Goal: Transaction & Acquisition: Purchase product/service

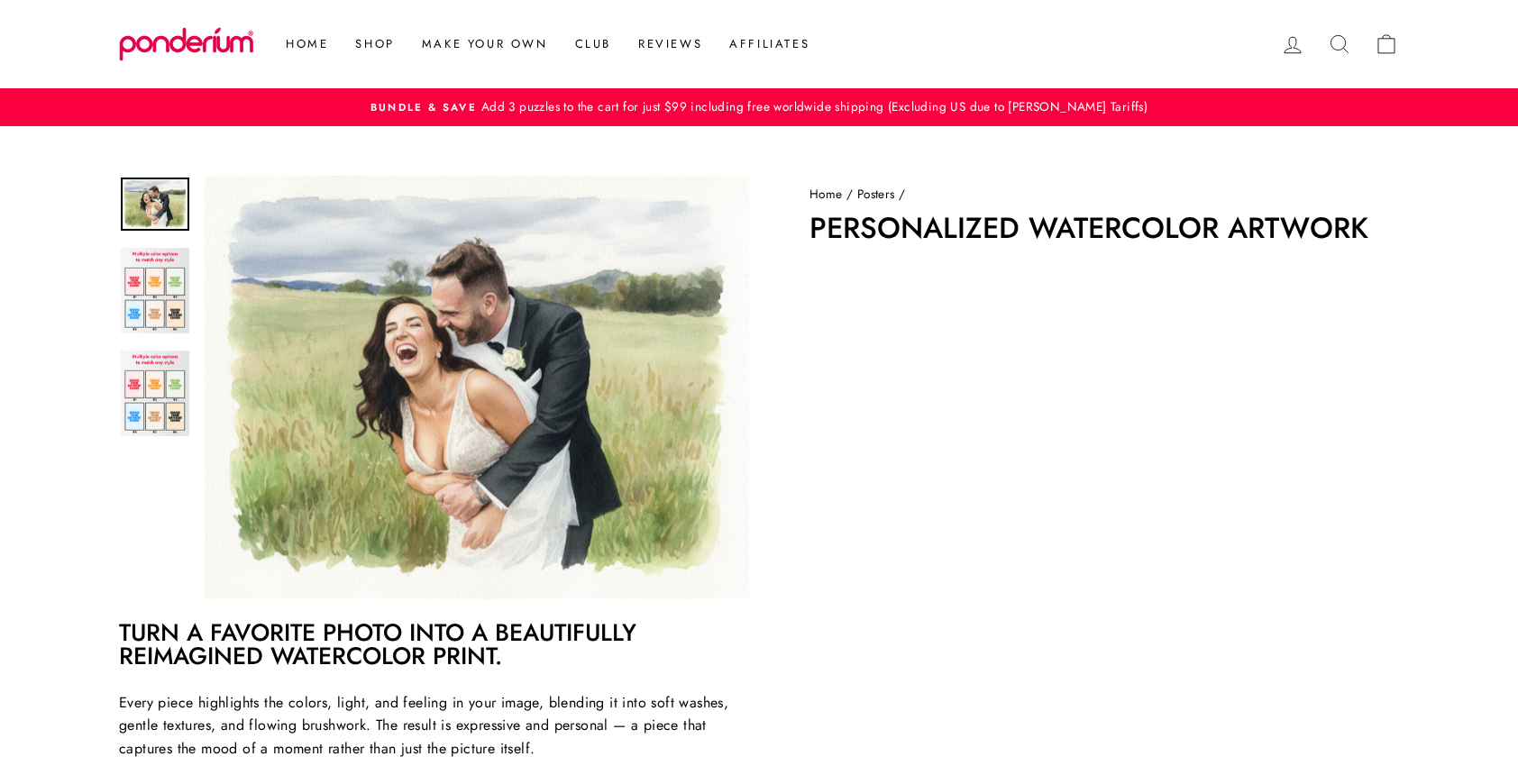
scroll to position [6, 0]
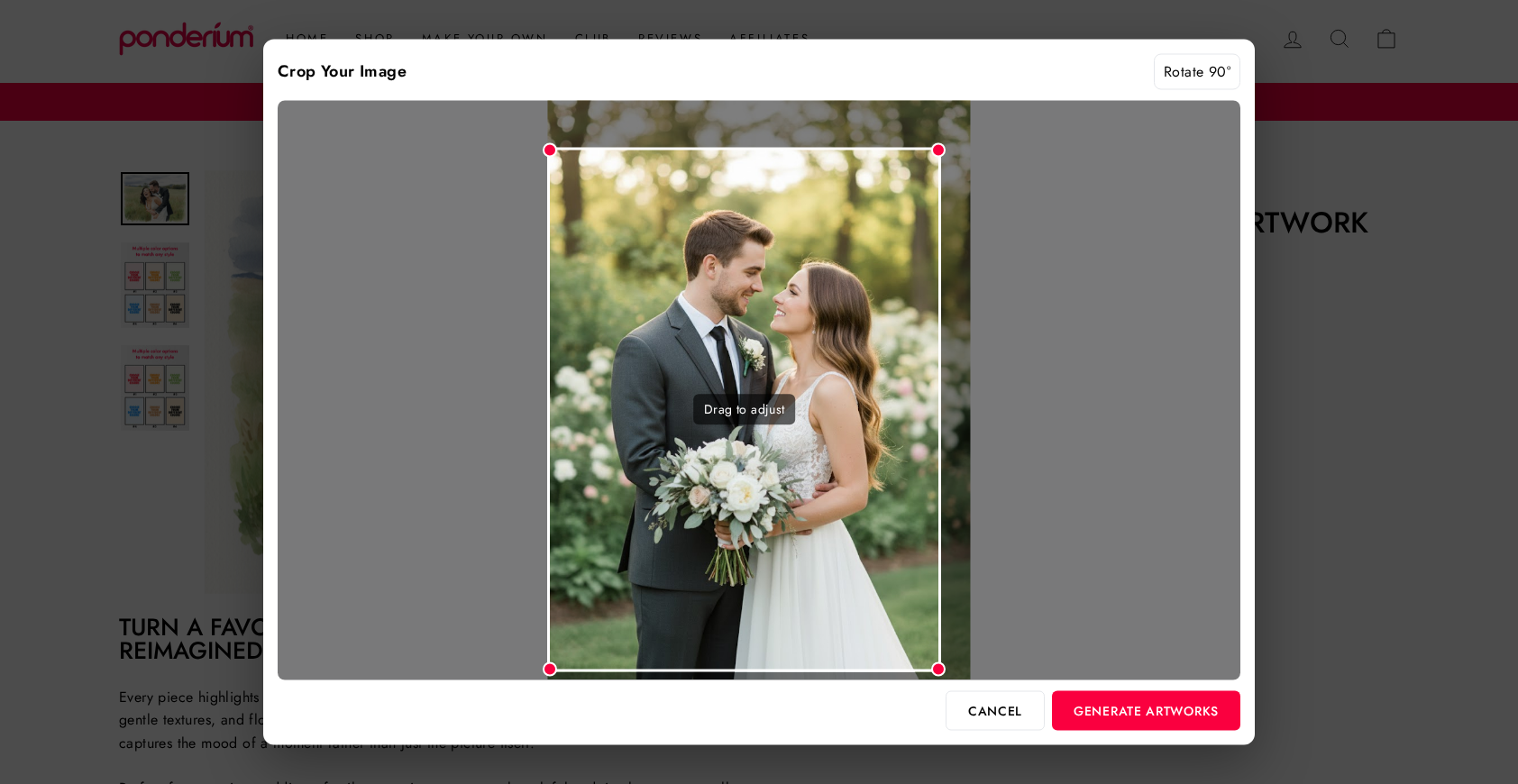
drag, startPoint x: 970, startPoint y: 114, endPoint x: 940, endPoint y: 190, distance: 81.7
click at [941, 190] on div "Drag to adjust" at bounding box center [759, 390] width 963 height 579
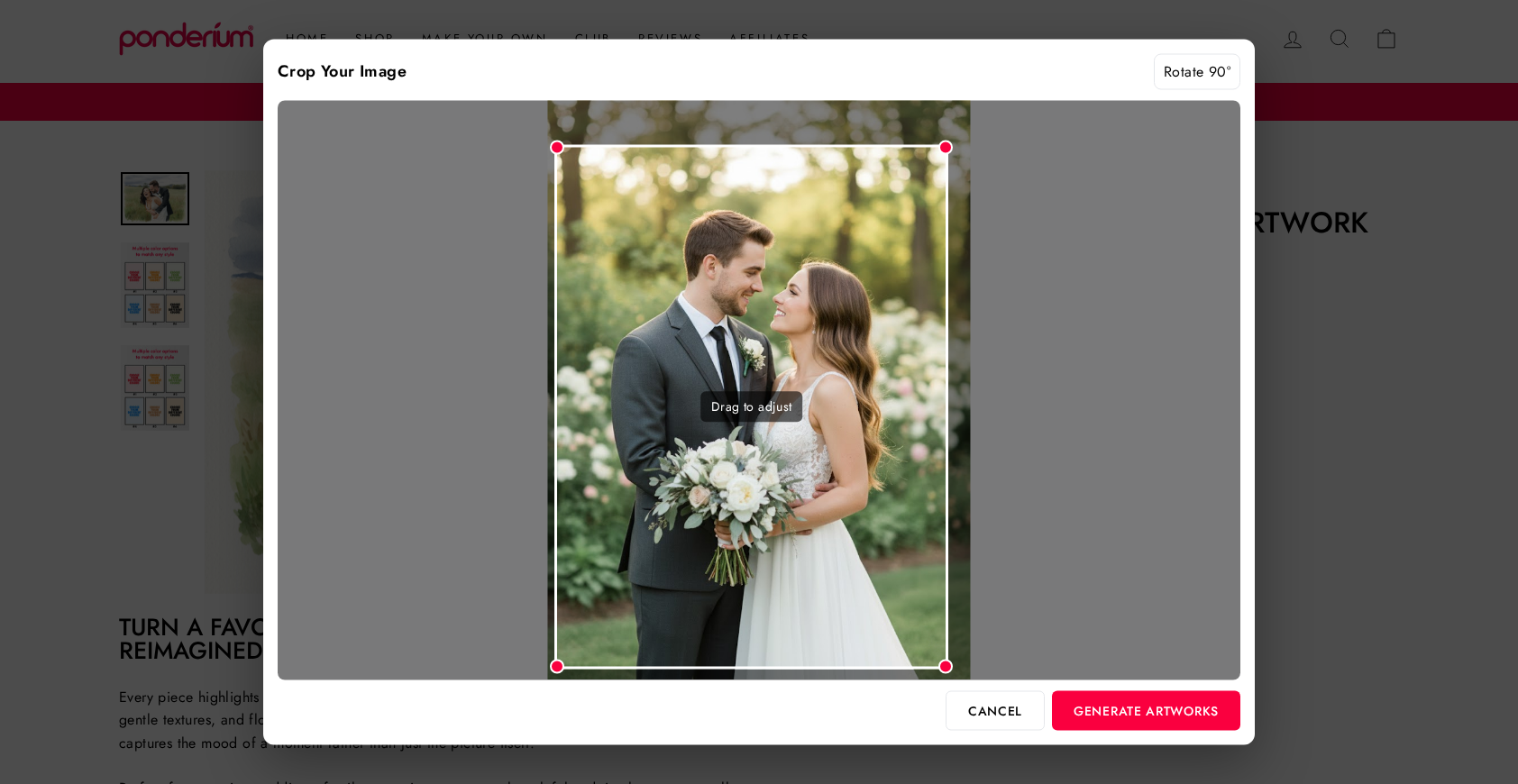
click at [828, 223] on div "Drag to adjust" at bounding box center [751, 407] width 394 height 524
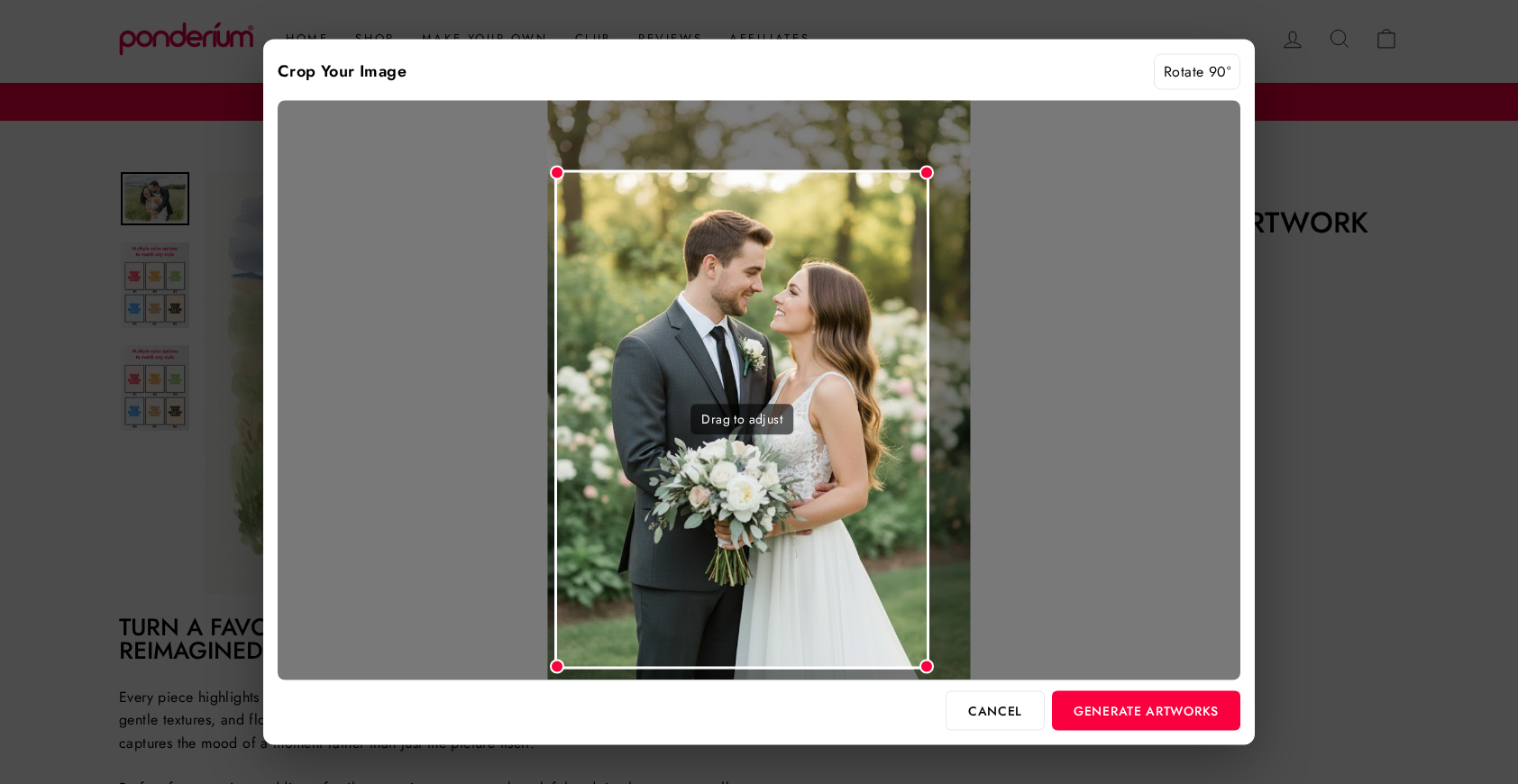
drag, startPoint x: 943, startPoint y: 146, endPoint x: 930, endPoint y: 167, distance: 24.7
click at [930, 167] on div at bounding box center [926, 172] width 14 height 14
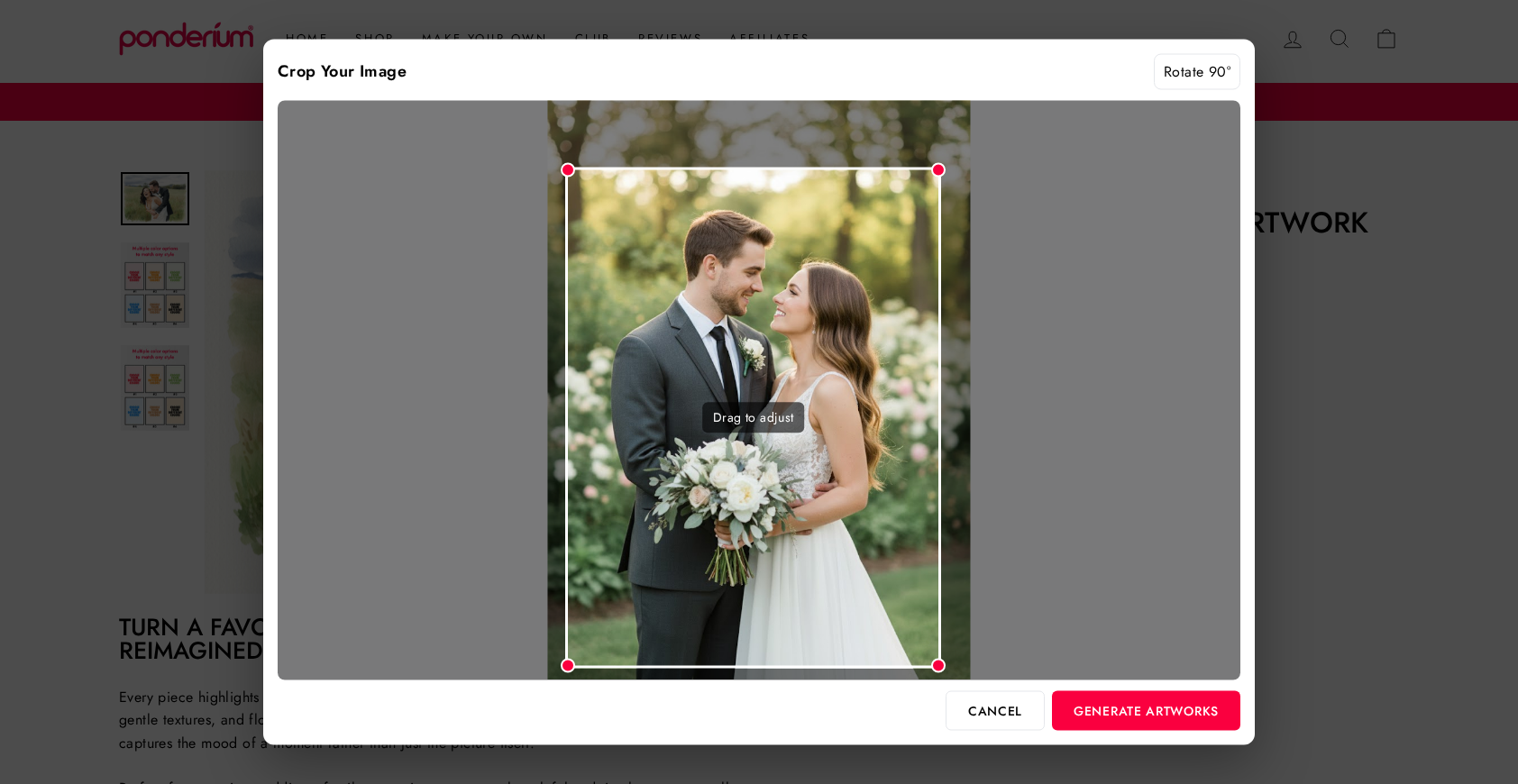
drag, startPoint x: 854, startPoint y: 212, endPoint x: 864, endPoint y: 212, distance: 10.0
click at [864, 212] on div "Drag to adjust" at bounding box center [753, 417] width 376 height 500
click at [1148, 713] on button "Generate Artworks" at bounding box center [1146, 710] width 189 height 39
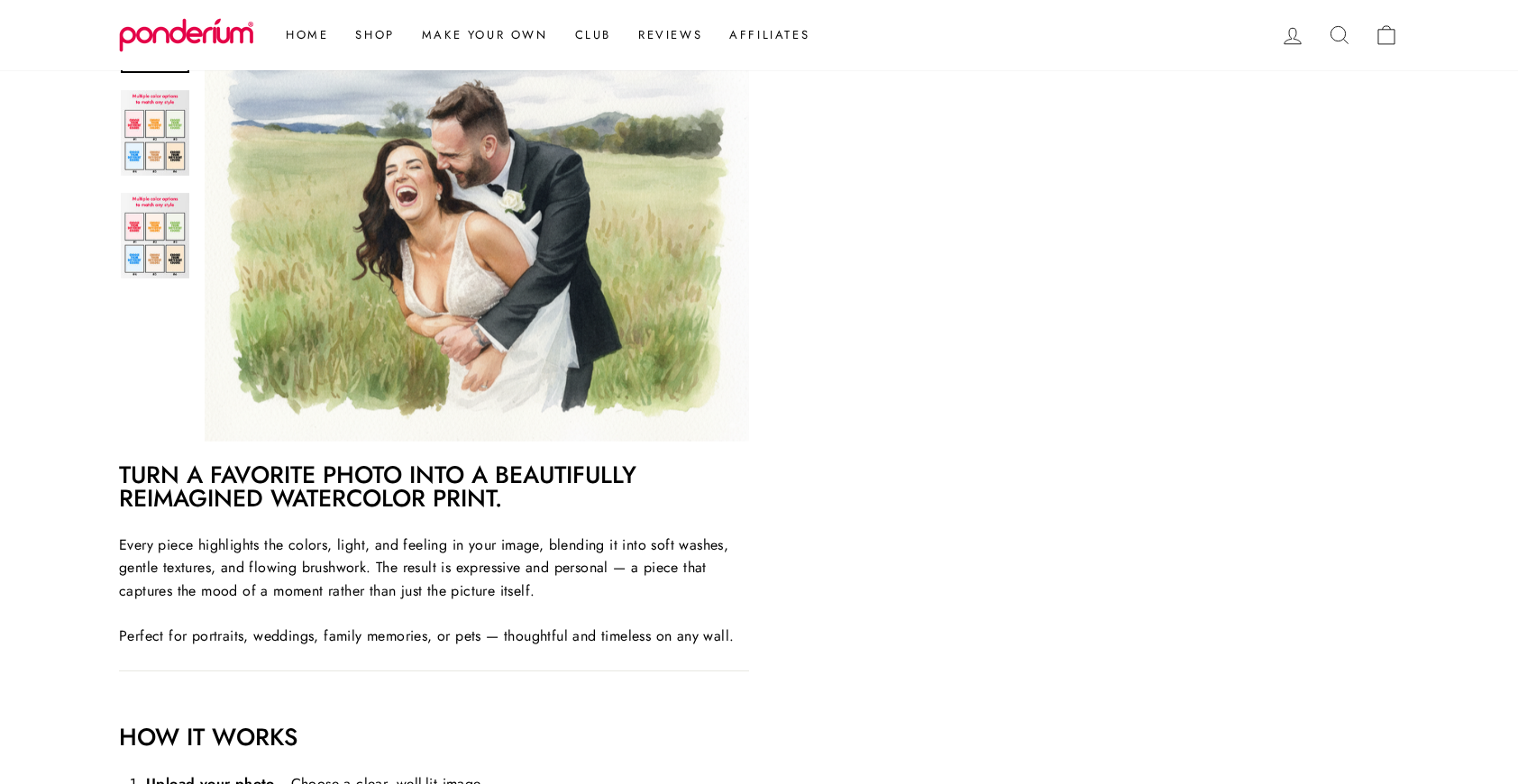
scroll to position [277, 0]
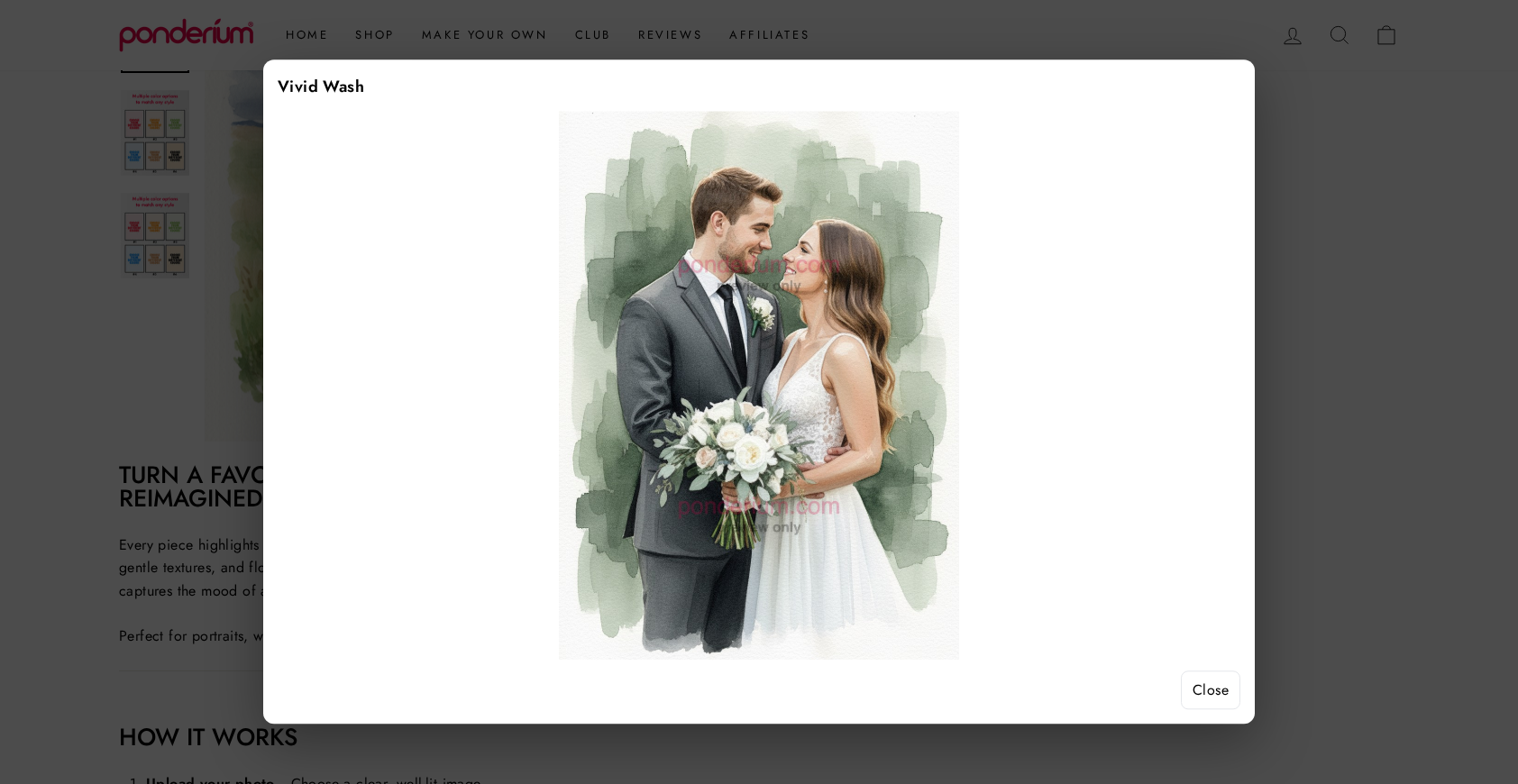
click at [1208, 689] on button "Close" at bounding box center [1210, 690] width 59 height 39
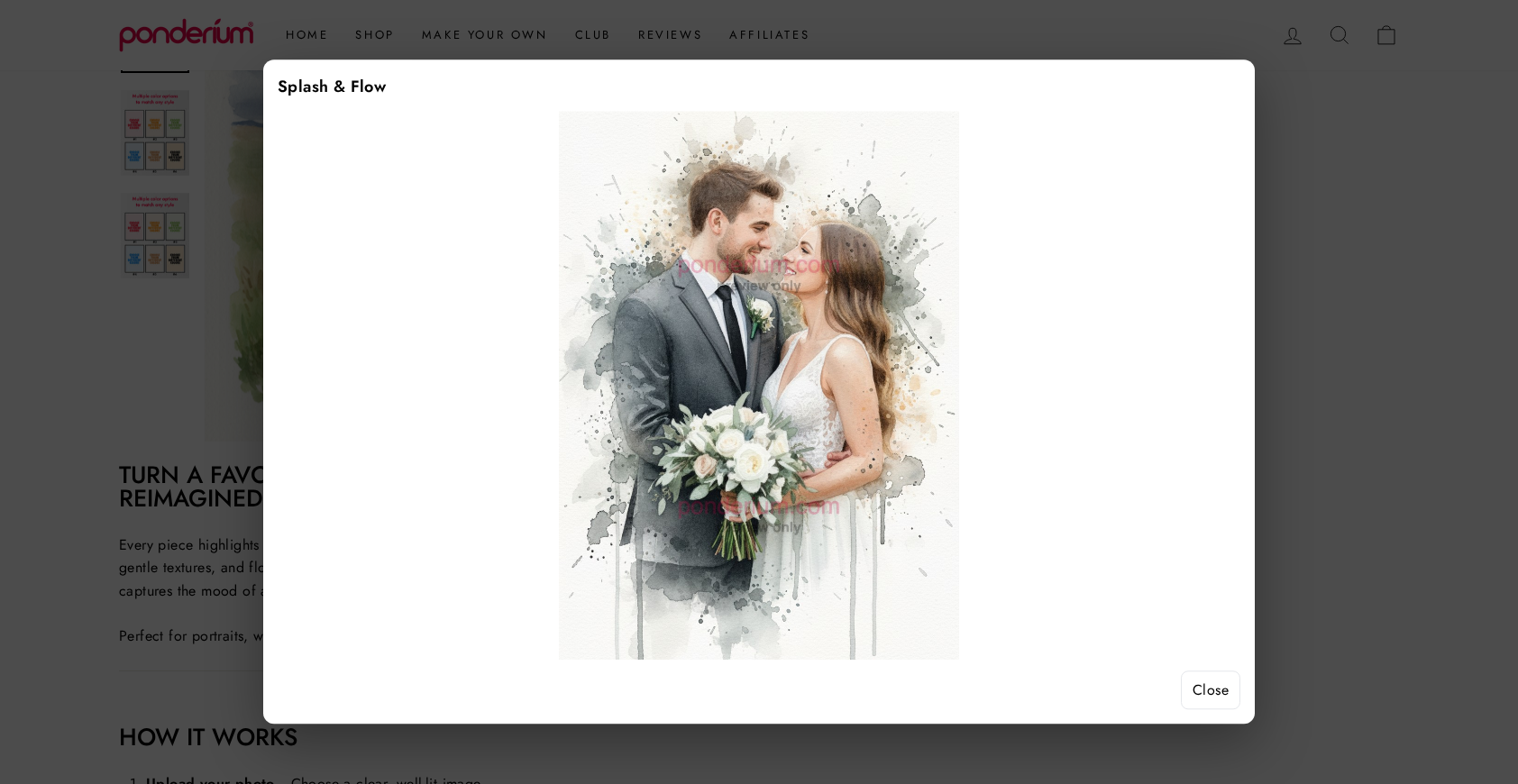
click at [1214, 682] on button "Close" at bounding box center [1210, 690] width 59 height 39
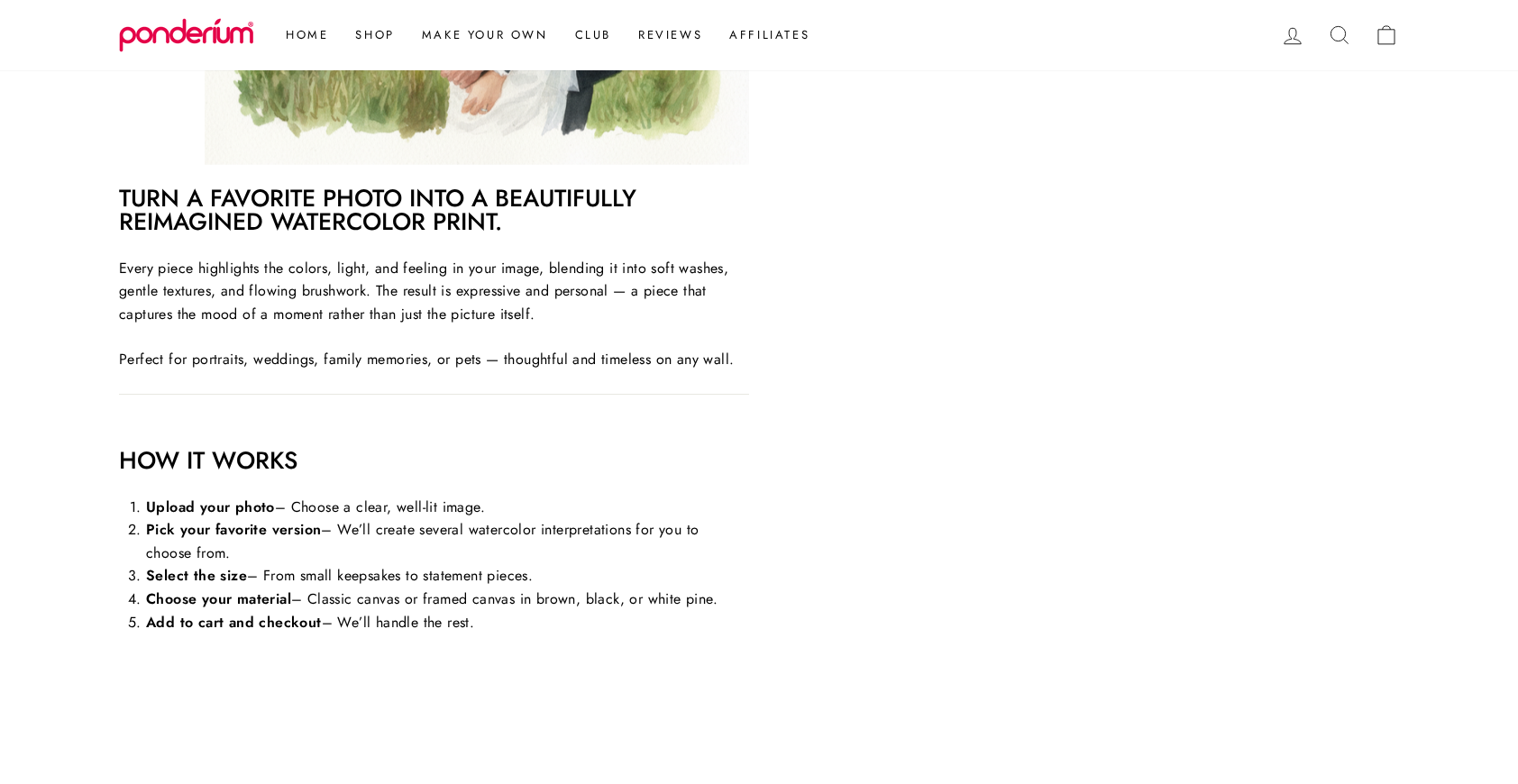
scroll to position [1073, 0]
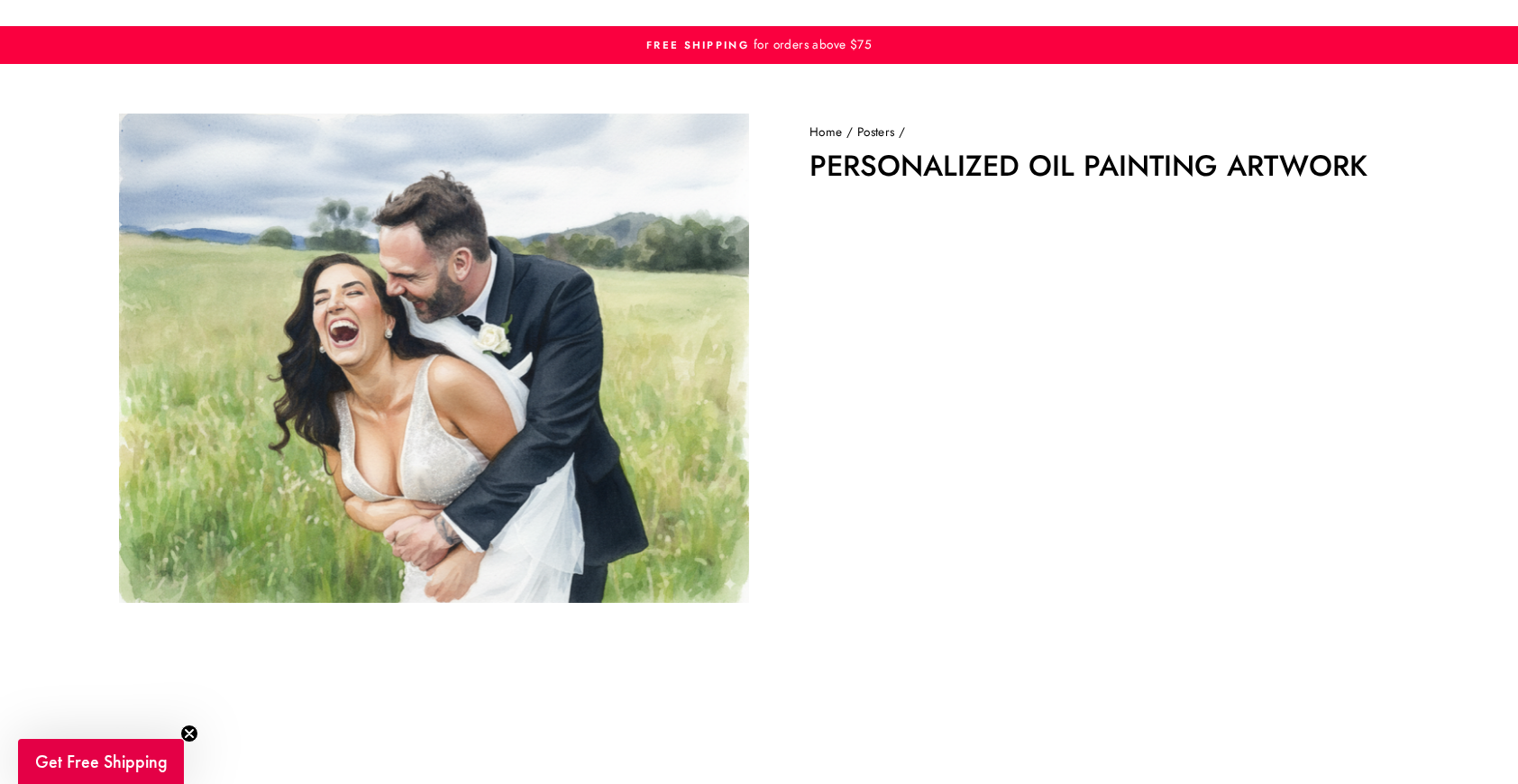
scroll to position [38, 0]
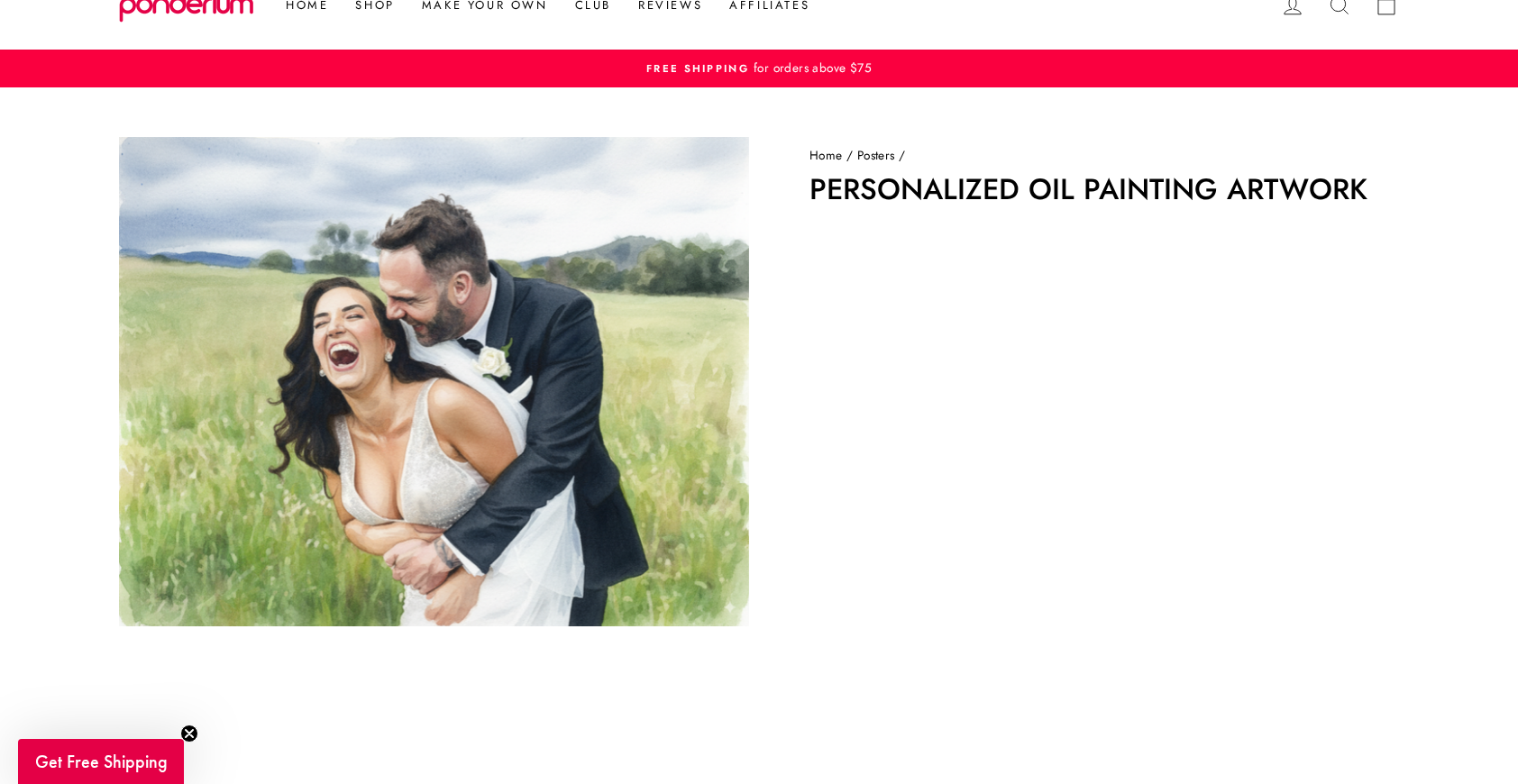
click at [880, 149] on link "Posters" at bounding box center [876, 154] width 38 height 18
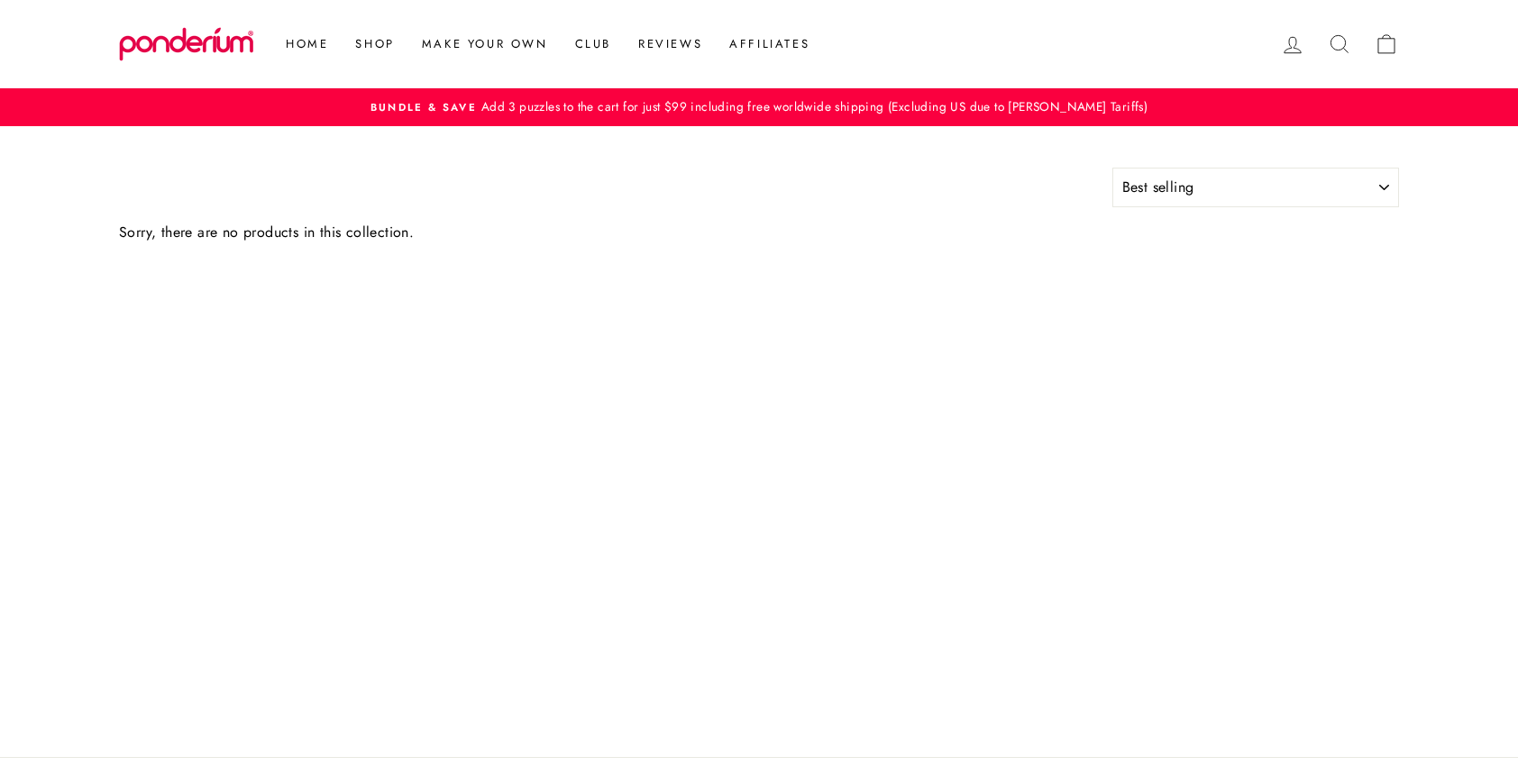
select select "best-selling"
click at [322, 38] on link "Home" at bounding box center [307, 44] width 70 height 33
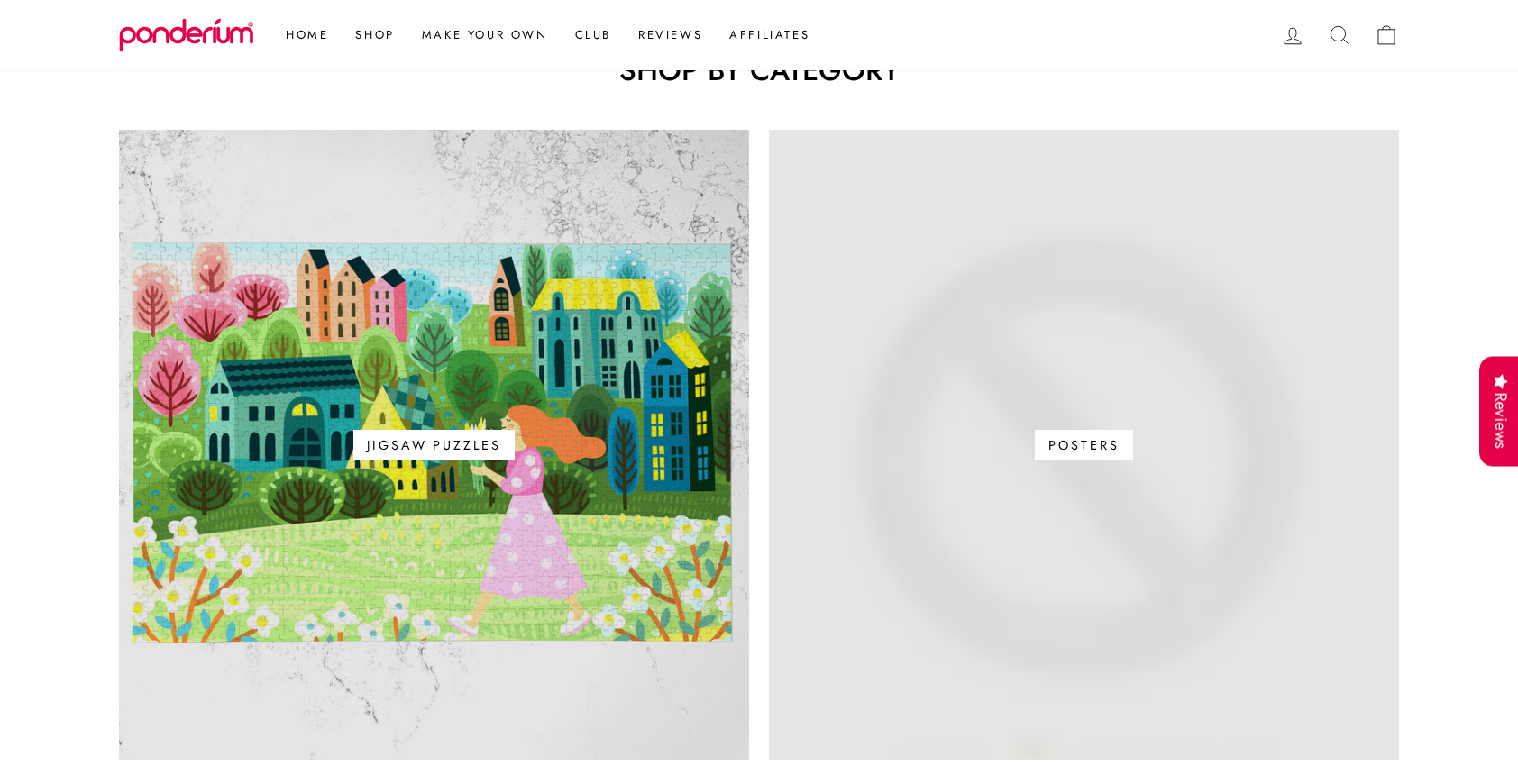
scroll to position [1152, 0]
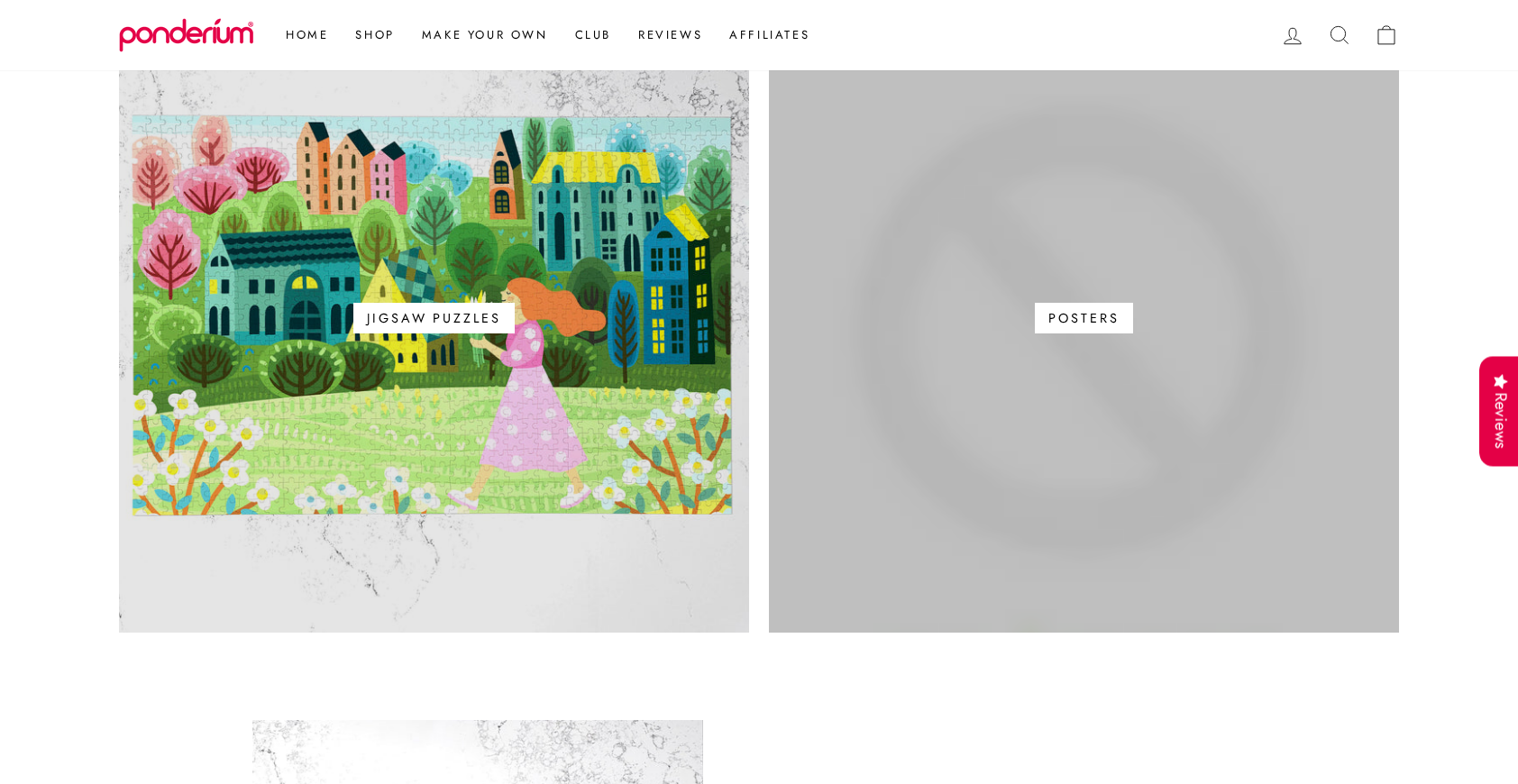
click at [1082, 322] on span "Posters" at bounding box center [1084, 317] width 98 height 31
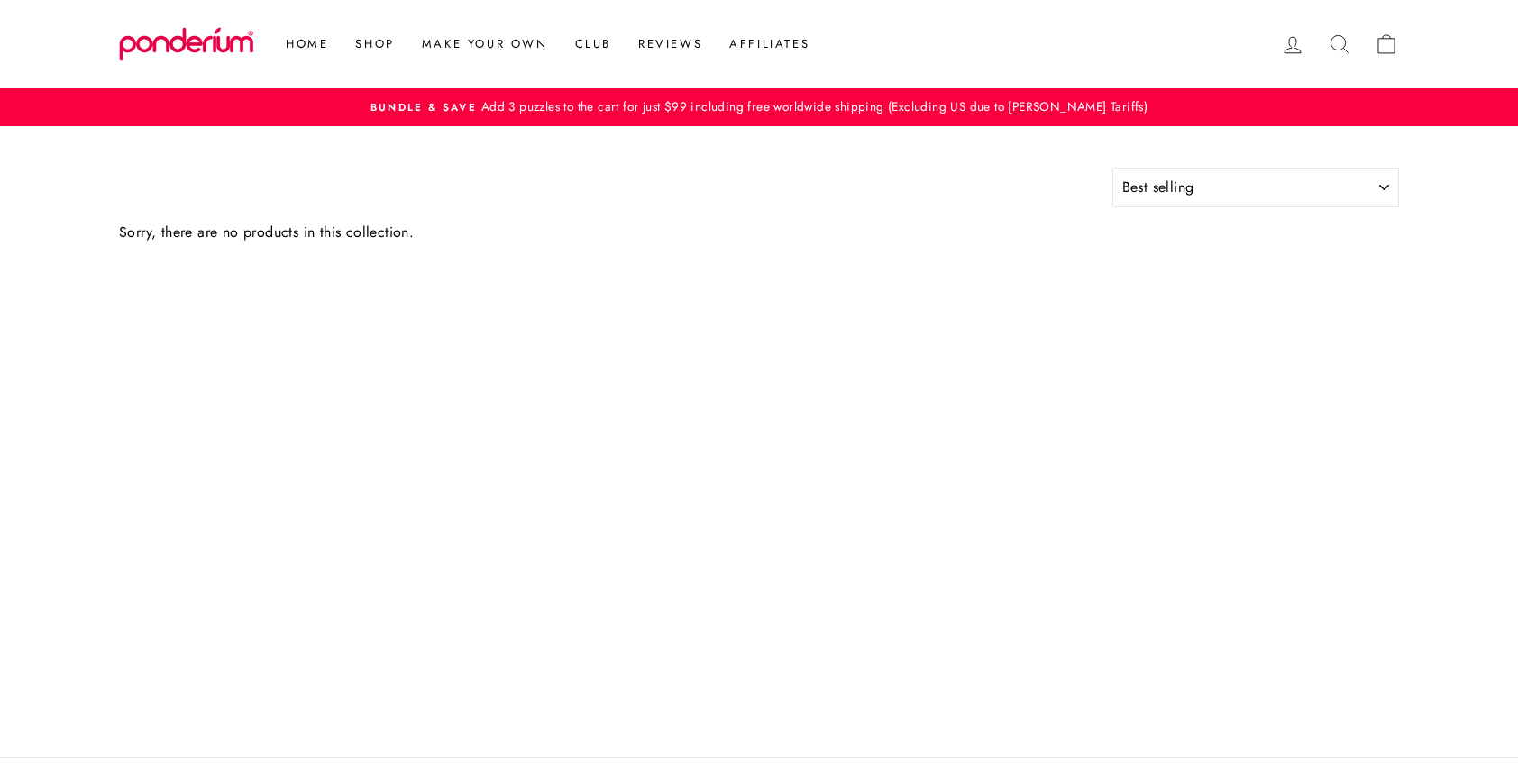
select select "best-selling"
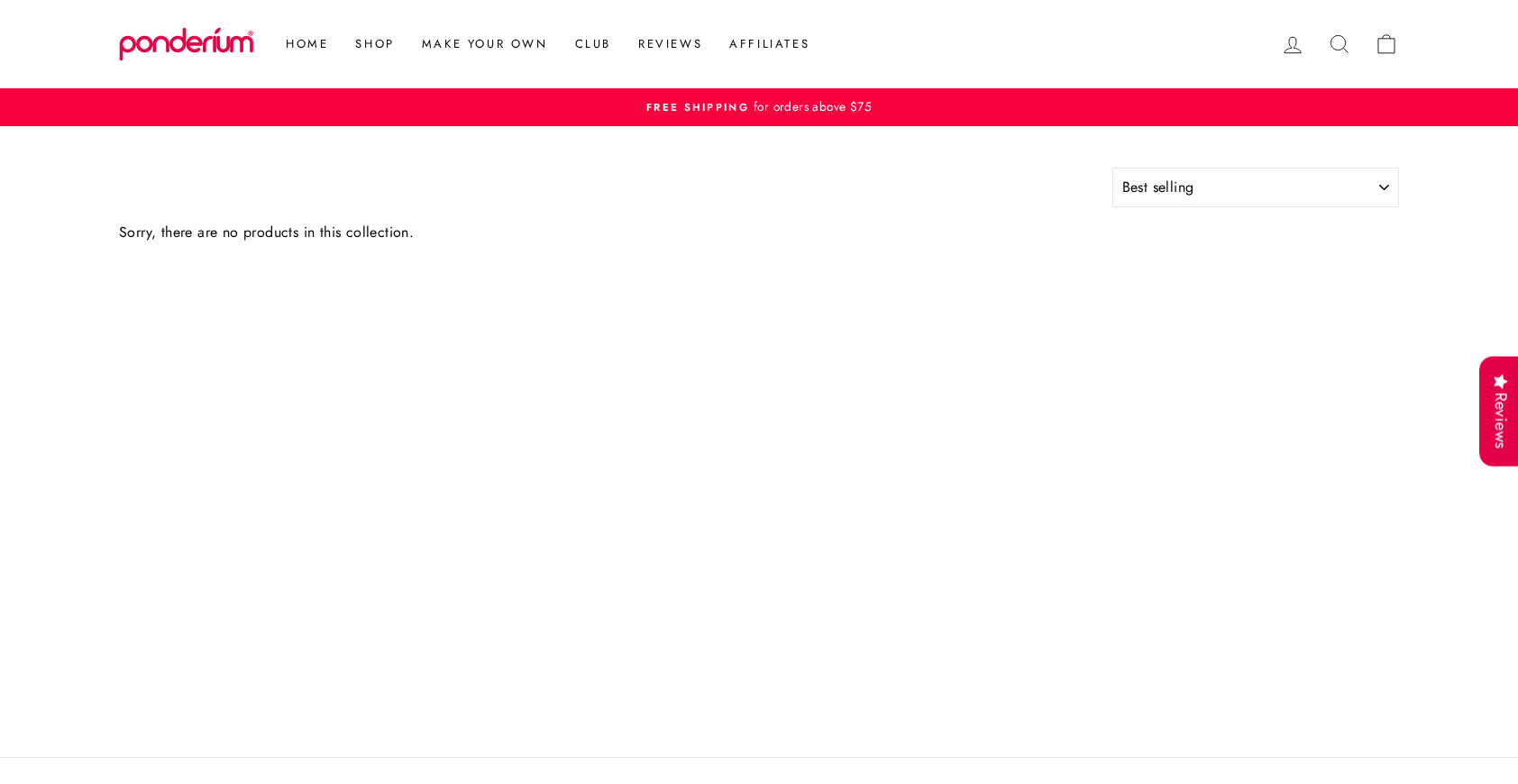
click at [1335, 47] on icon at bounding box center [1339, 44] width 25 height 25
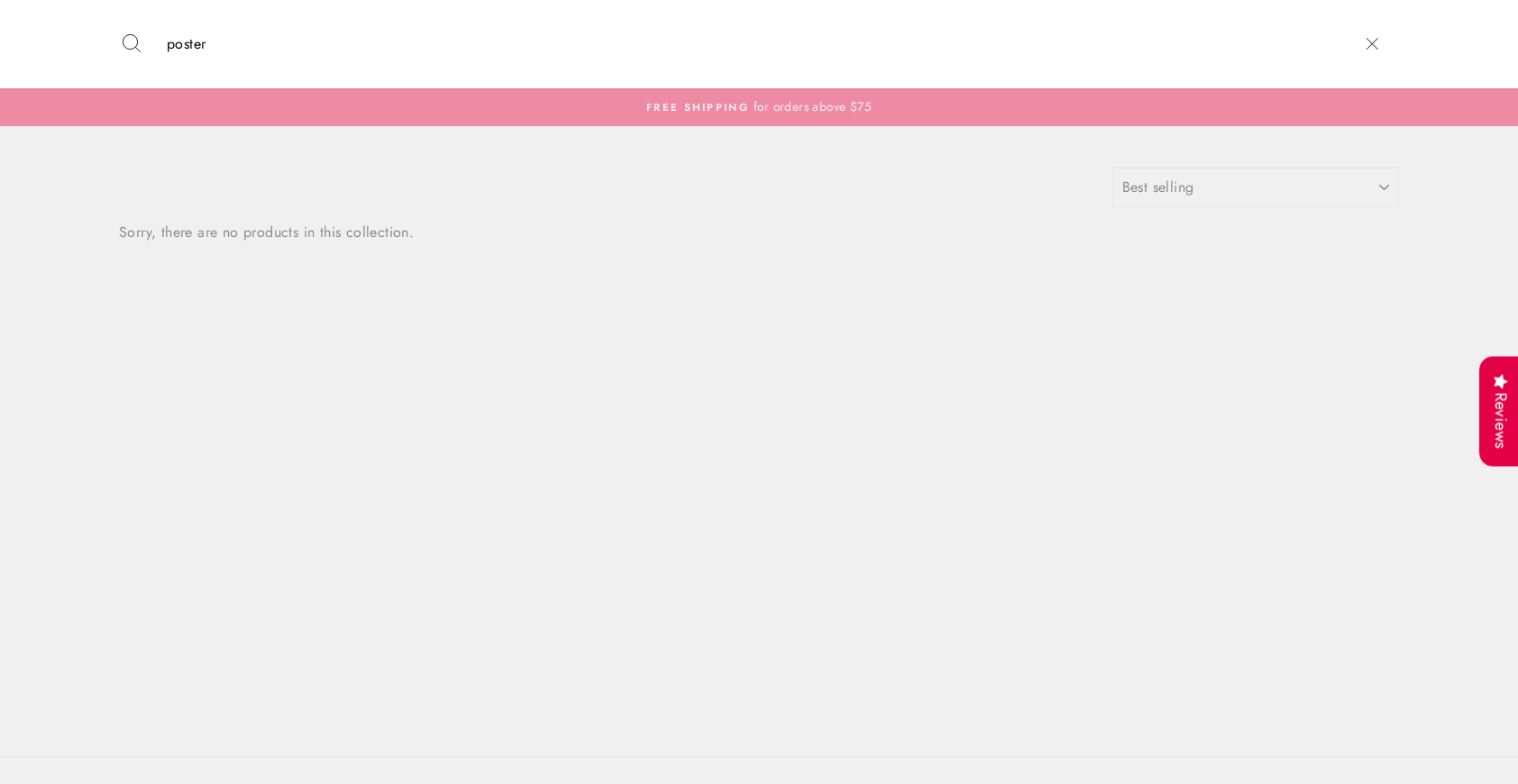
type input "poster"
click at [119, 13] on button "Search" at bounding box center [138, 43] width 39 height 61
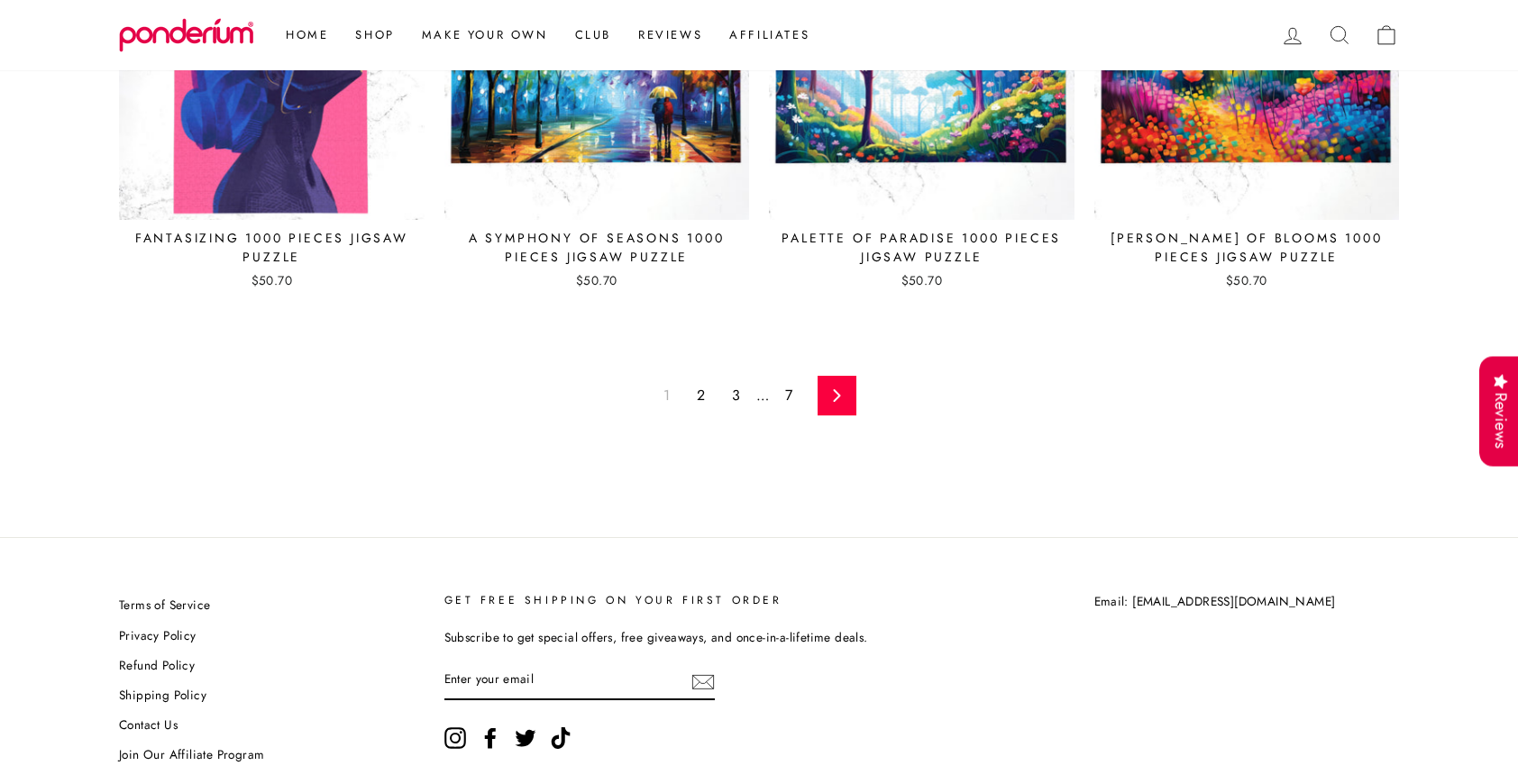
scroll to position [1433, 0]
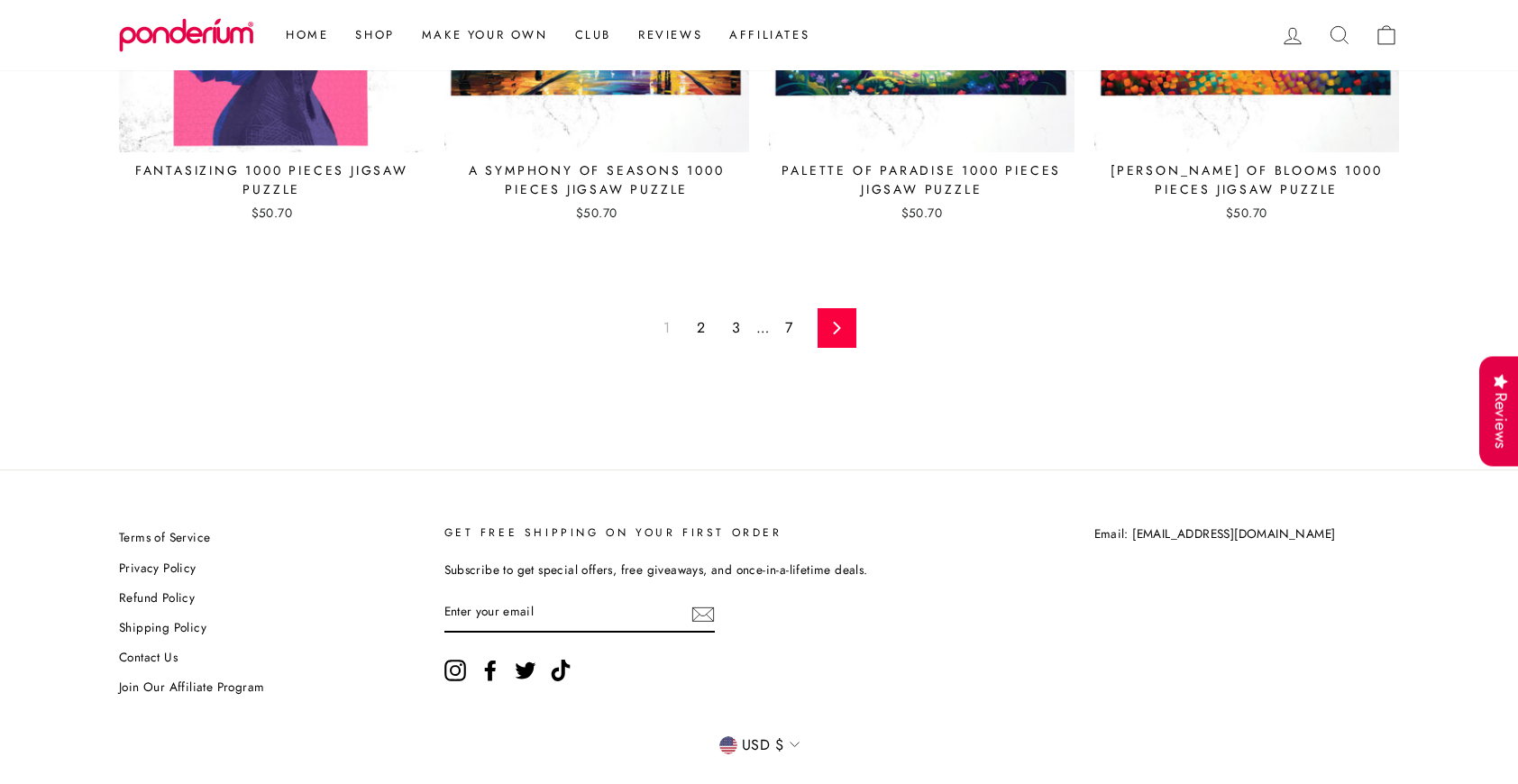
click at [781, 314] on link "7" at bounding box center [788, 328] width 29 height 29
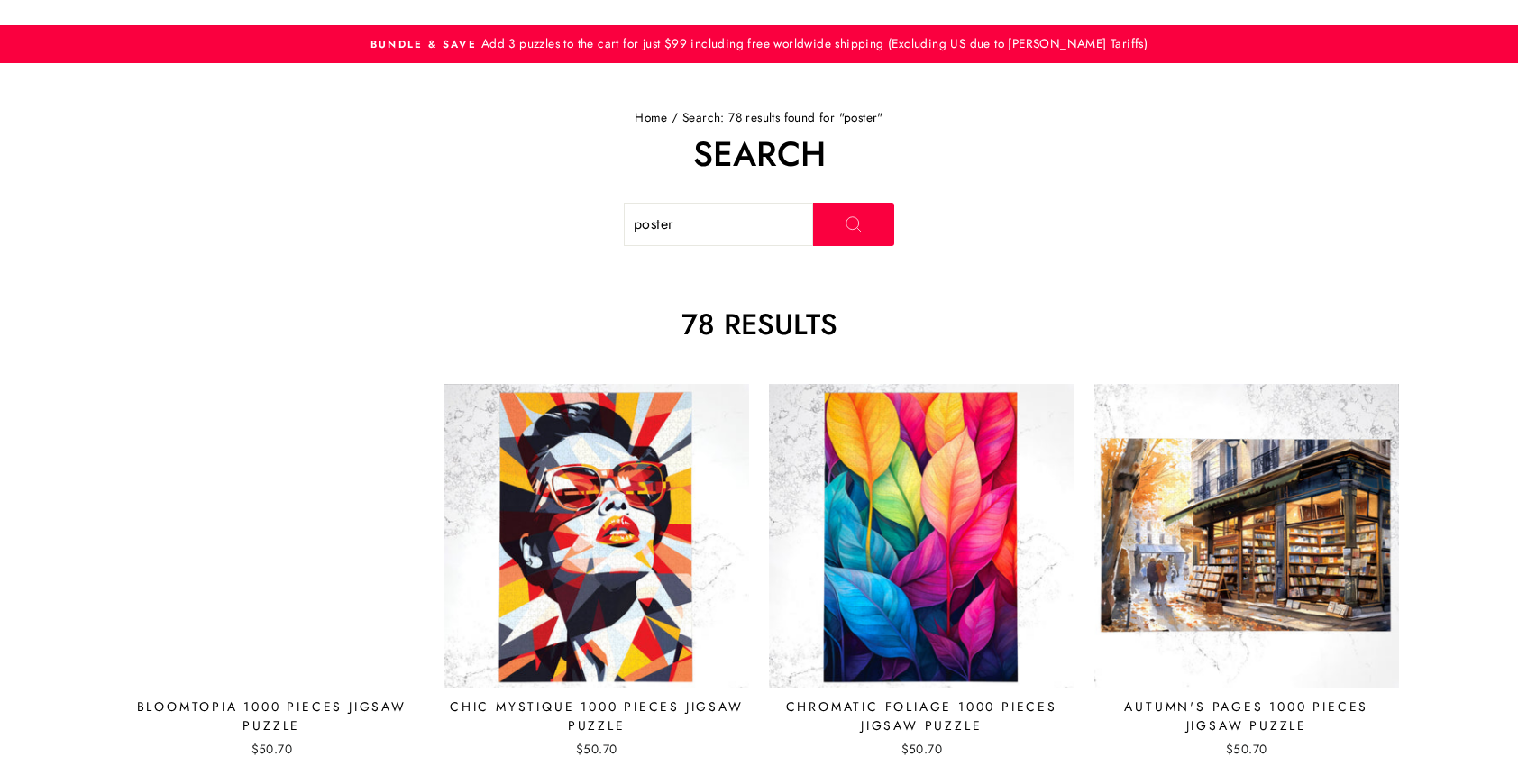
scroll to position [54, 0]
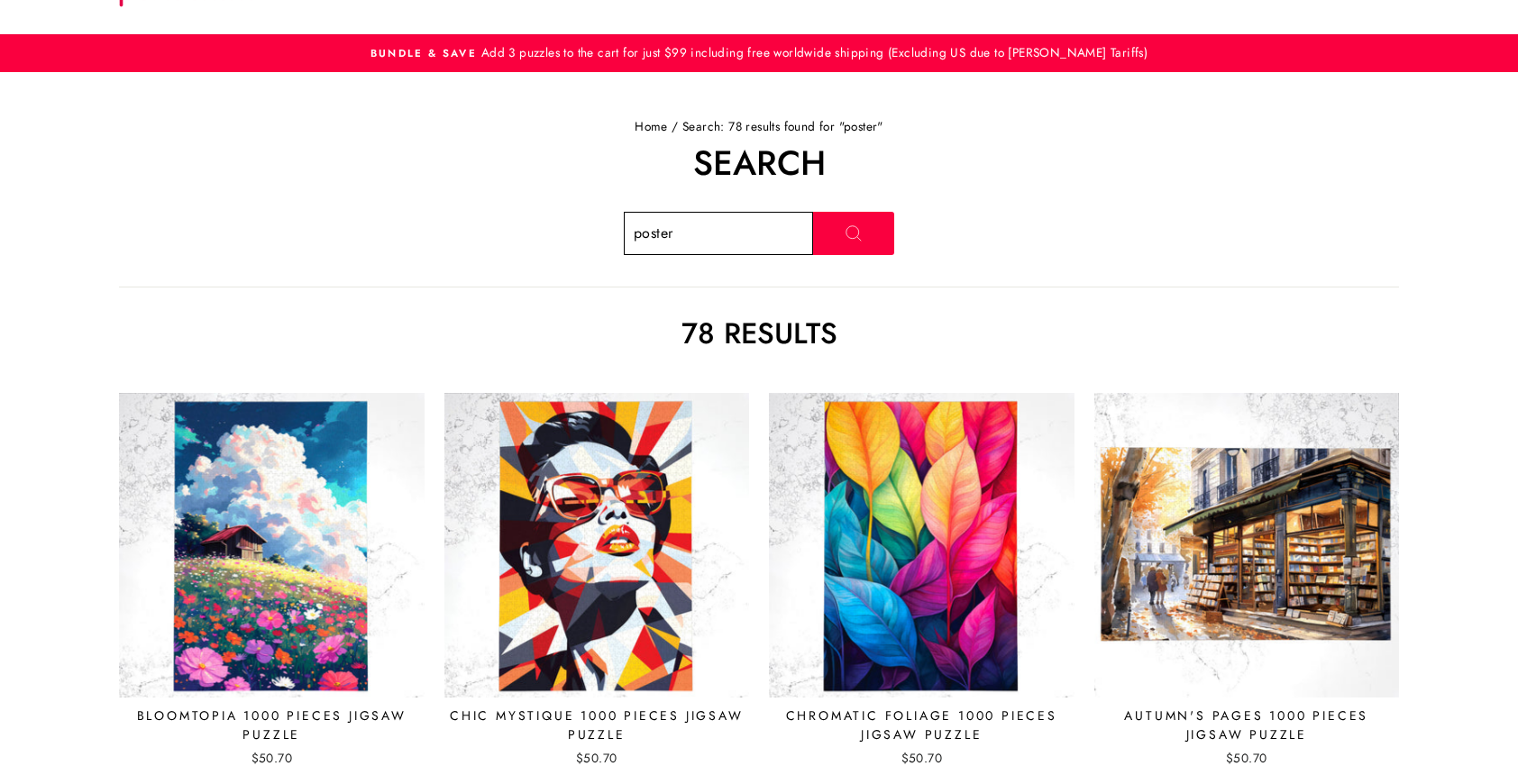
click at [695, 233] on input "poster" at bounding box center [719, 234] width 190 height 43
type input "watercolor"
click at [813, 212] on button "Search" at bounding box center [854, 234] width 81 height 43
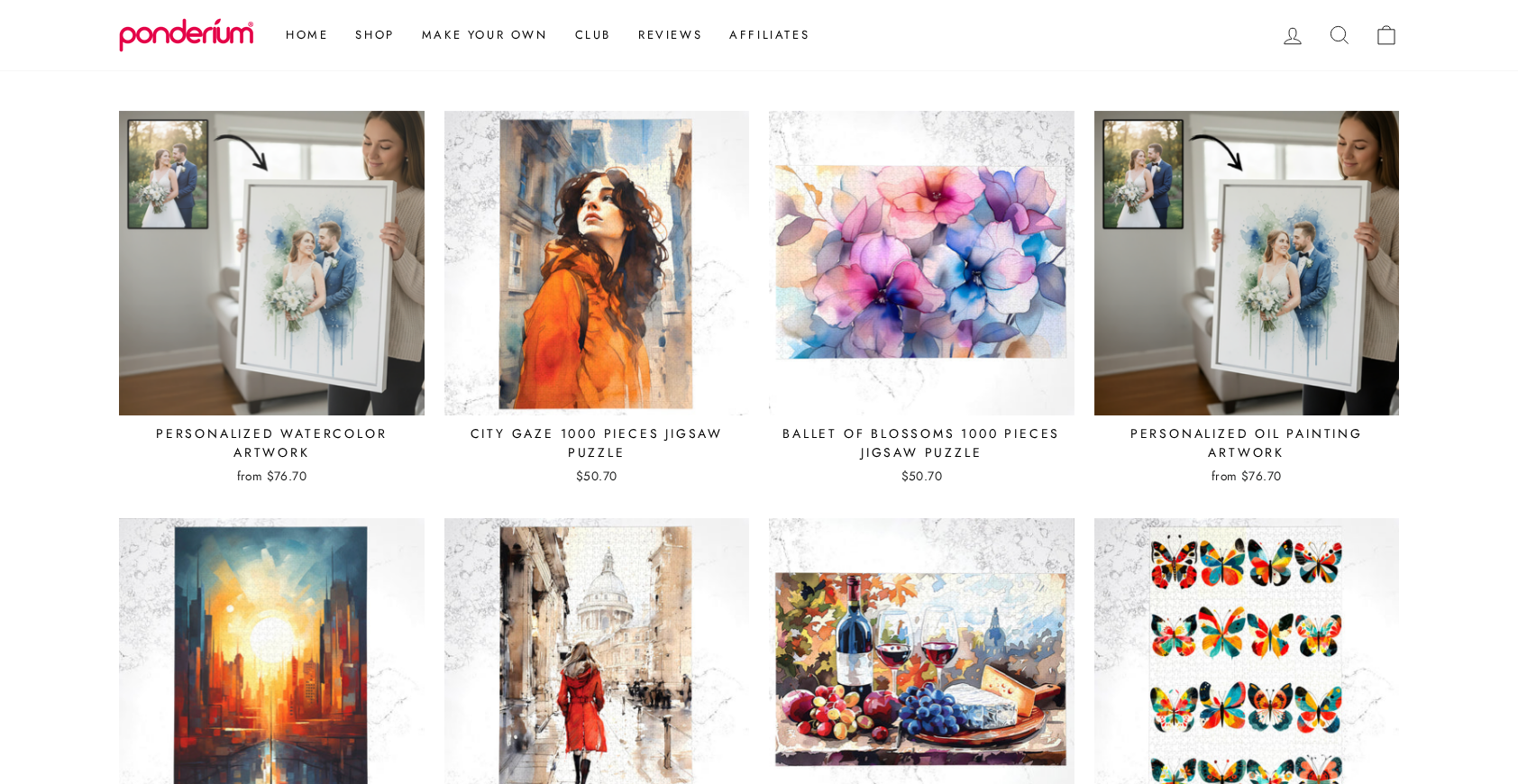
scroll to position [345, 0]
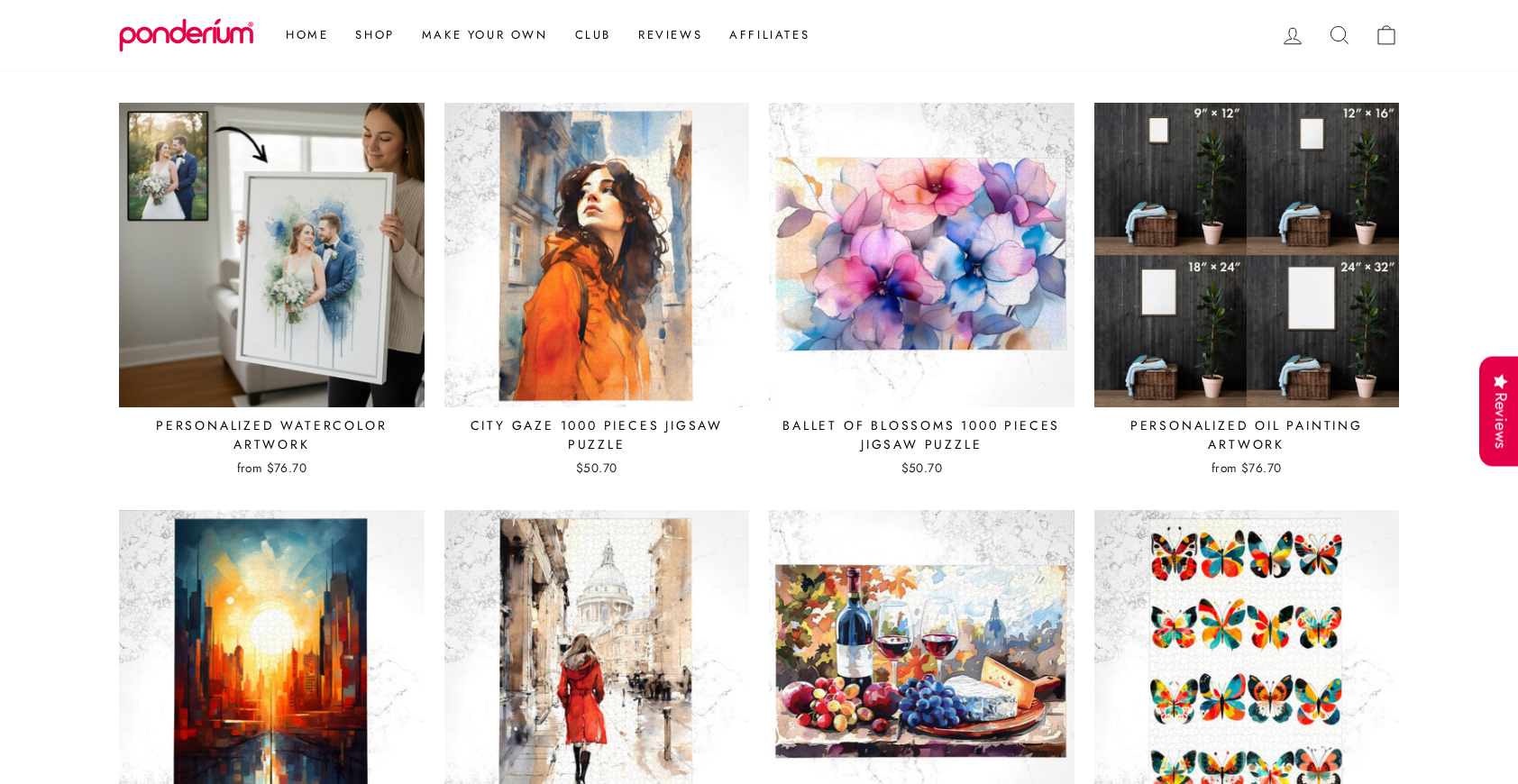
click at [1277, 292] on img at bounding box center [1247, 254] width 307 height 307
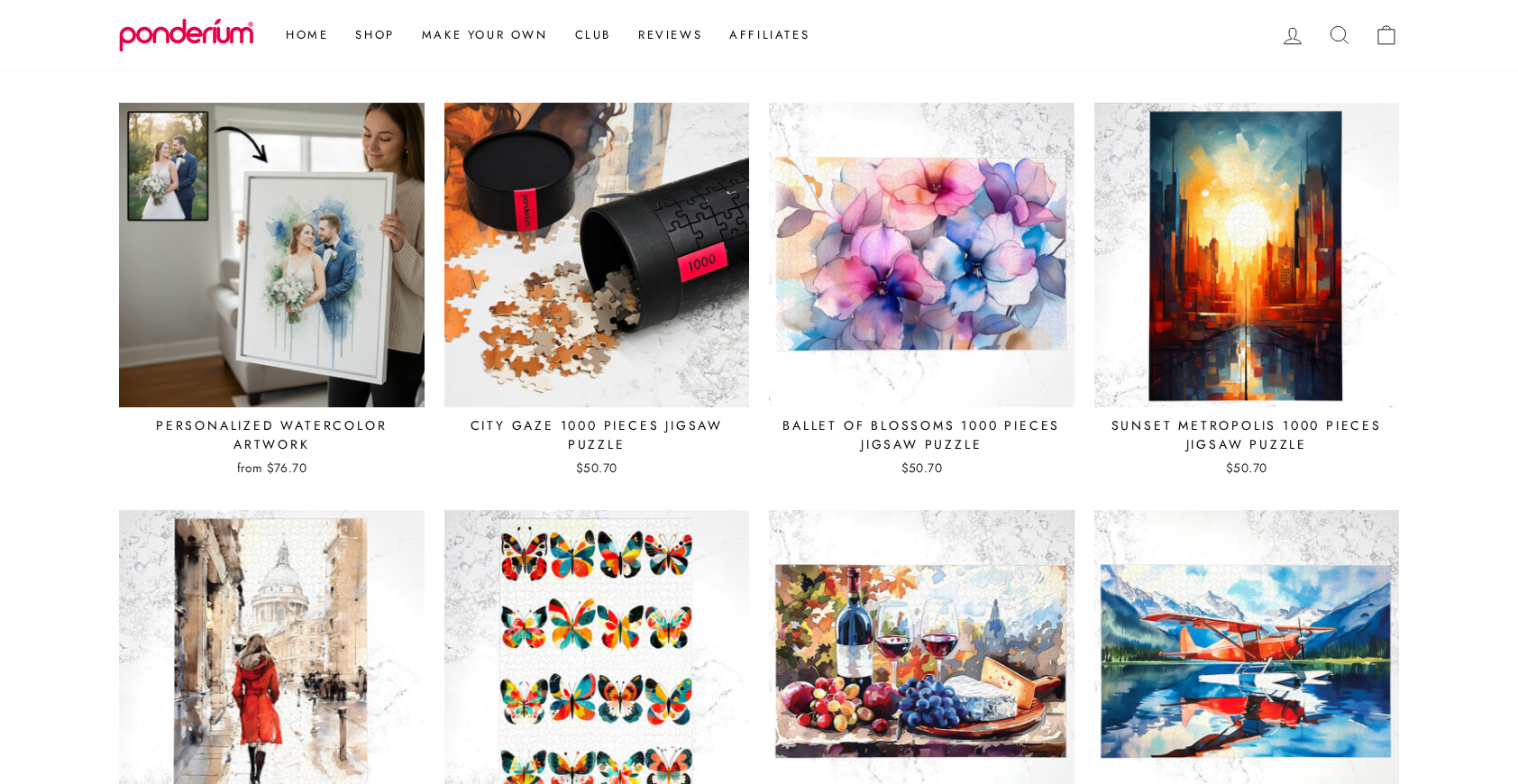
scroll to position [291, 0]
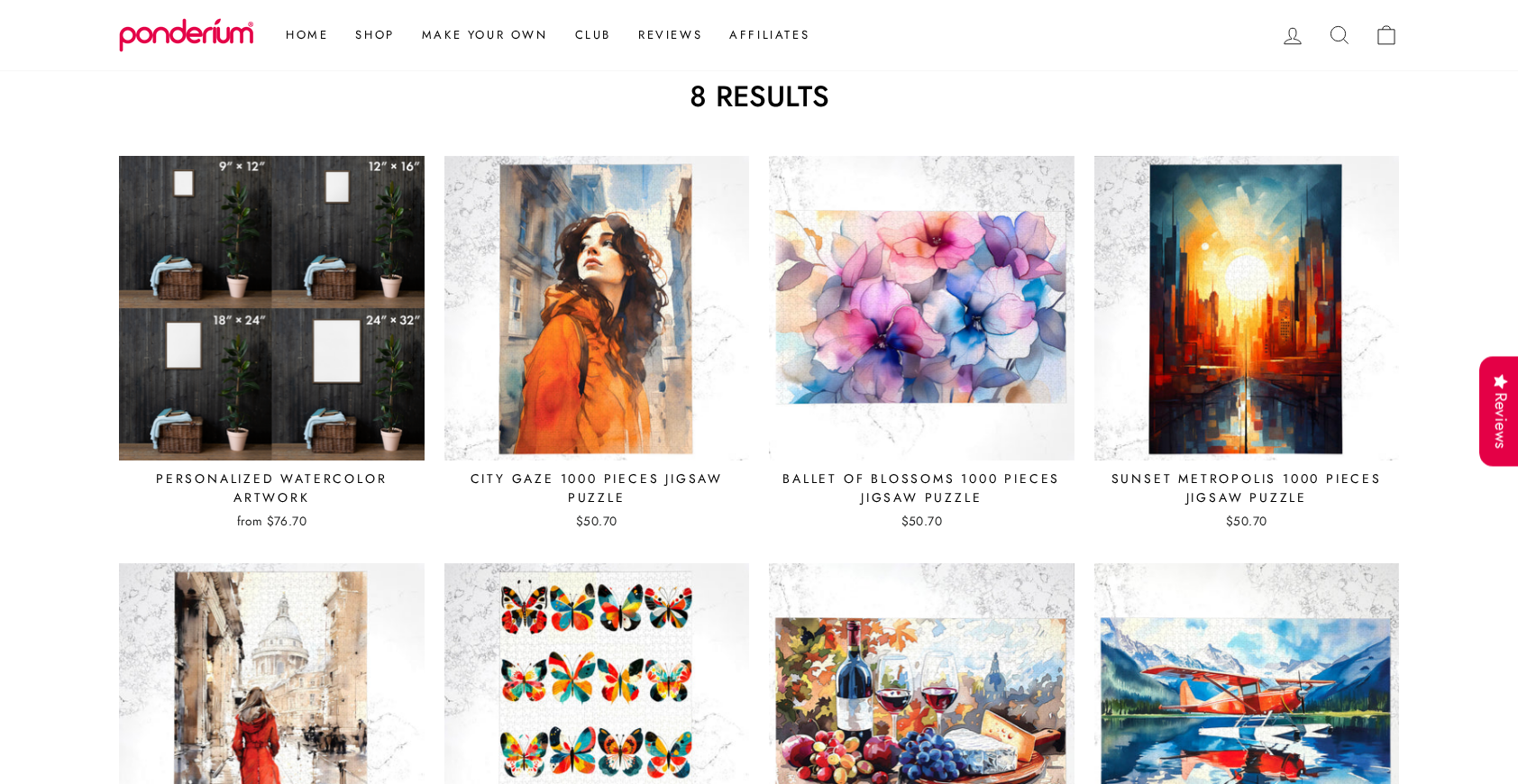
click at [355, 331] on img at bounding box center [271, 308] width 307 height 307
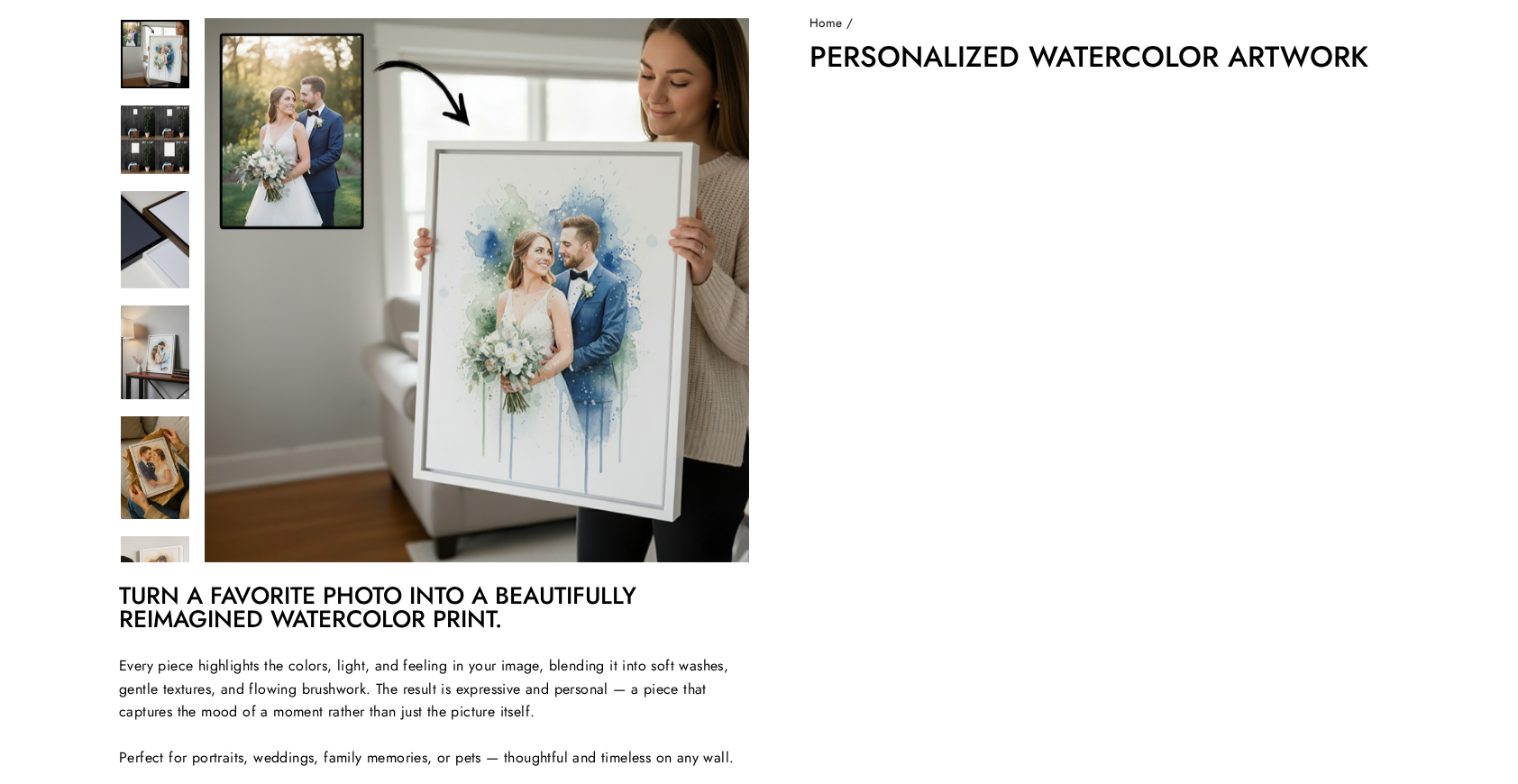
scroll to position [58, 0]
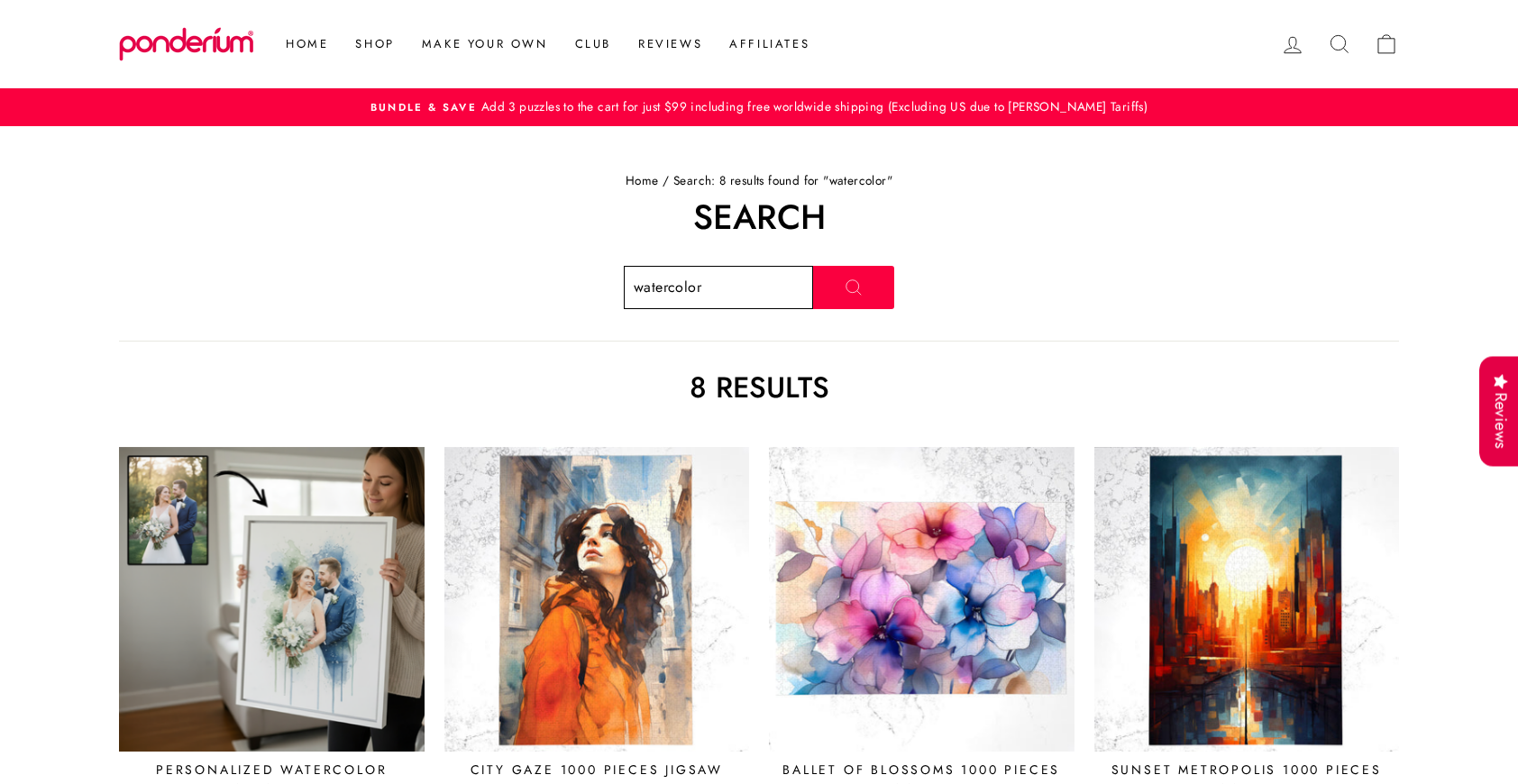
click at [673, 284] on input "watercolor" at bounding box center [719, 287] width 190 height 43
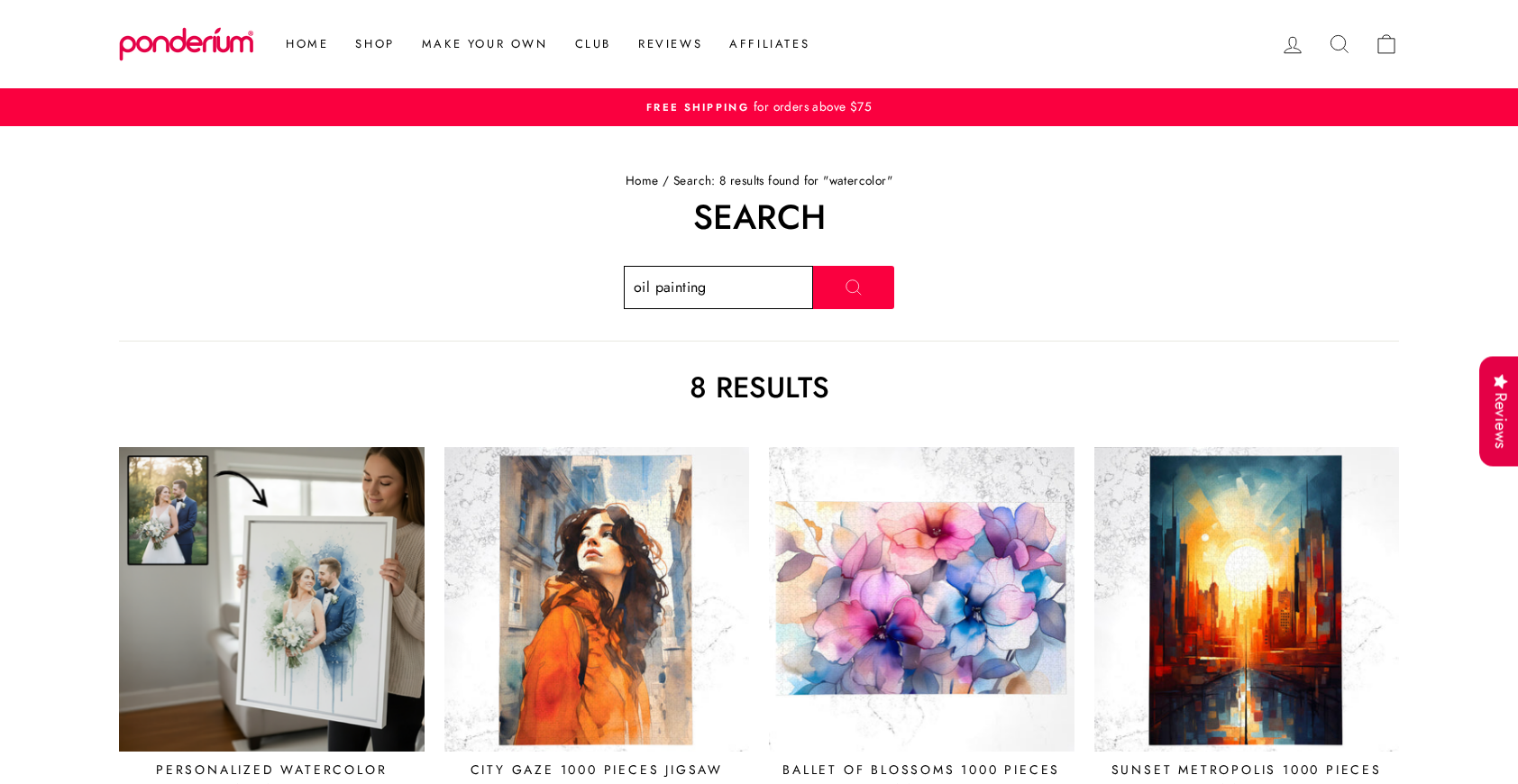
type input "oil painting"
click at [813, 266] on button "Search" at bounding box center [854, 287] width 81 height 43
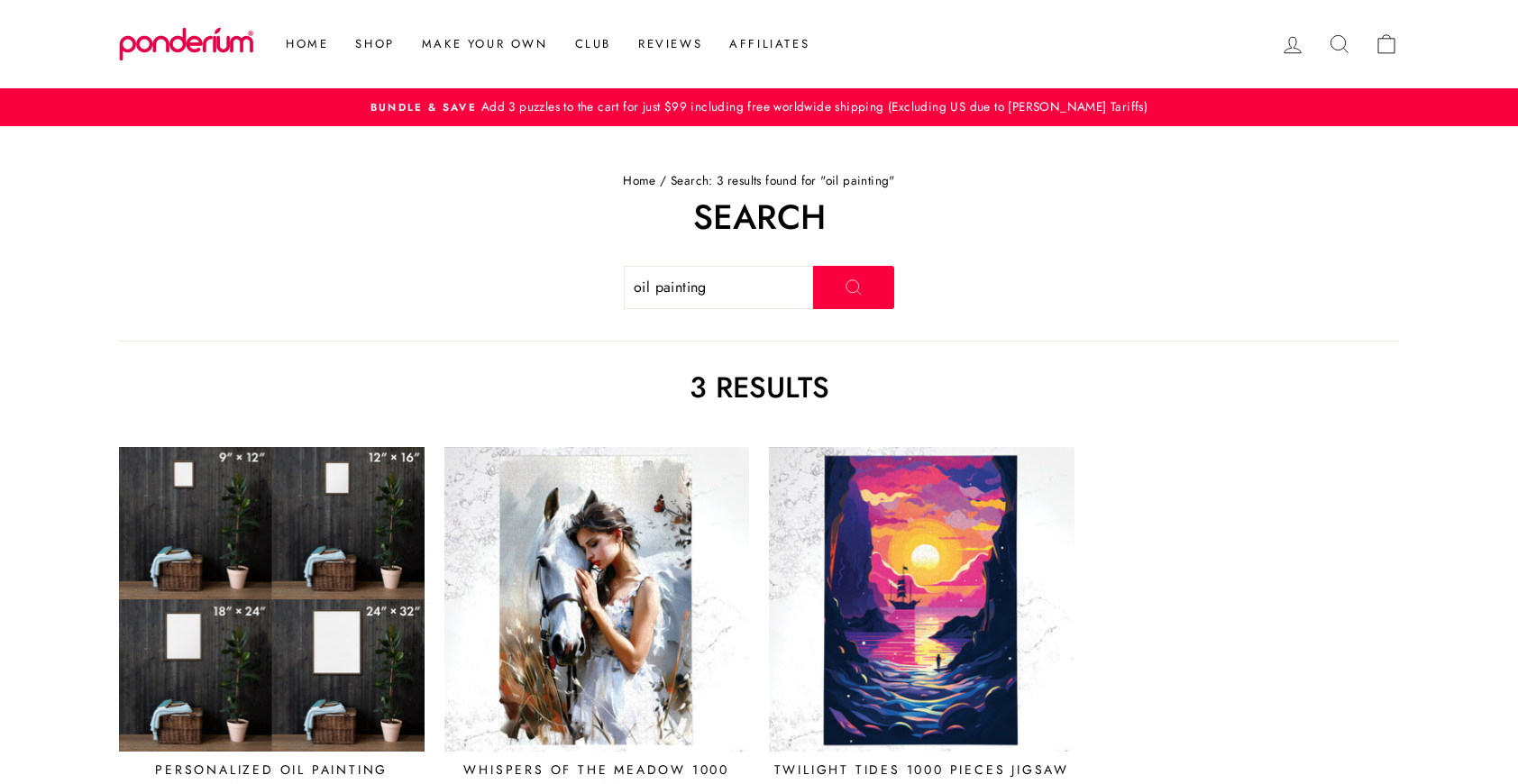
click at [334, 575] on img at bounding box center [271, 599] width 307 height 307
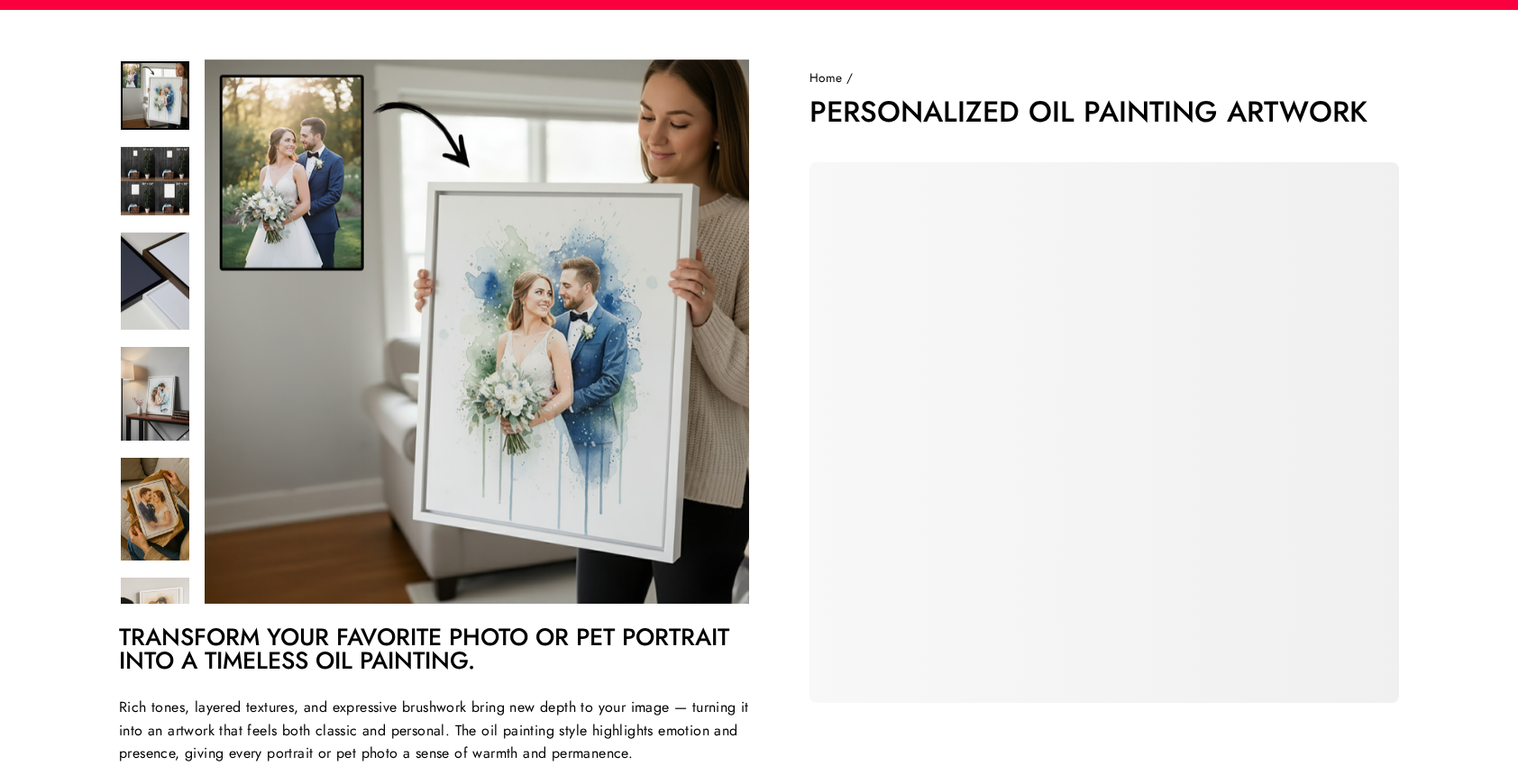
scroll to position [123, 0]
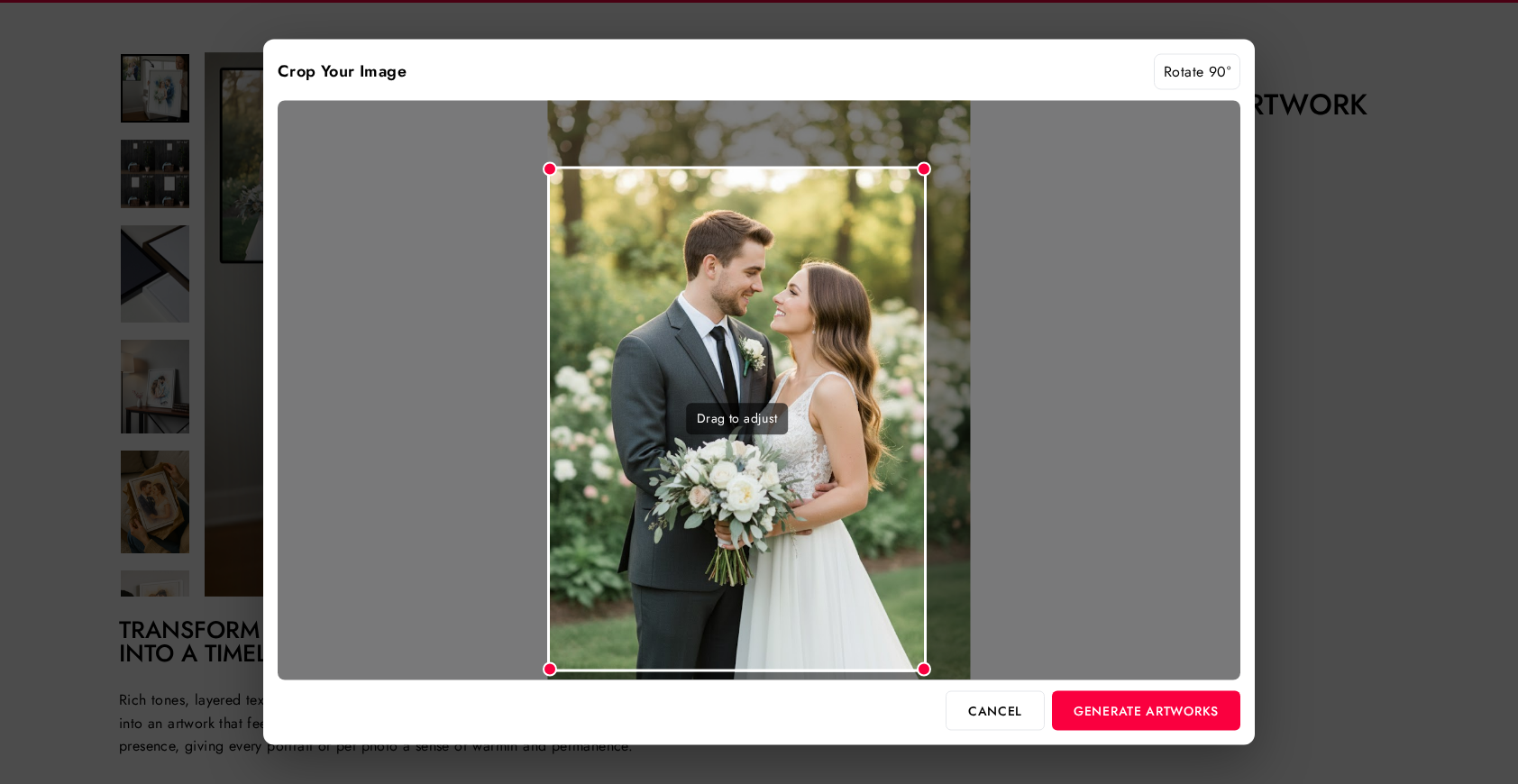
drag, startPoint x: 966, startPoint y: 113, endPoint x: 927, endPoint y: 161, distance: 61.8
click at [926, 161] on div "Drag to adjust" at bounding box center [759, 390] width 963 height 579
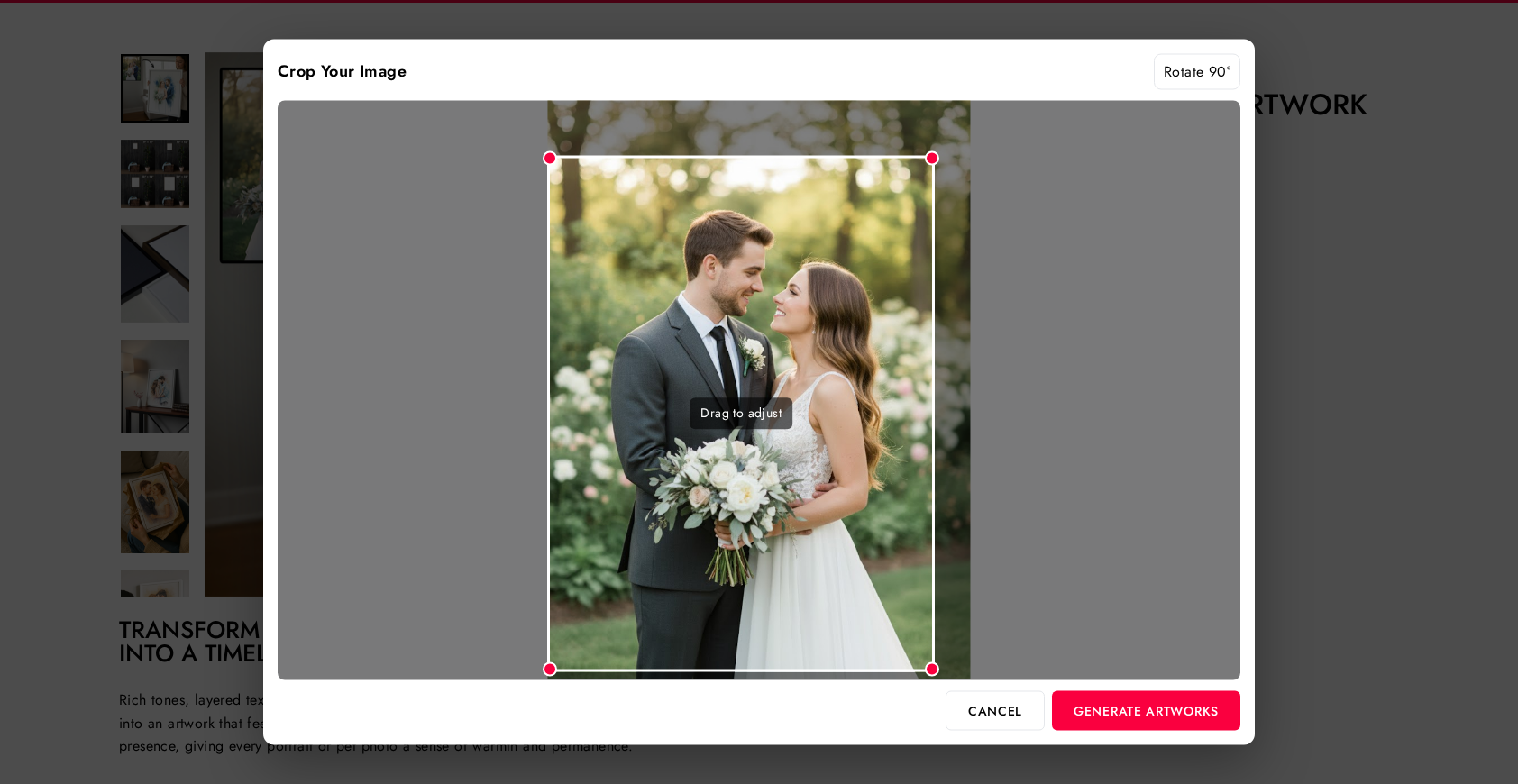
drag, startPoint x: 924, startPoint y: 167, endPoint x: 935, endPoint y: 153, distance: 17.8
click at [935, 153] on div at bounding box center [932, 158] width 14 height 14
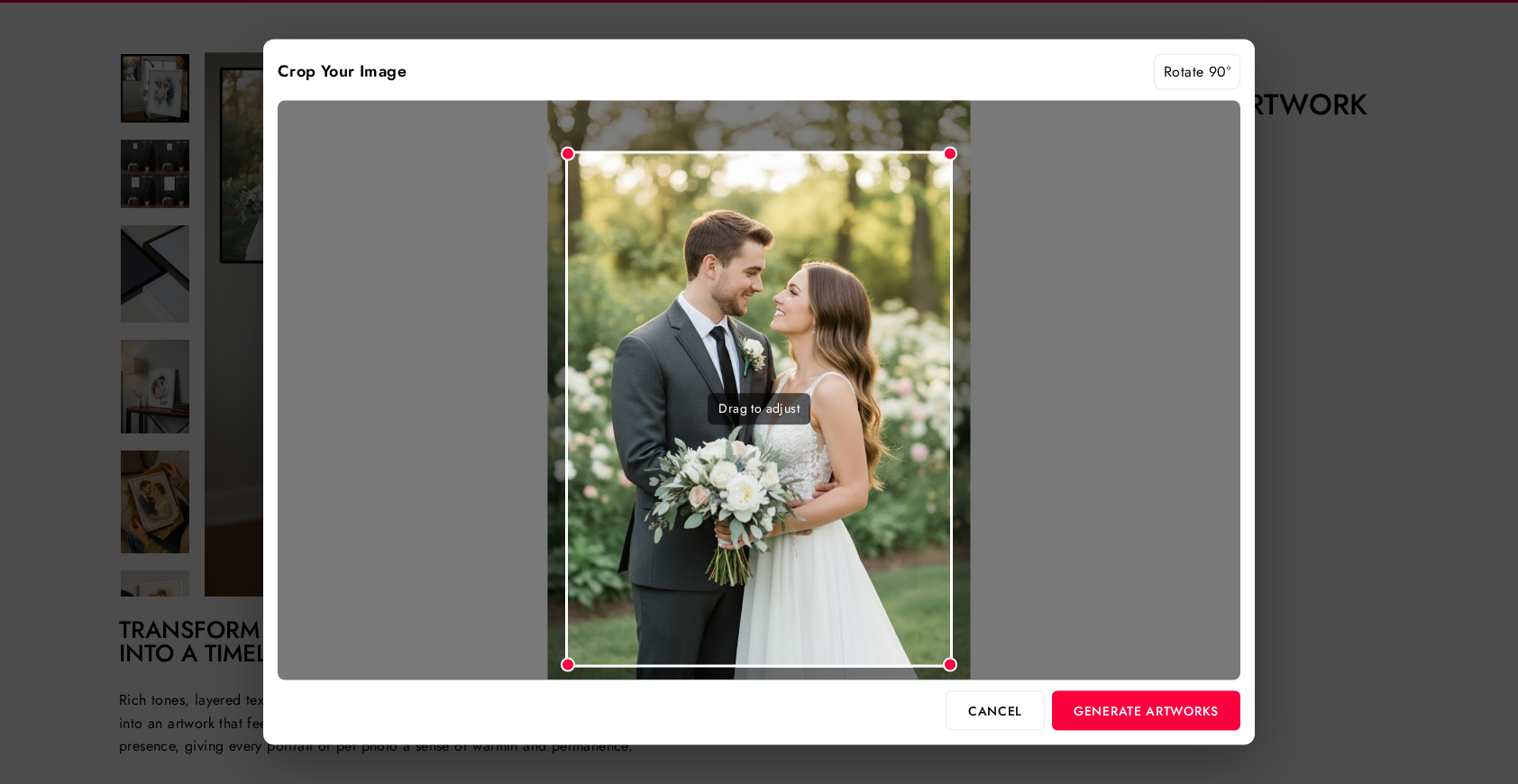
drag, startPoint x: 819, startPoint y: 257, endPoint x: 837, endPoint y: 254, distance: 18.2
click at [837, 254] on div "Drag to adjust" at bounding box center [759, 409] width 388 height 516
click at [1123, 722] on button "Generate Artworks" at bounding box center [1146, 710] width 189 height 39
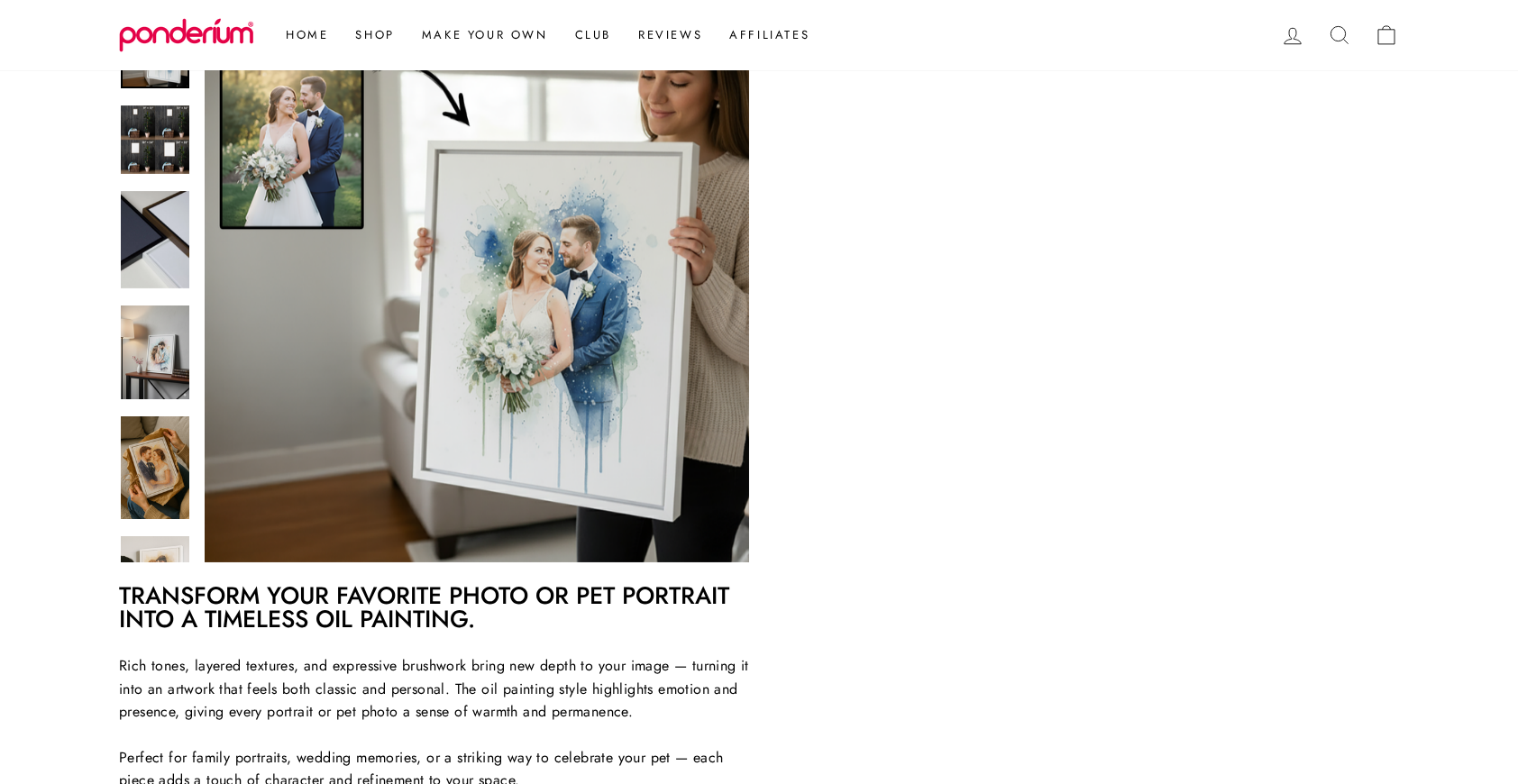
scroll to position [325, 0]
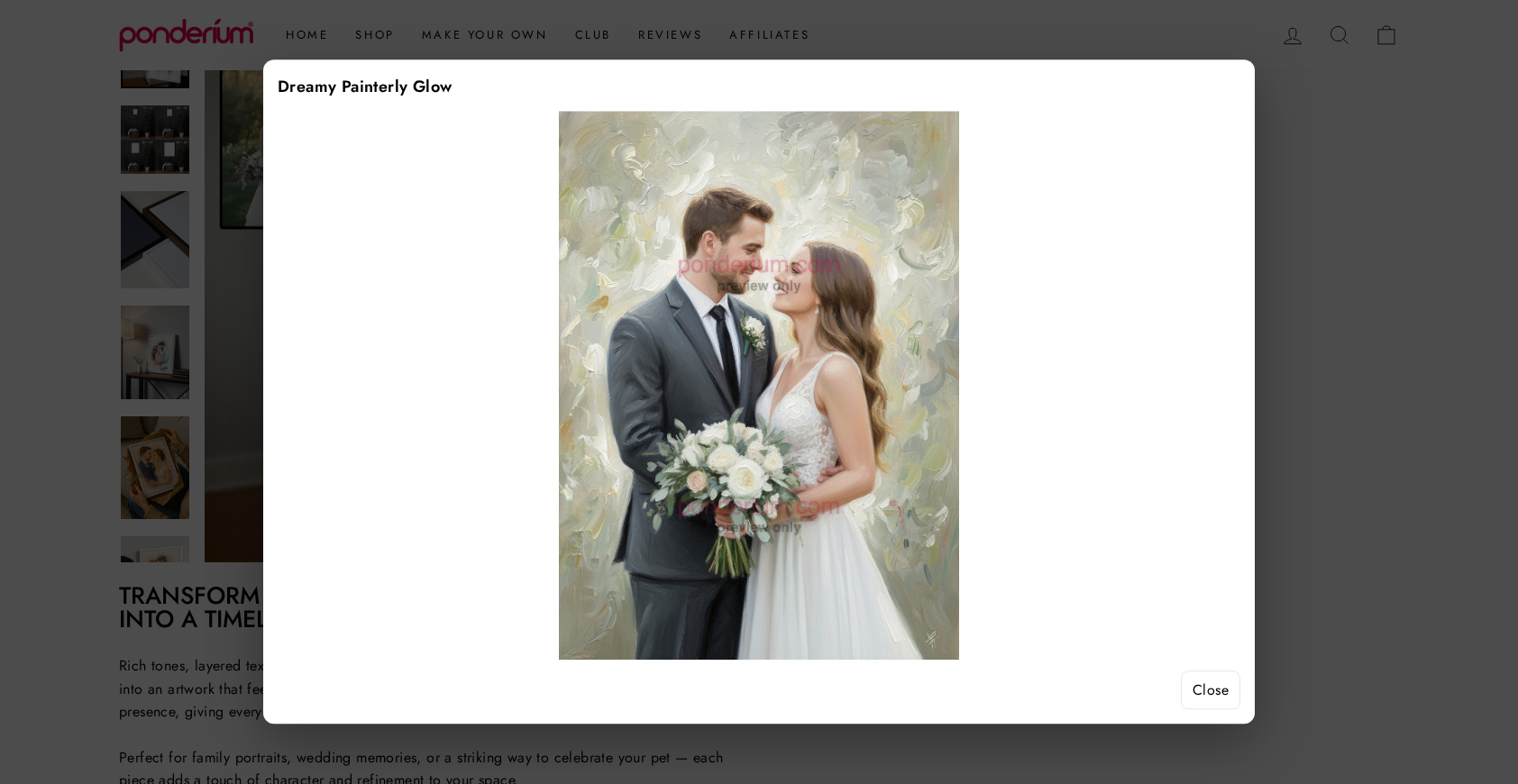
click at [1213, 699] on button "Close" at bounding box center [1210, 690] width 59 height 39
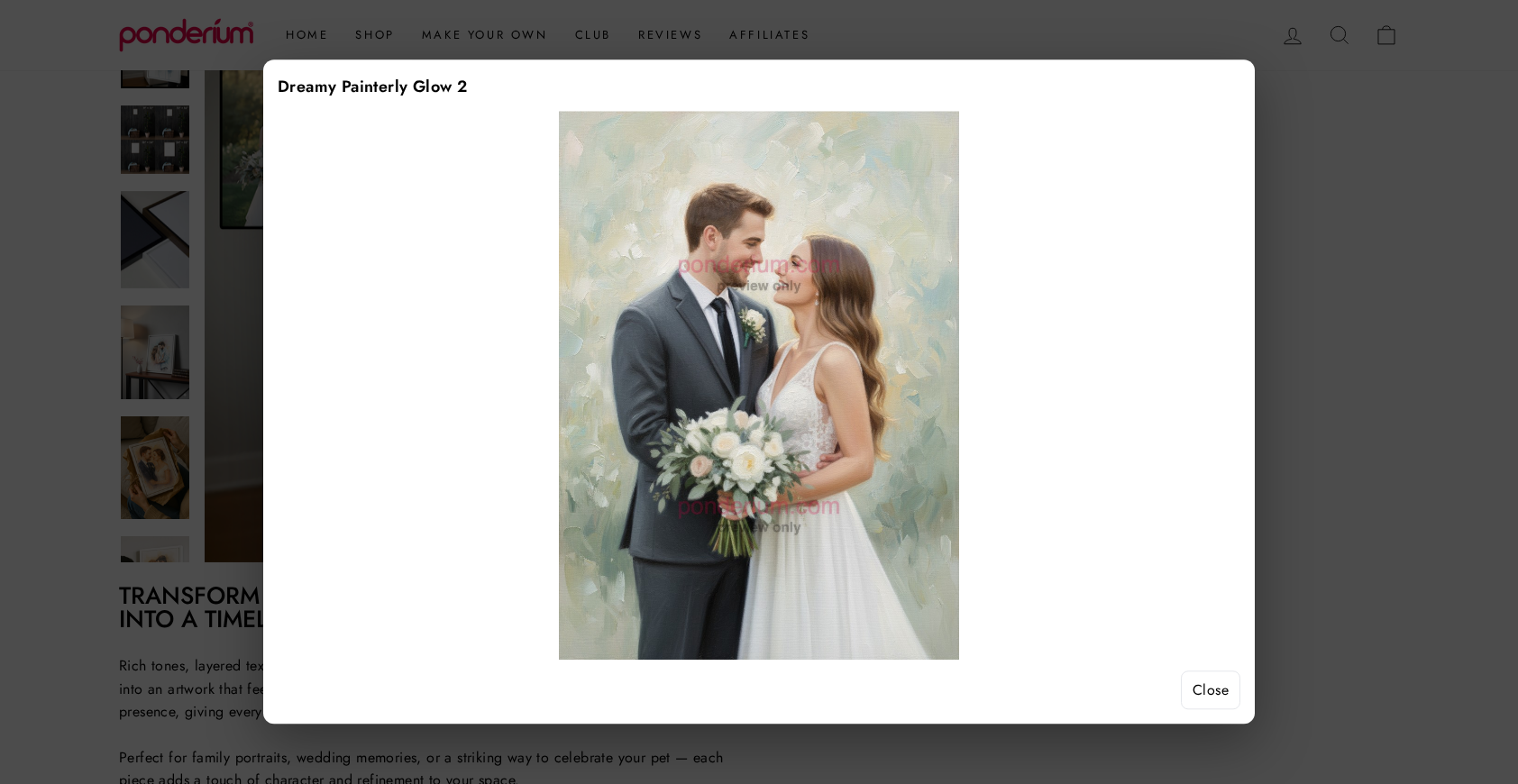
click at [1210, 693] on button "Close" at bounding box center [1210, 690] width 59 height 39
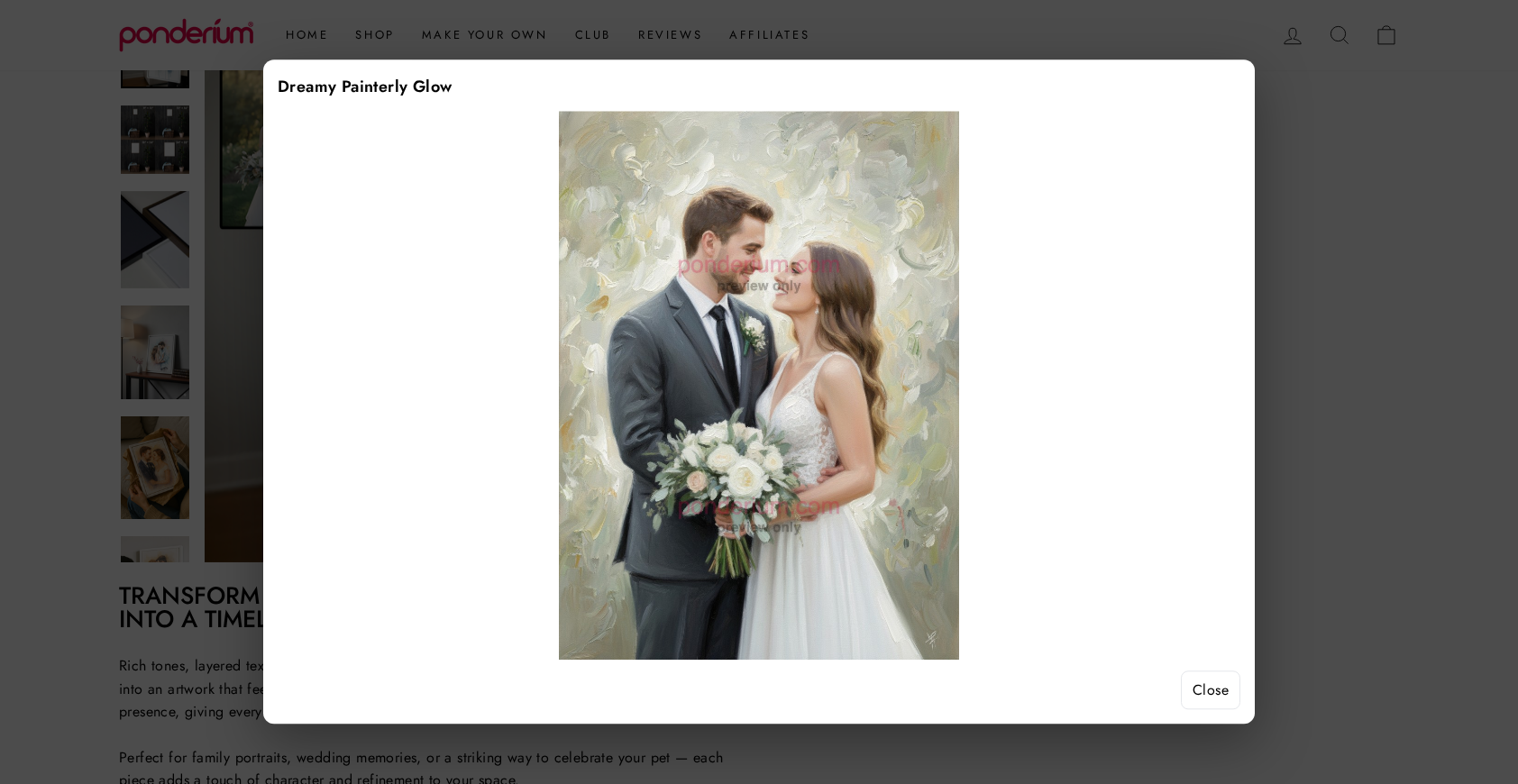
click at [1208, 697] on button "Close" at bounding box center [1210, 690] width 59 height 39
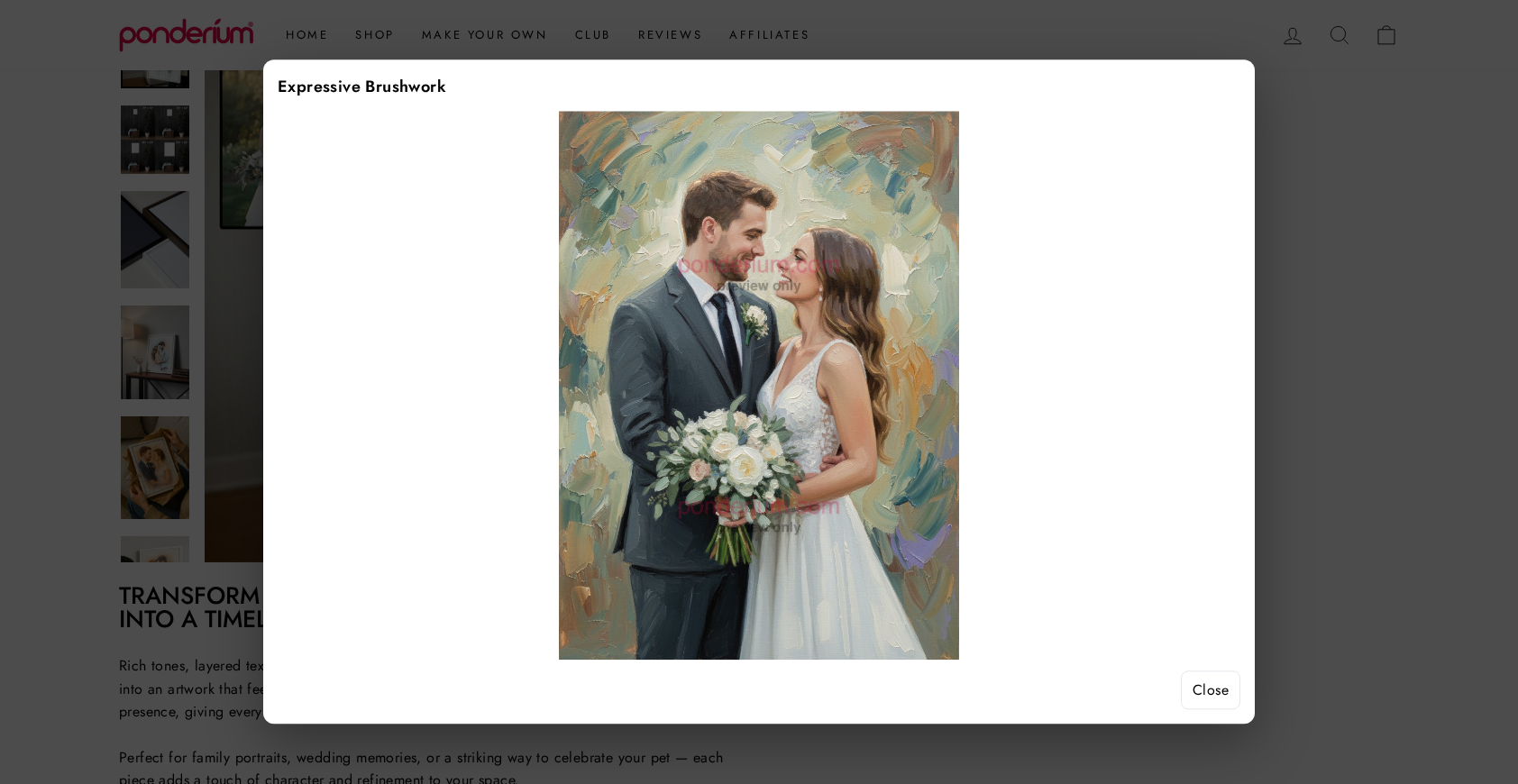
click at [1197, 701] on button "Close" at bounding box center [1210, 690] width 59 height 39
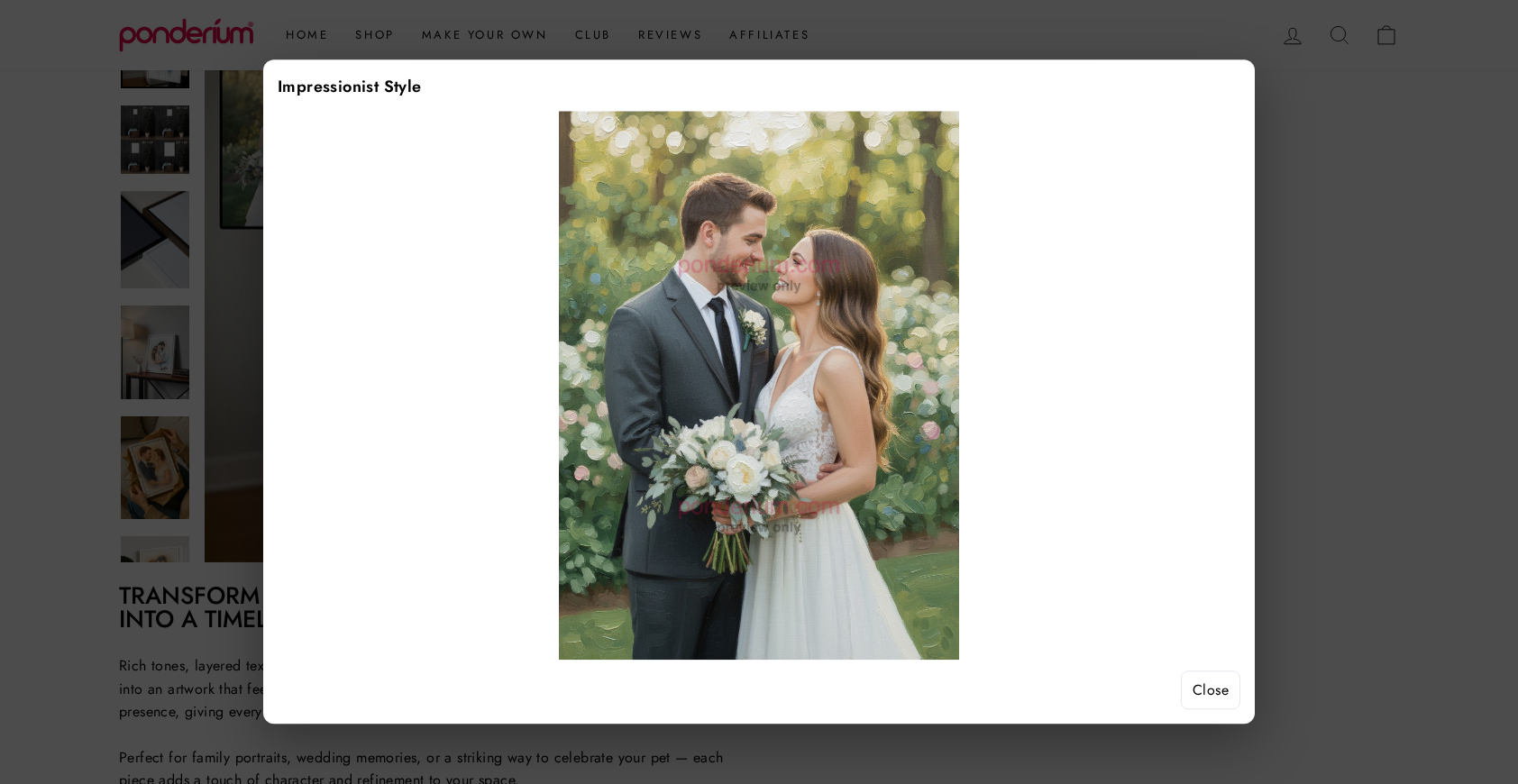
click at [1229, 692] on button "Close" at bounding box center [1210, 690] width 59 height 39
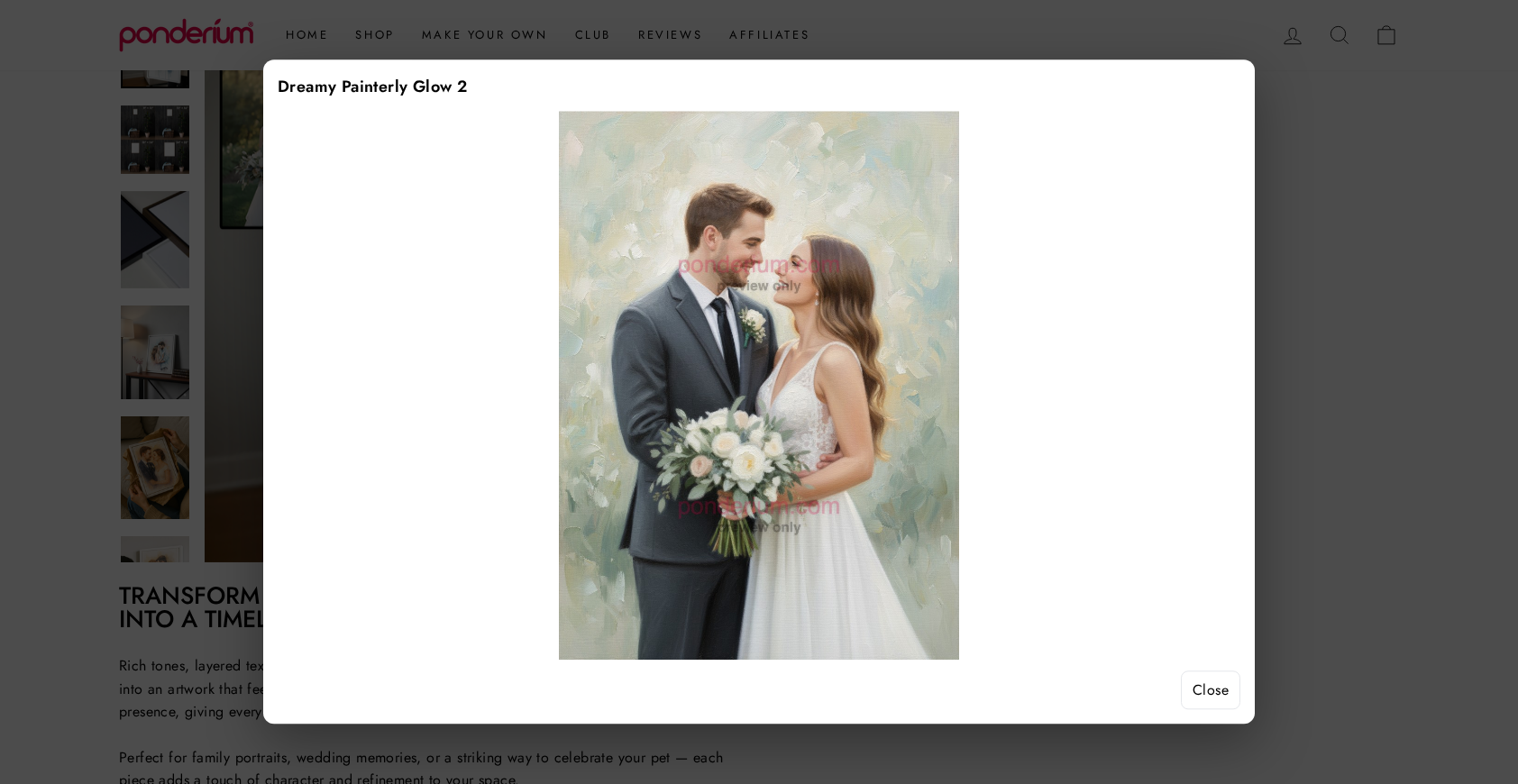
click at [1216, 698] on button "Close" at bounding box center [1210, 690] width 59 height 39
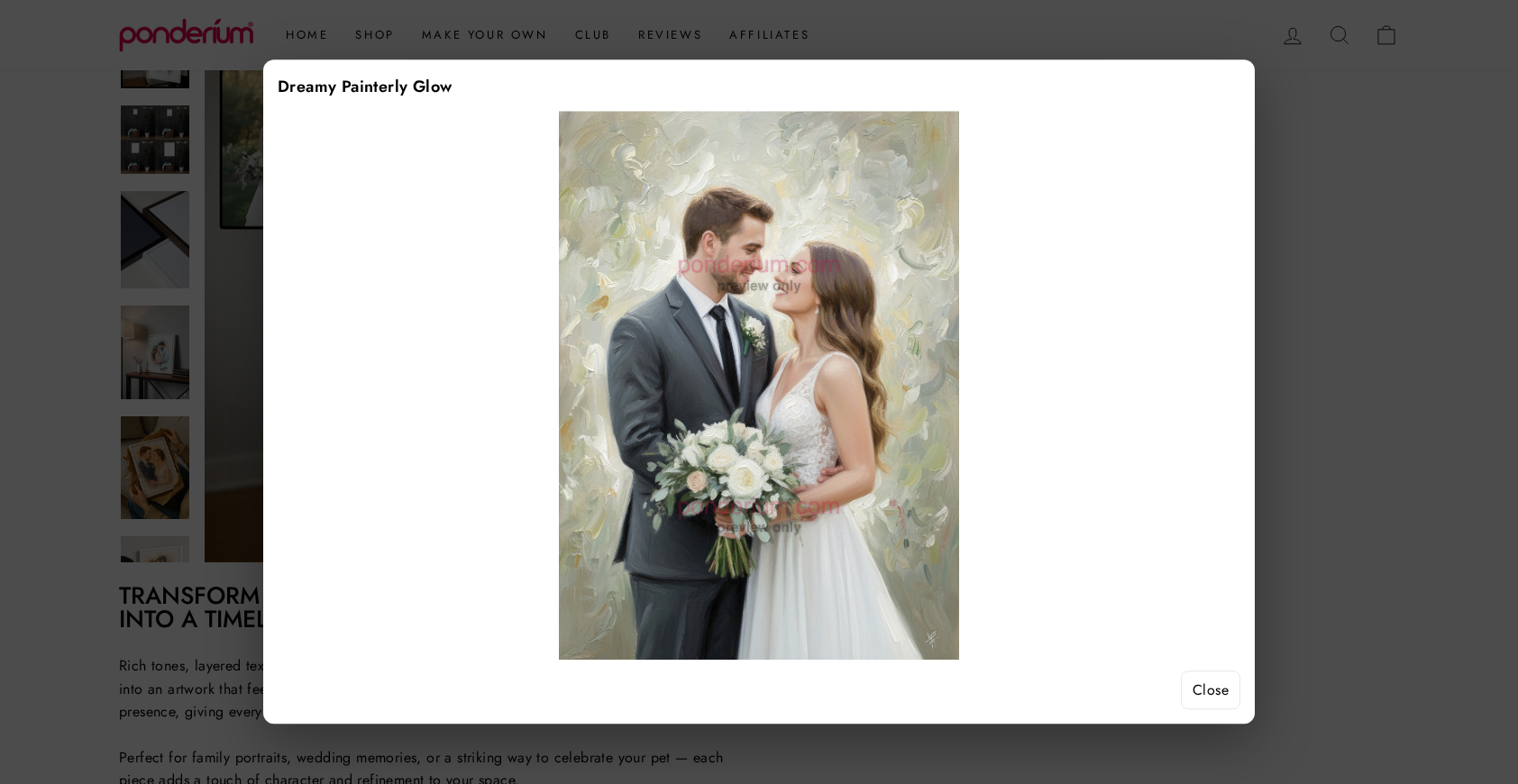
click at [1203, 698] on button "Close" at bounding box center [1210, 690] width 59 height 39
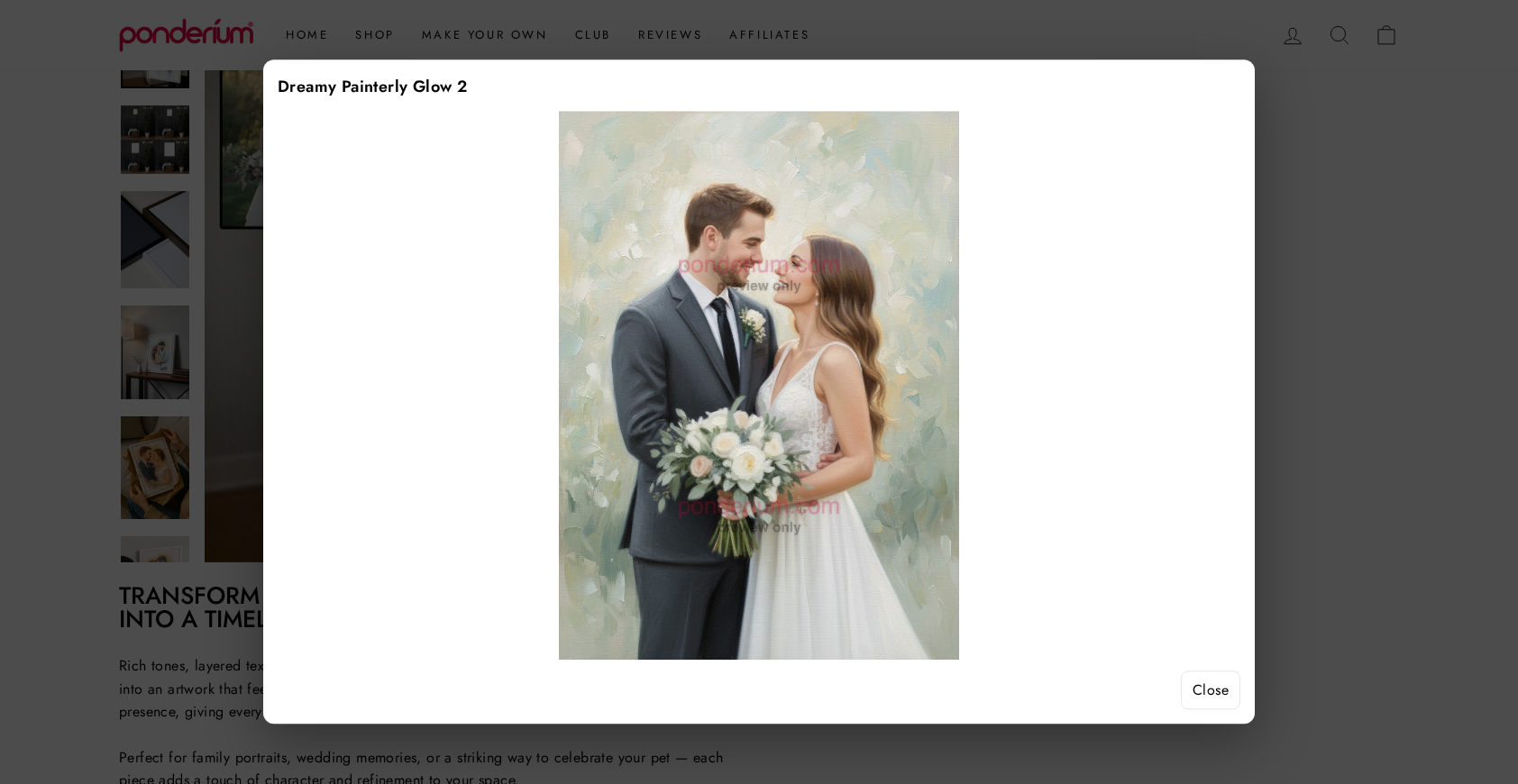
drag, startPoint x: 1204, startPoint y: 679, endPoint x: 859, endPoint y: 421, distance: 430.8
click at [859, 421] on div "Dreamy Painterly Glow 2 Close" at bounding box center [759, 391] width 992 height 664
click at [1196, 681] on button "Close" at bounding box center [1210, 690] width 59 height 39
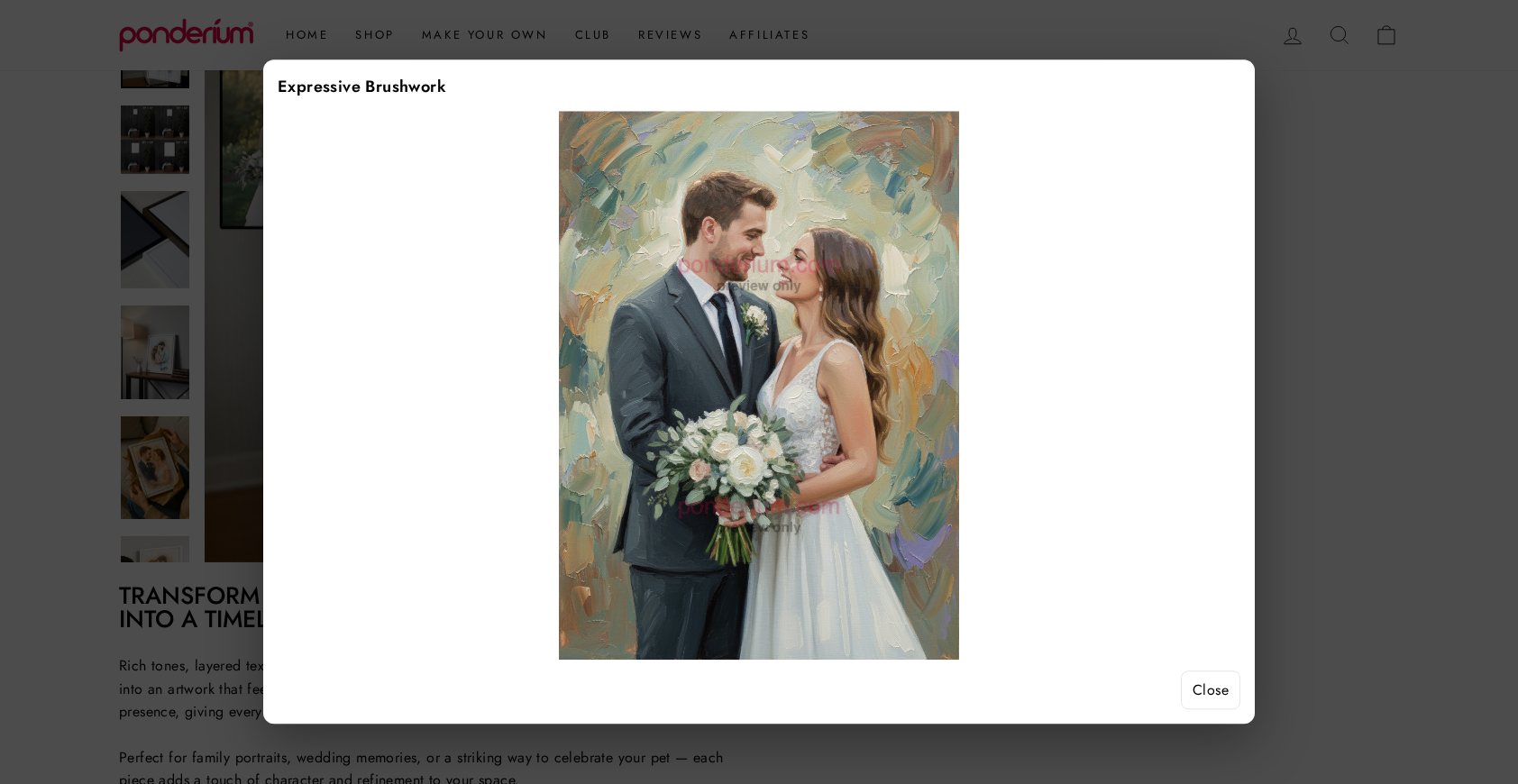
scroll to position [368, 0]
click at [1211, 689] on button "Close" at bounding box center [1210, 690] width 59 height 39
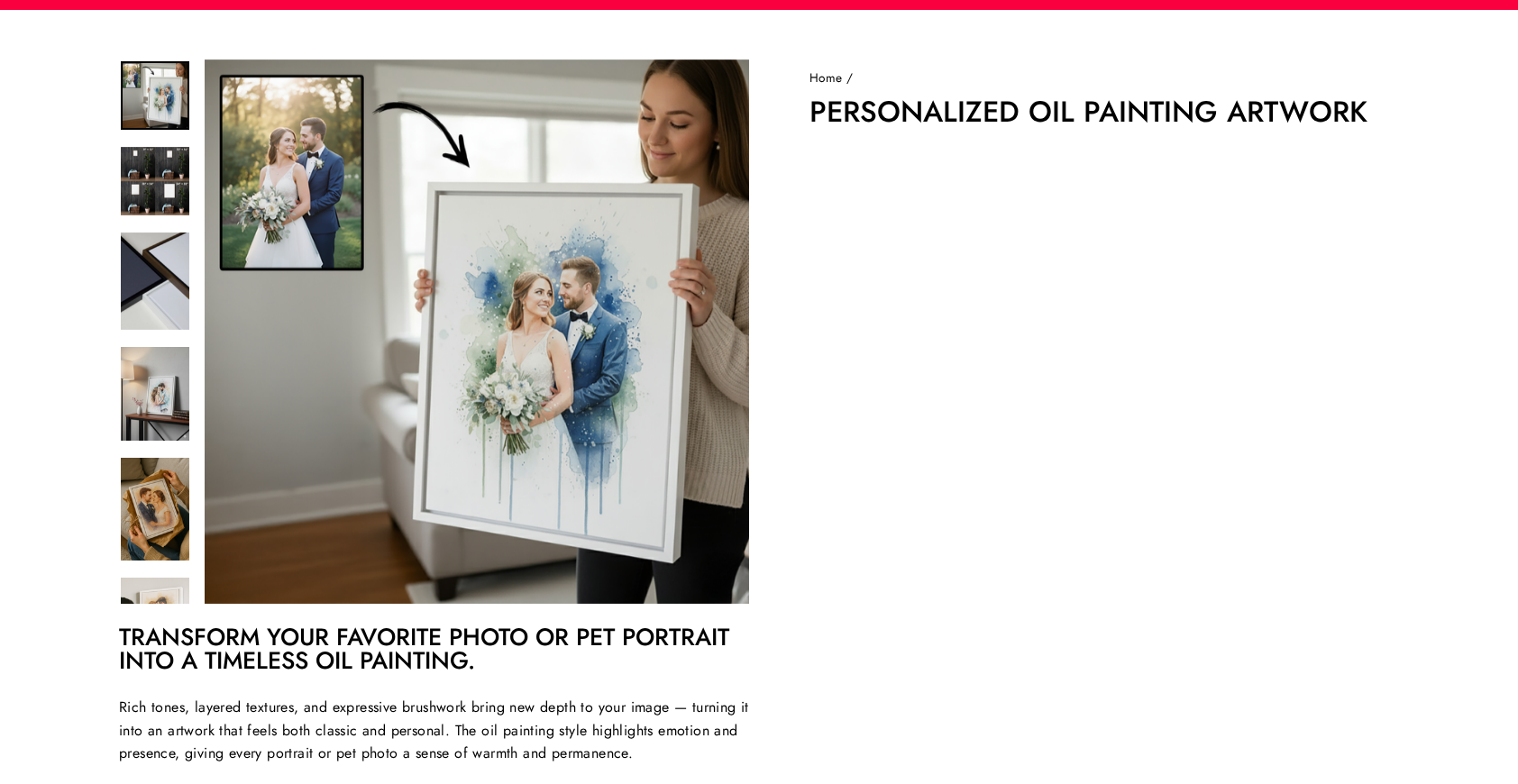
scroll to position [63, 0]
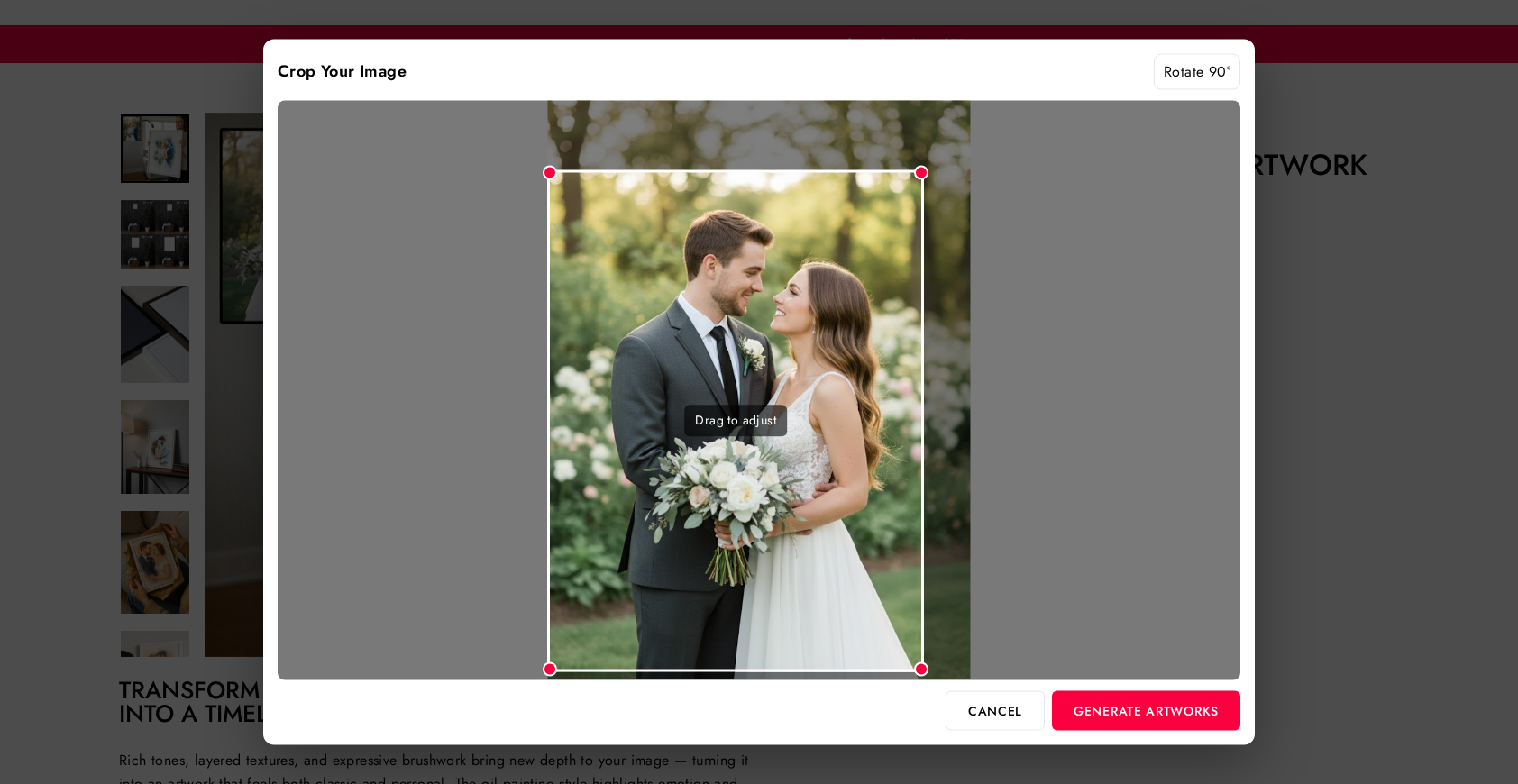
drag, startPoint x: 968, startPoint y: 110, endPoint x: 925, endPoint y: 158, distance: 64.4
click at [923, 159] on div "Drag to adjust" at bounding box center [759, 390] width 963 height 579
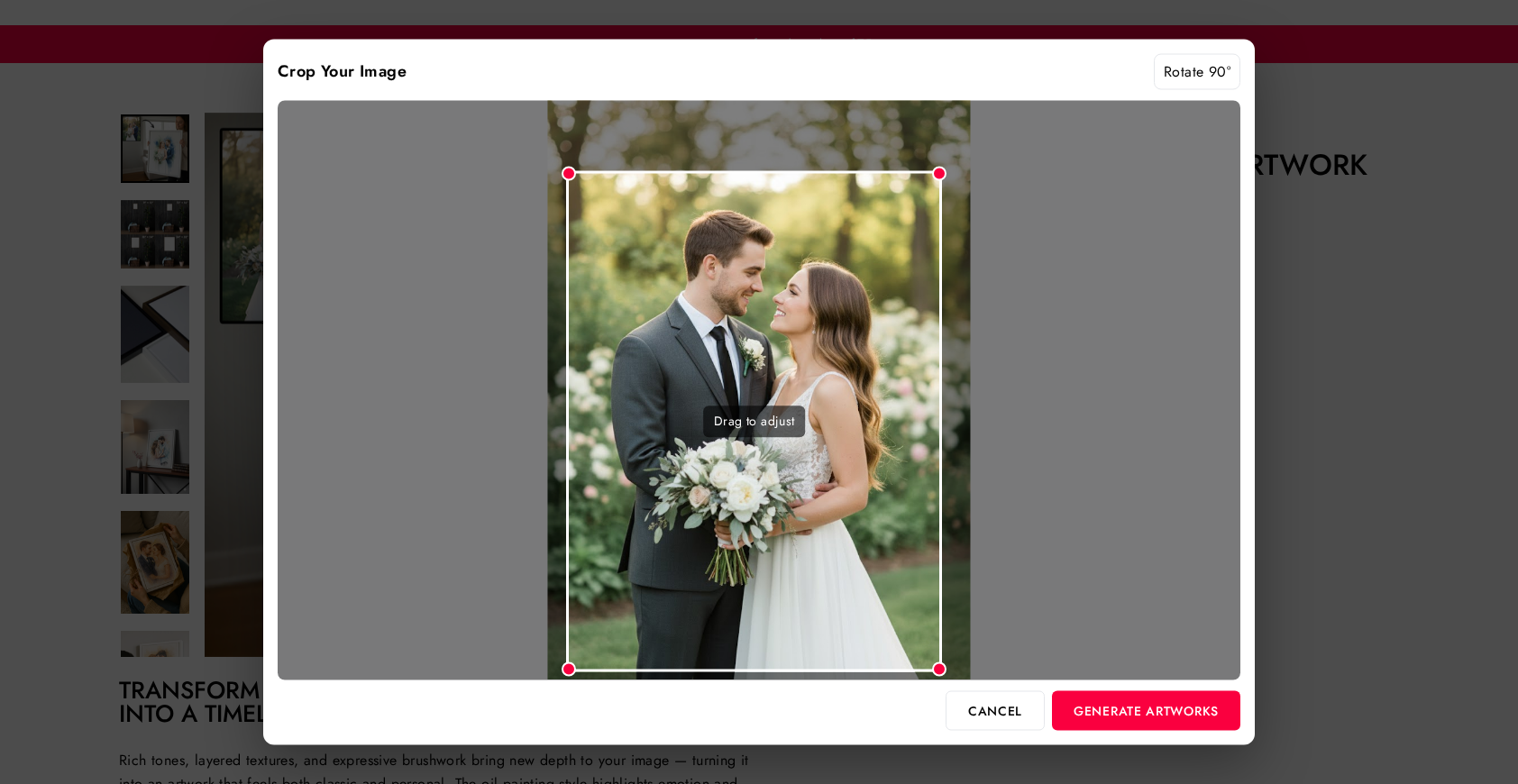
drag, startPoint x: 859, startPoint y: 211, endPoint x: 880, endPoint y: 212, distance: 21.0
click at [880, 212] on div "Drag to adjust" at bounding box center [754, 421] width 376 height 500
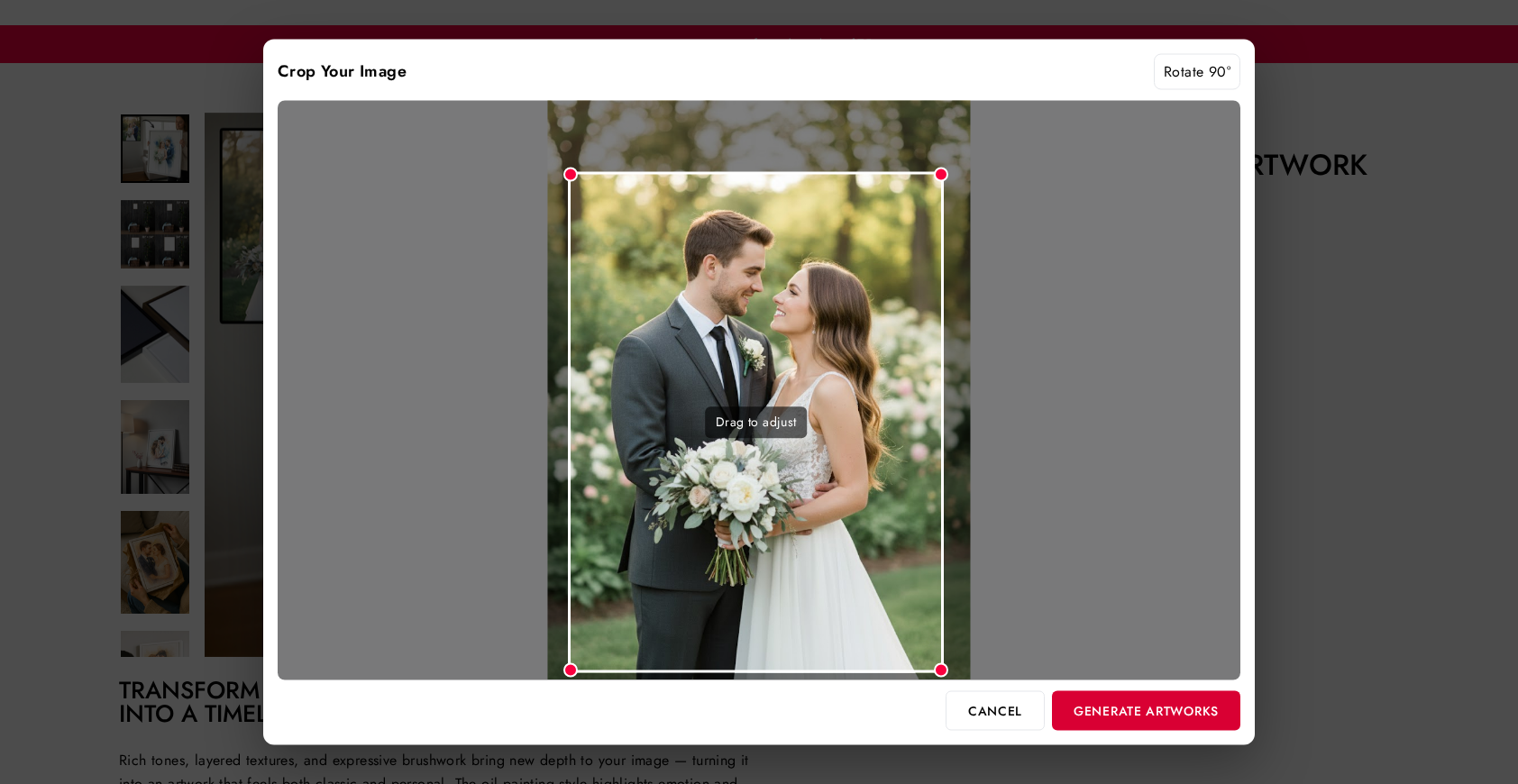
click at [1135, 703] on button "Generate Artworks" at bounding box center [1146, 710] width 189 height 39
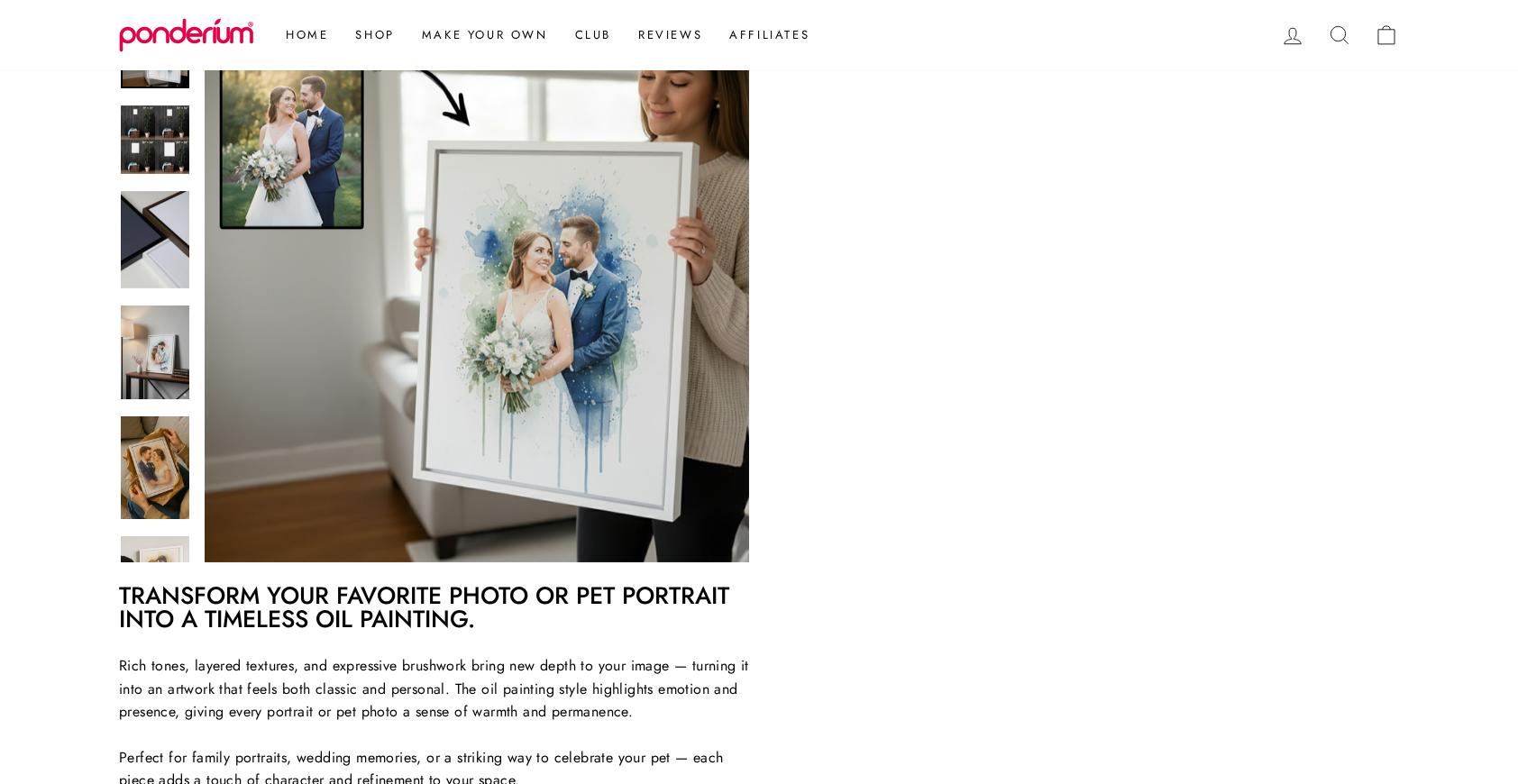
scroll to position [325, 0]
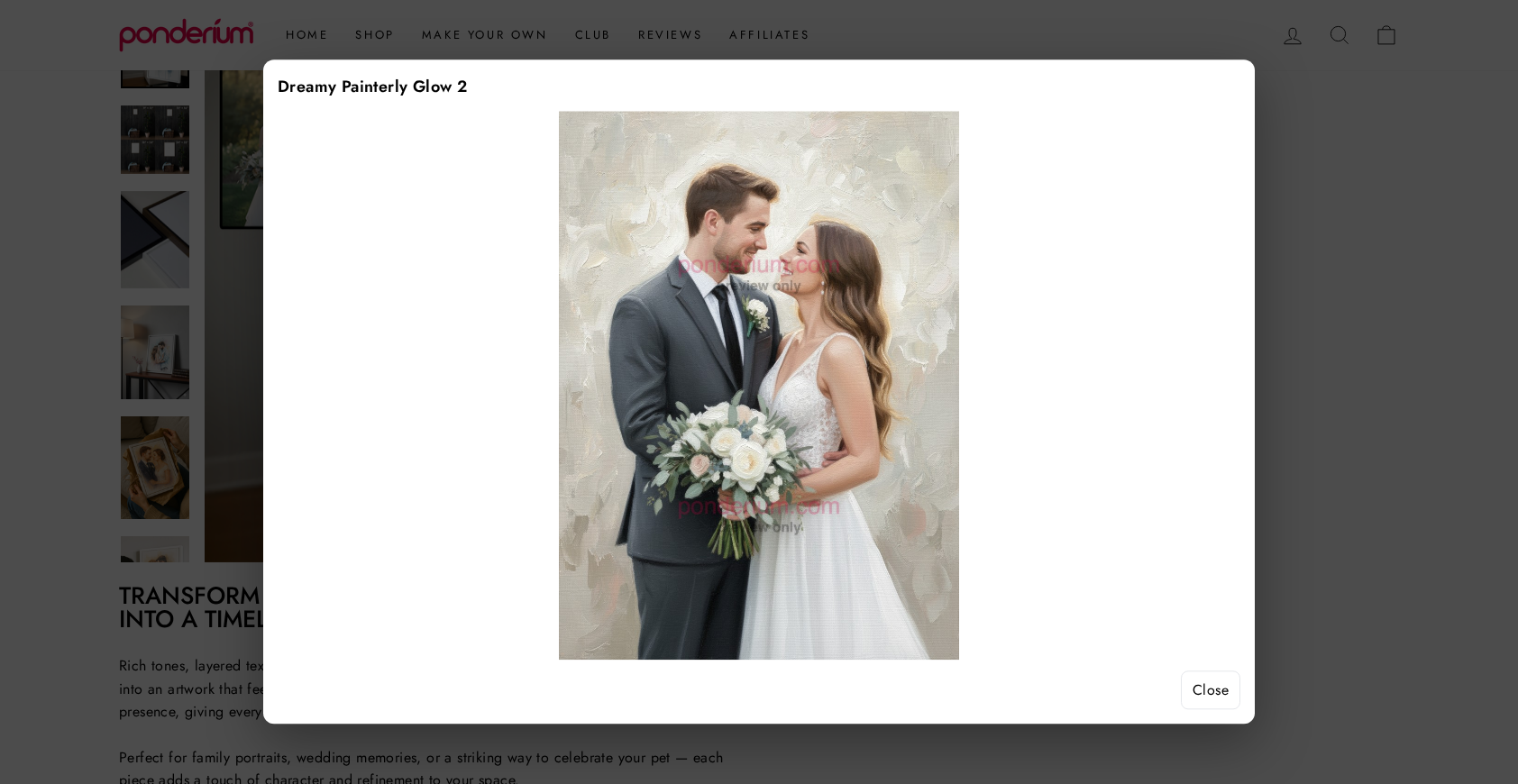
click at [1217, 689] on button "Close" at bounding box center [1210, 690] width 59 height 39
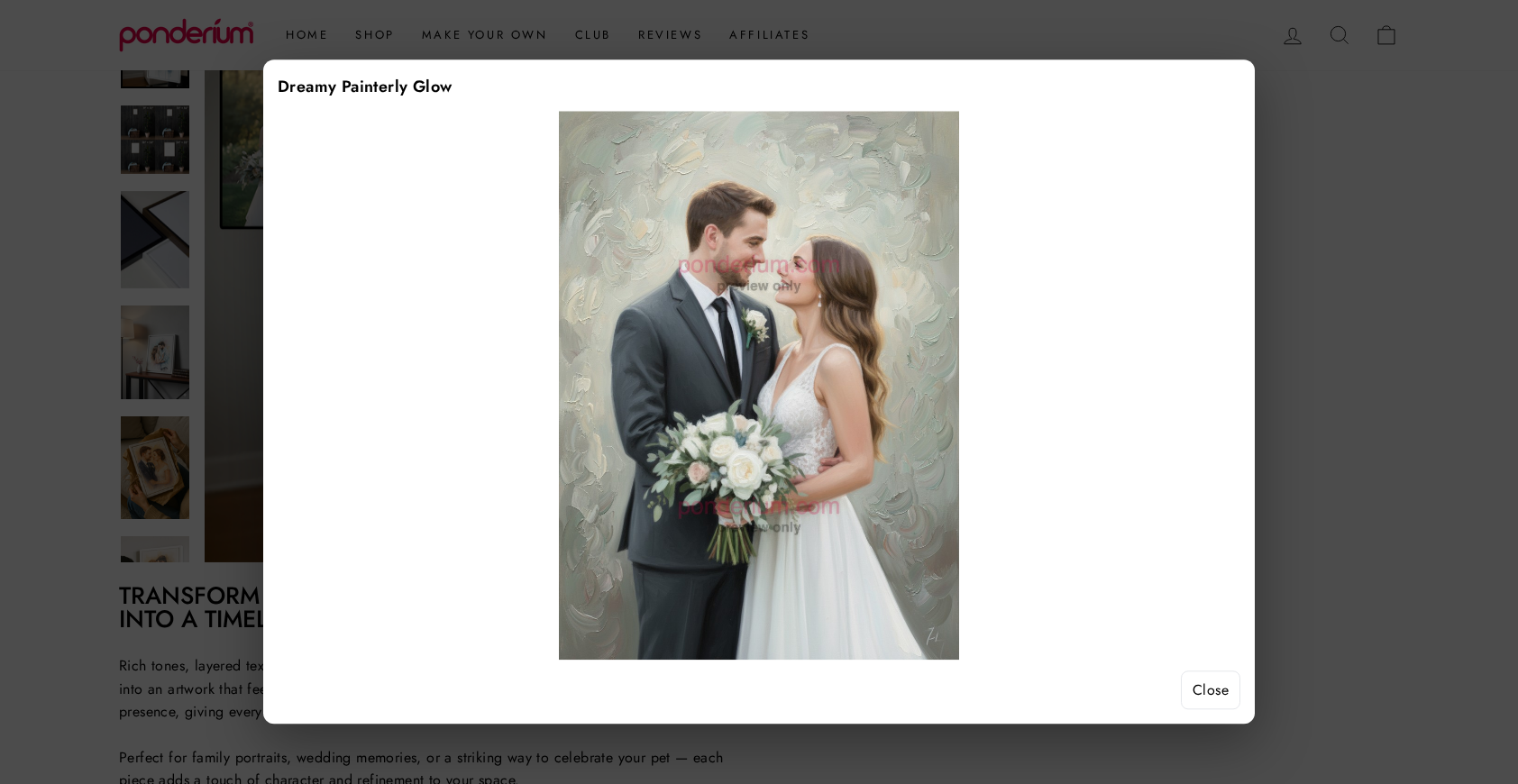
click at [1218, 692] on button "Close" at bounding box center [1210, 690] width 59 height 39
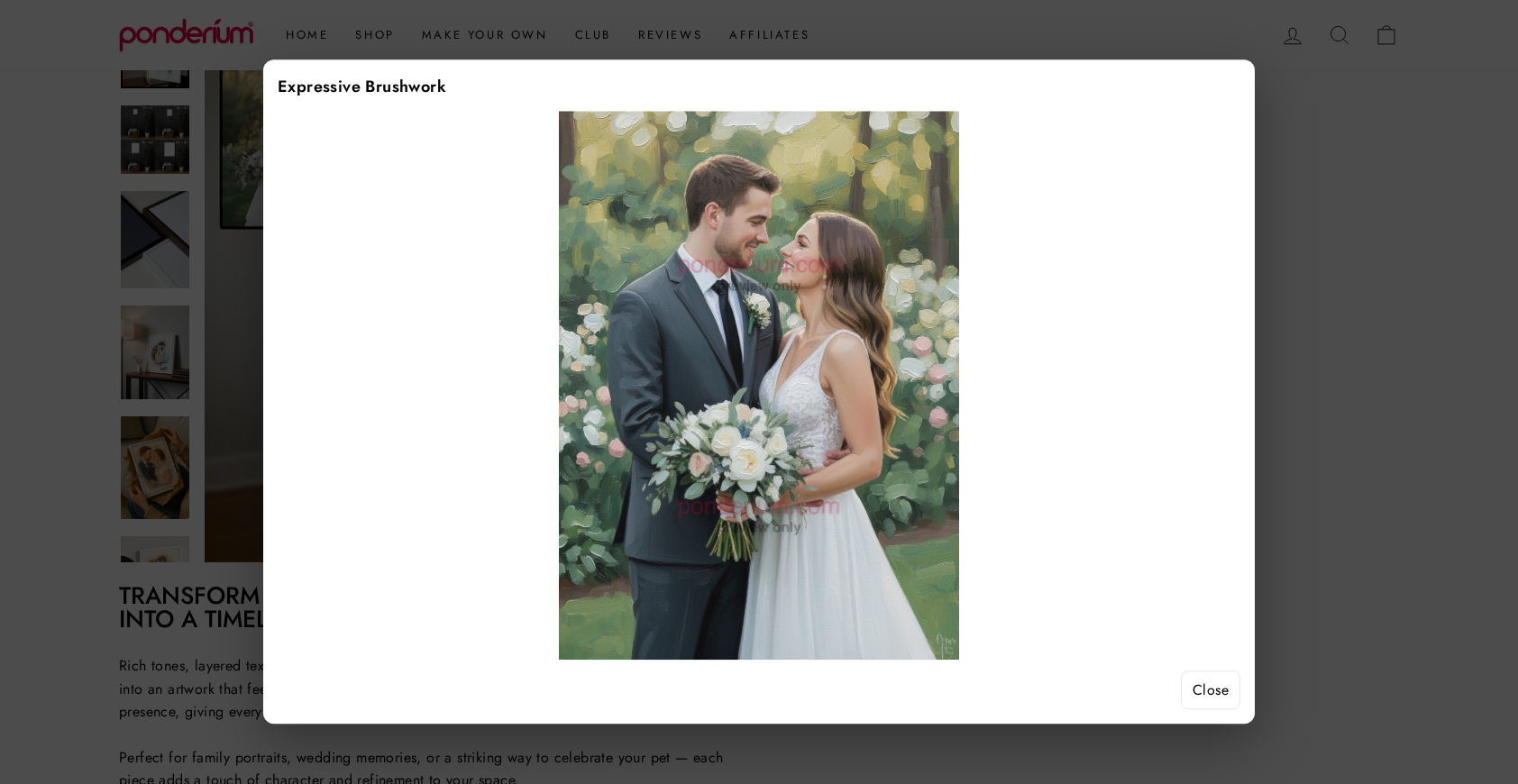
click at [1217, 693] on button "Close" at bounding box center [1210, 690] width 59 height 39
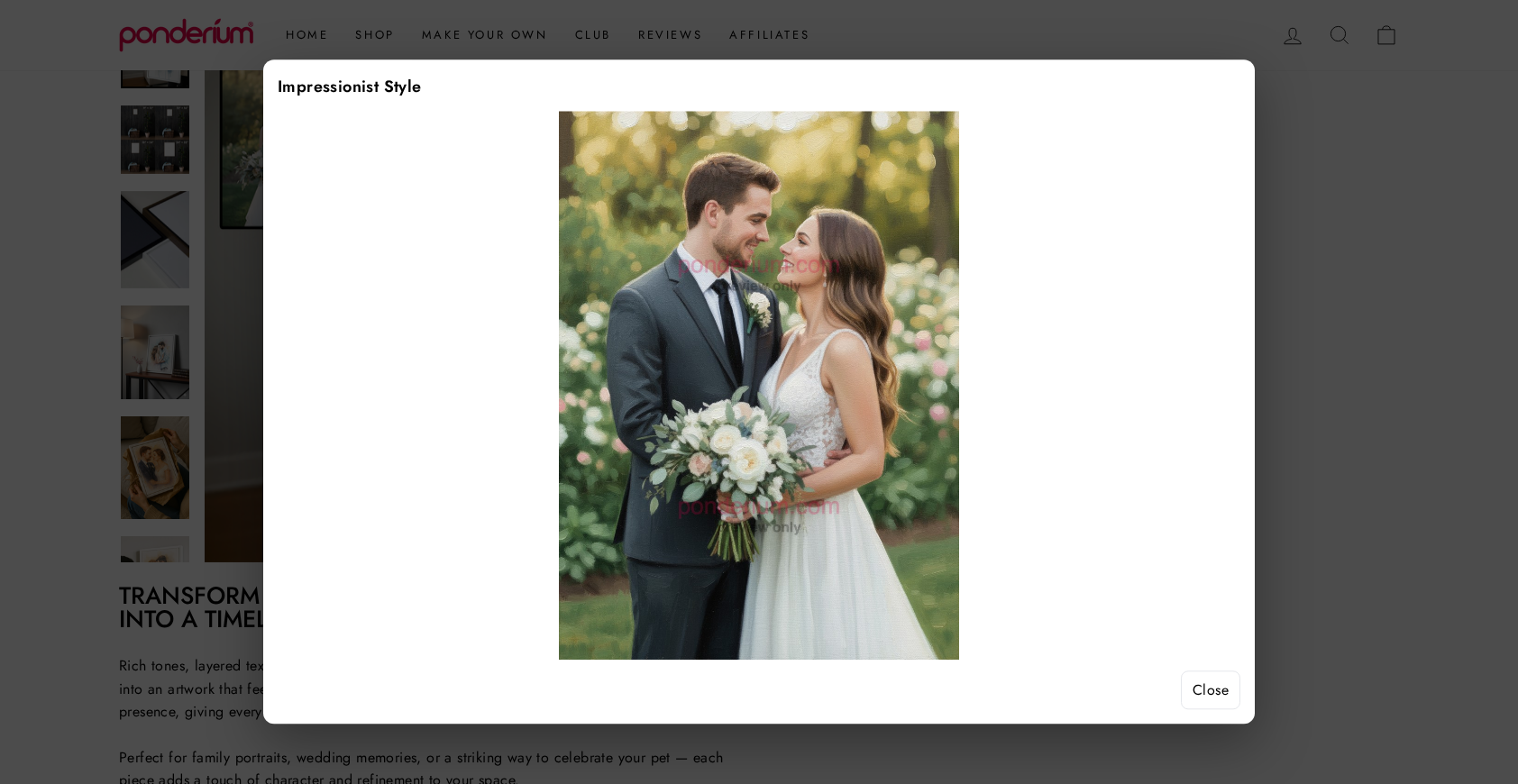
click at [1216, 695] on button "Close" at bounding box center [1210, 690] width 59 height 39
click at [1221, 687] on button "Close" at bounding box center [1210, 690] width 59 height 39
click at [1216, 684] on button "Close" at bounding box center [1210, 690] width 59 height 39
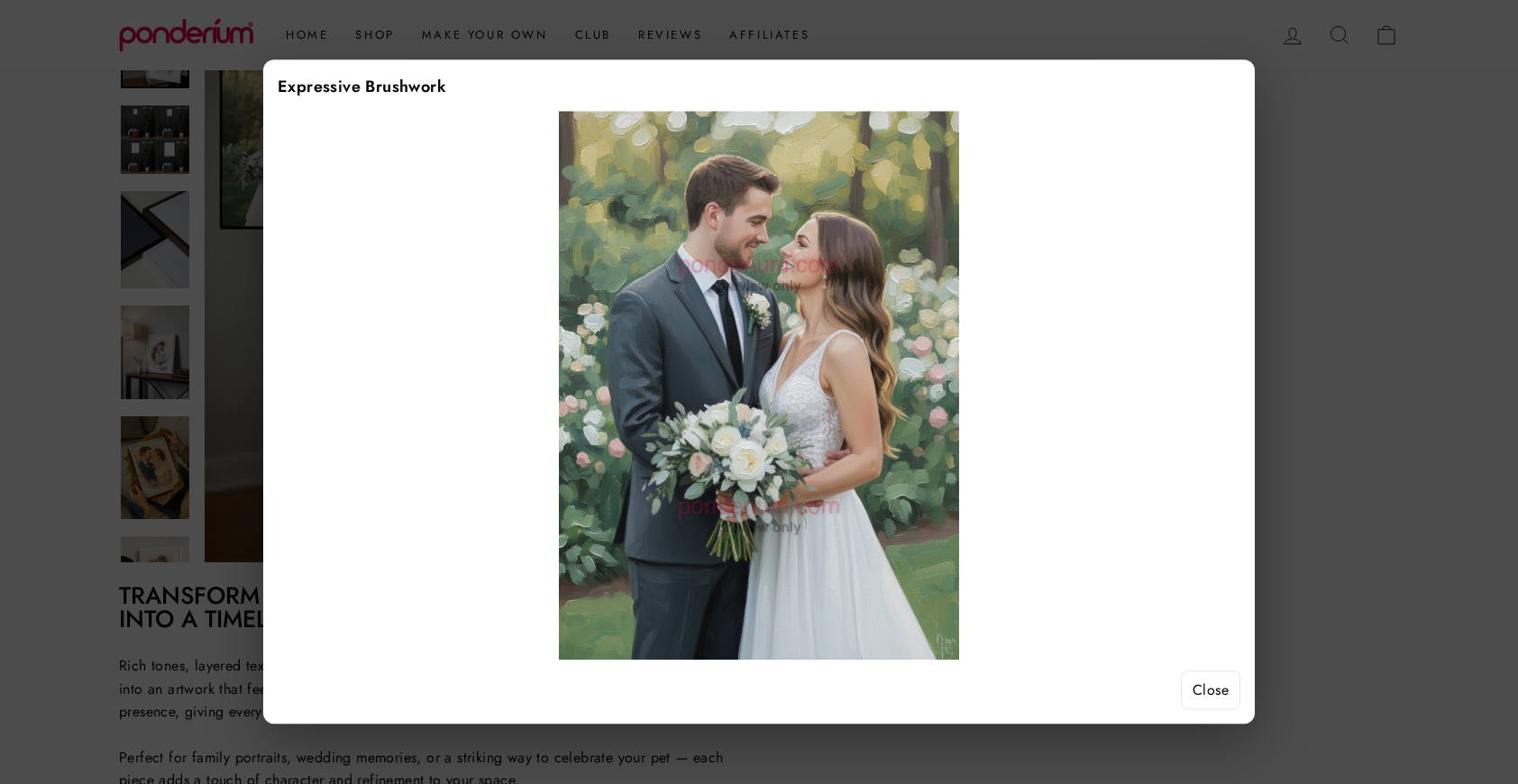
click at [1208, 695] on button "Close" at bounding box center [1210, 690] width 59 height 39
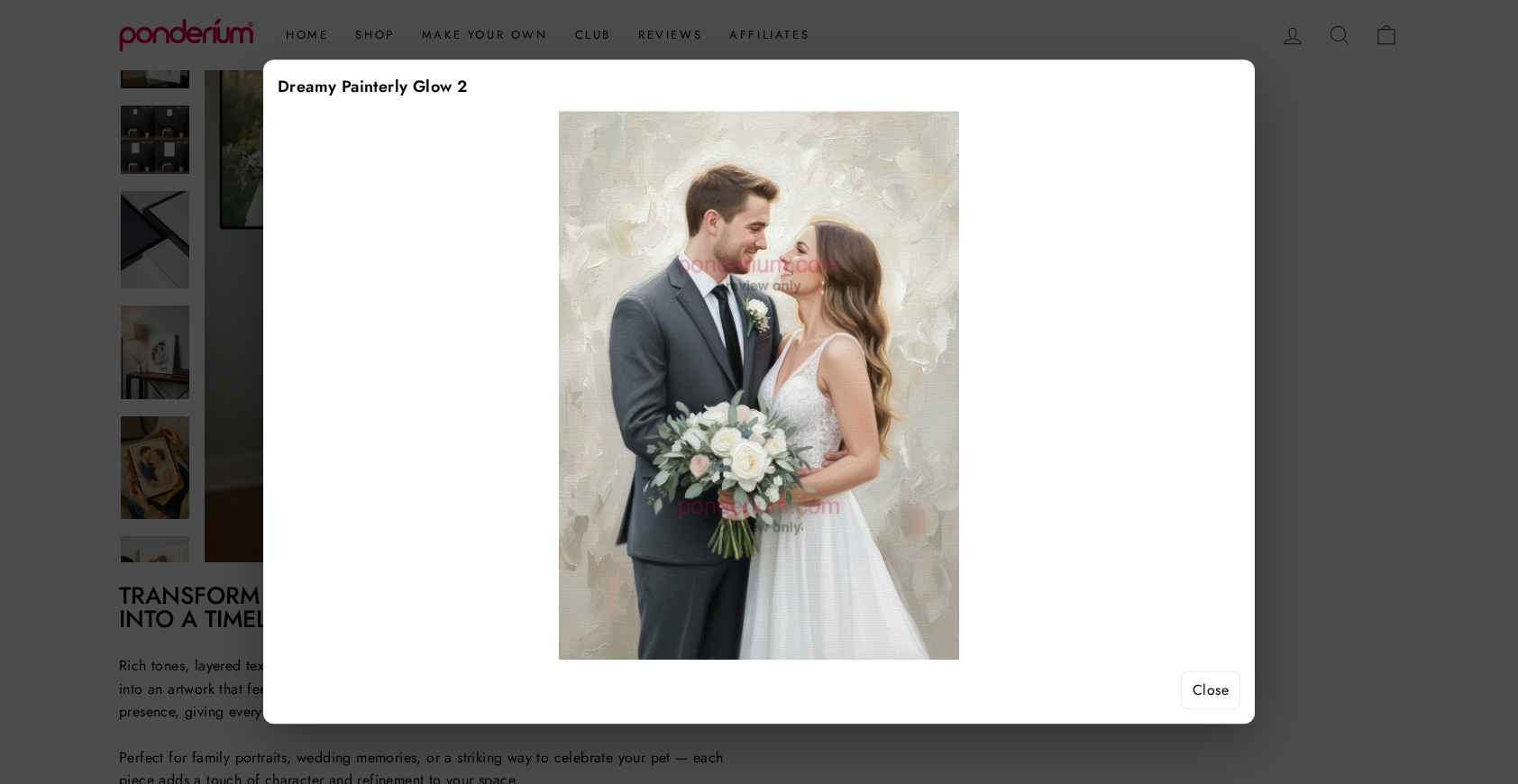
click at [1211, 696] on button "Close" at bounding box center [1210, 690] width 59 height 39
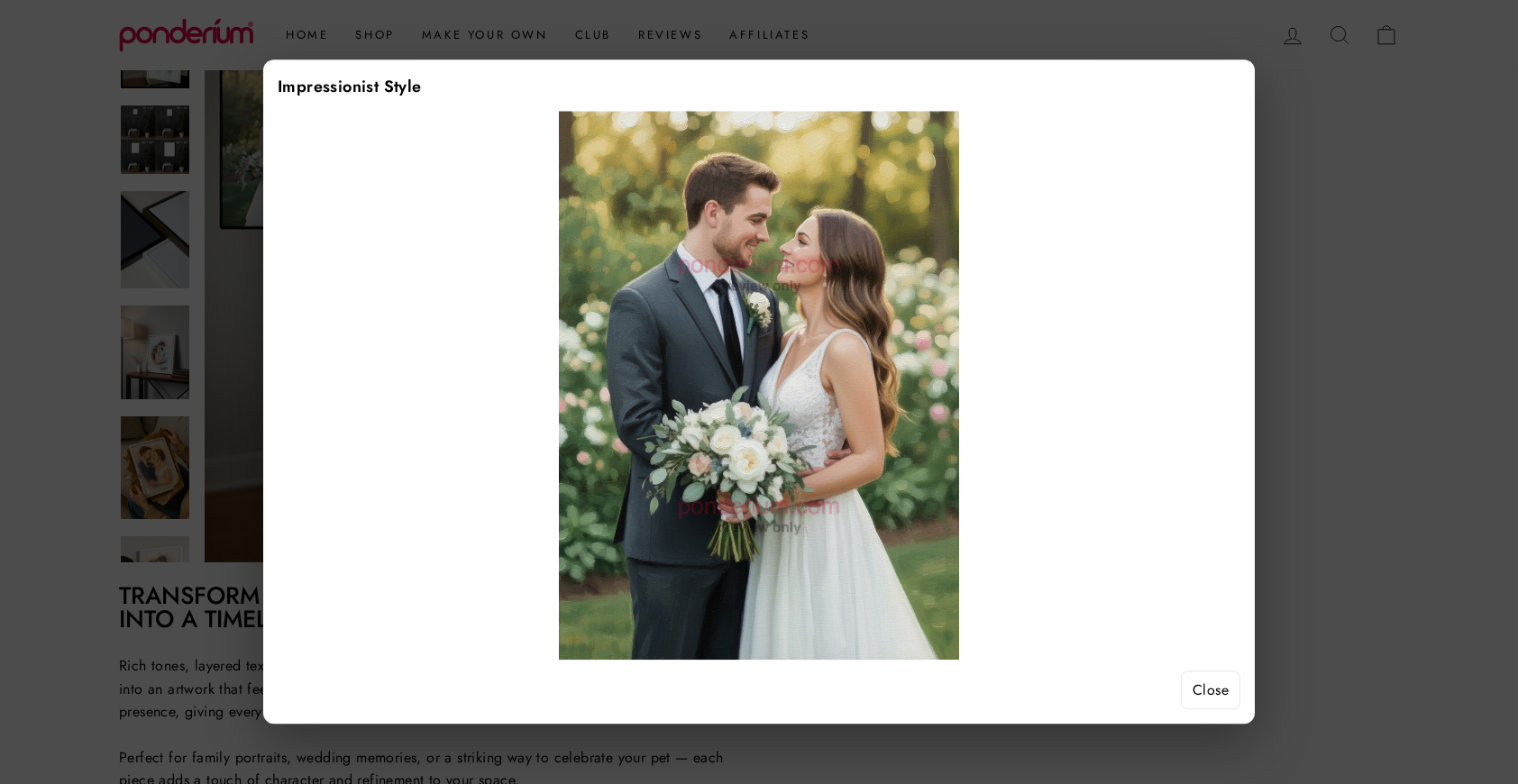
click at [1203, 697] on button "Close" at bounding box center [1210, 690] width 59 height 39
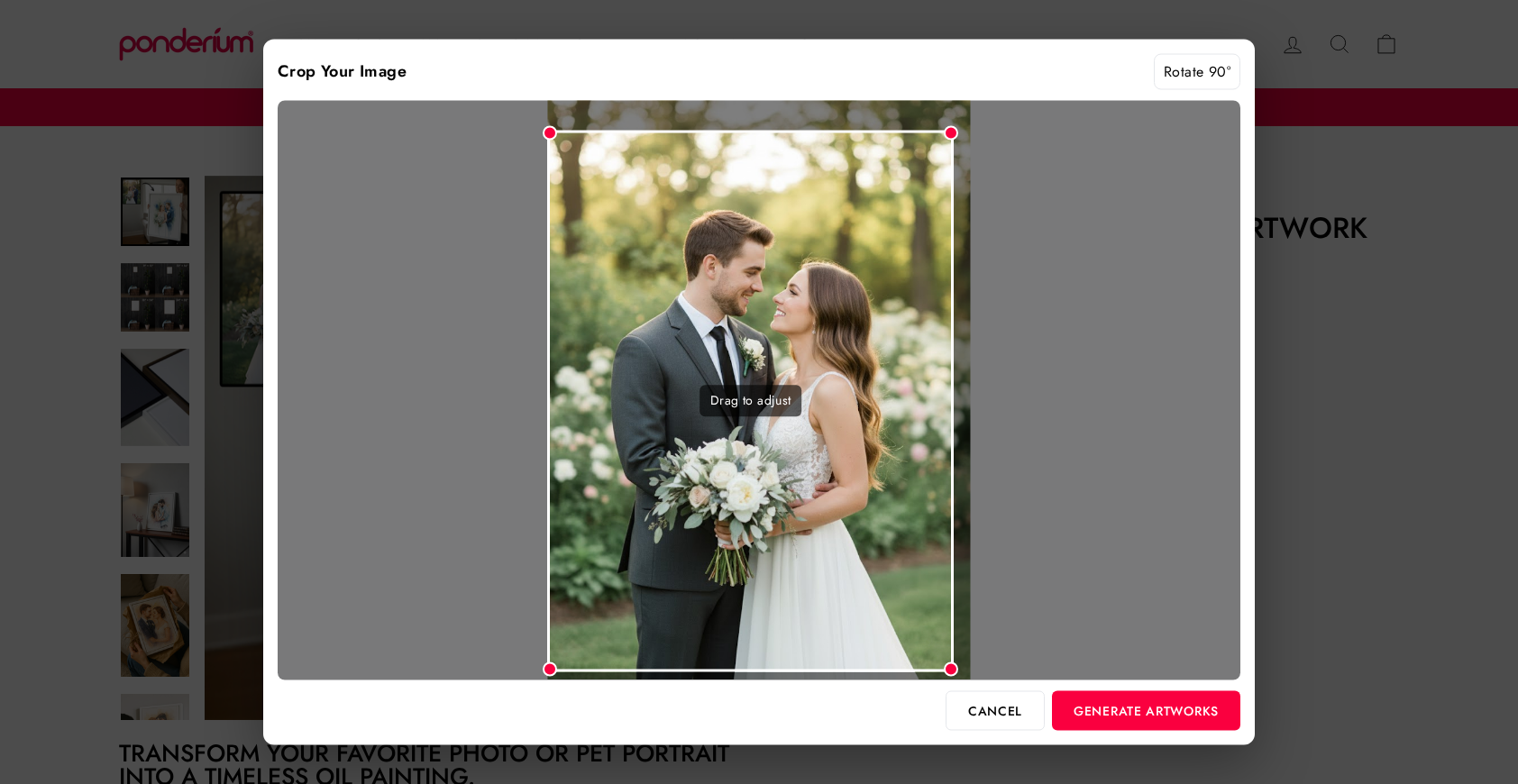
drag, startPoint x: 966, startPoint y: 115, endPoint x: 953, endPoint y: 161, distance: 47.8
click at [953, 161] on div "Drag to adjust" at bounding box center [759, 390] width 963 height 579
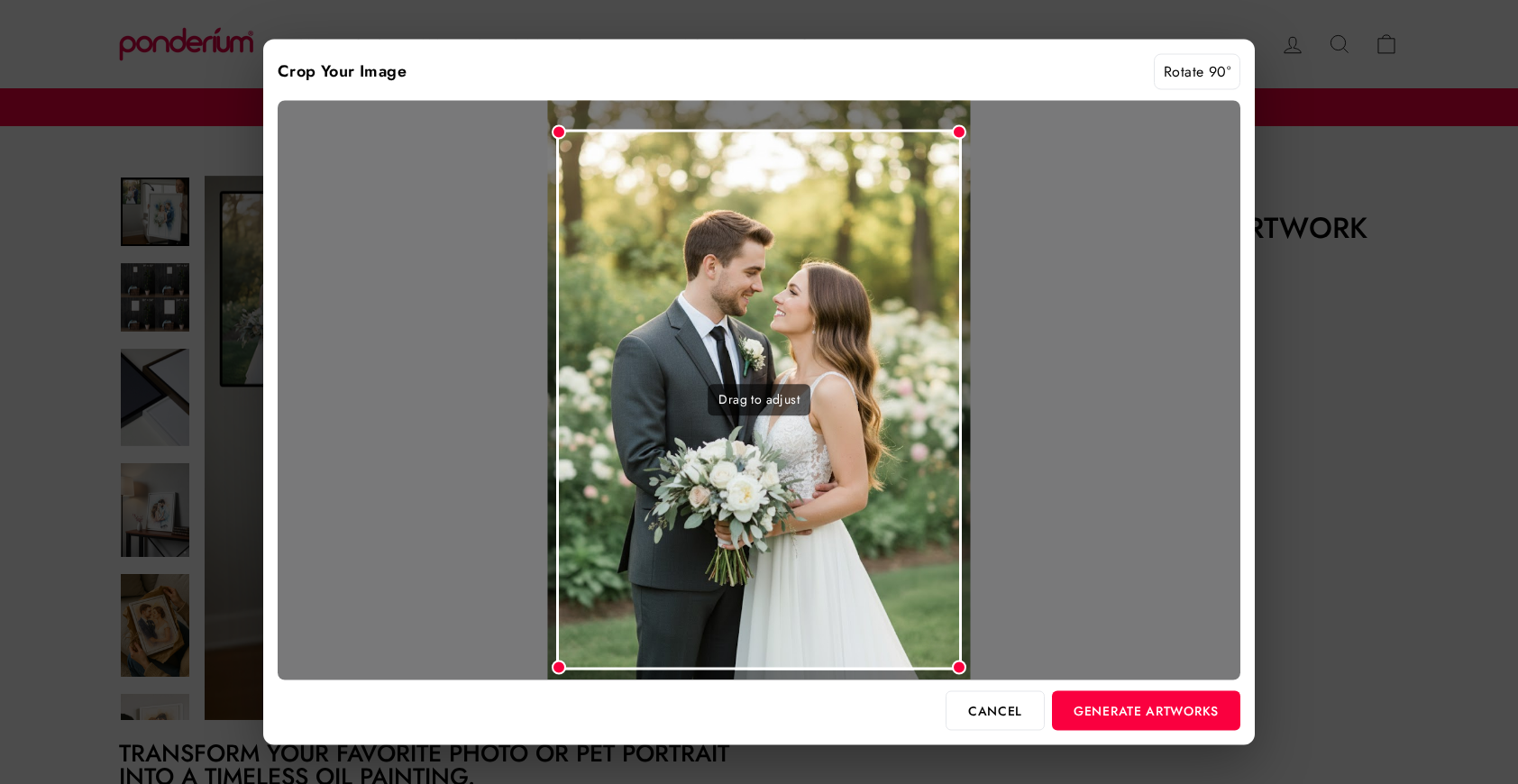
click at [883, 247] on div "Drag to adjust" at bounding box center [759, 399] width 406 height 540
click at [1145, 718] on button "Generate Artworks" at bounding box center [1146, 710] width 189 height 39
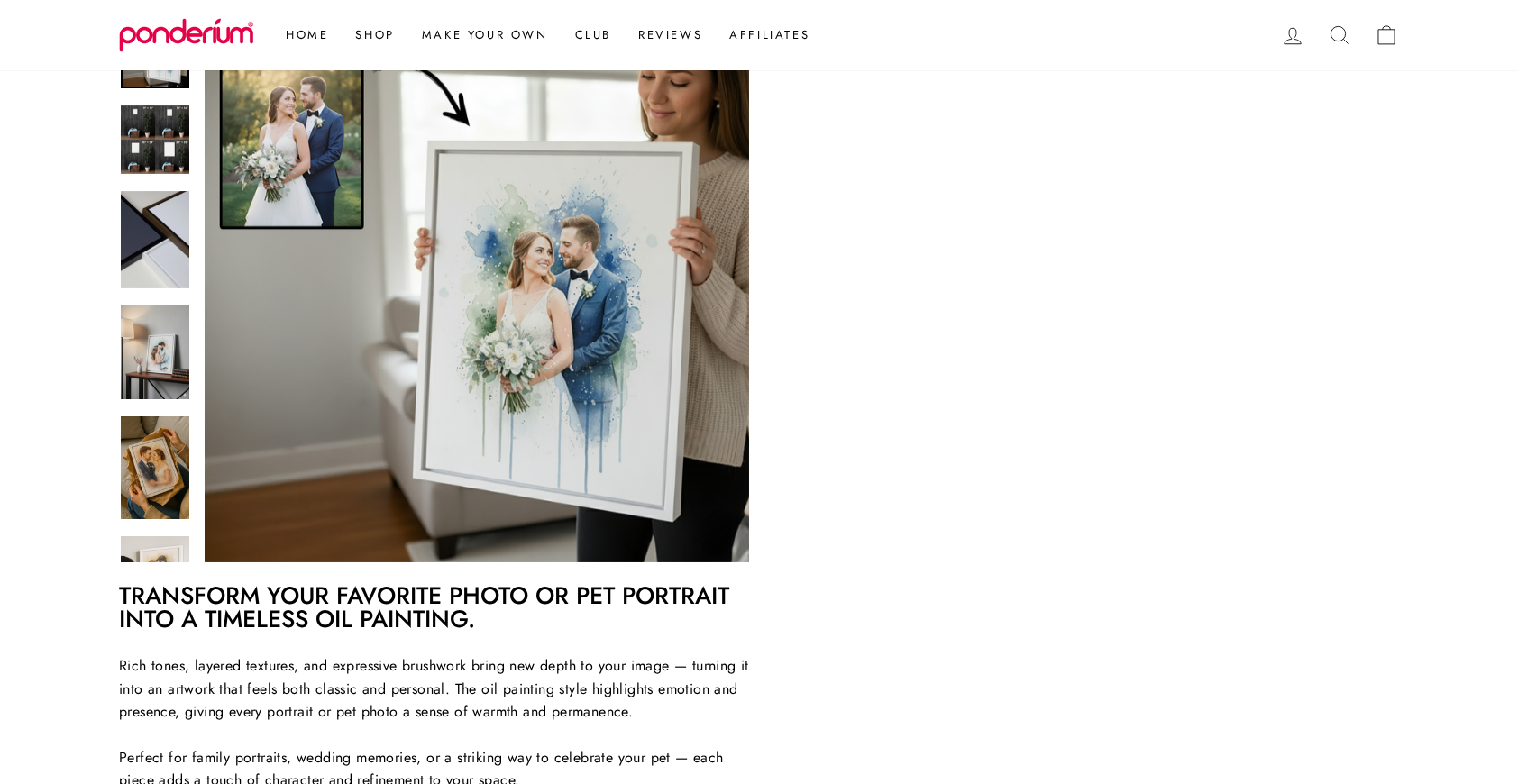
scroll to position [277, 0]
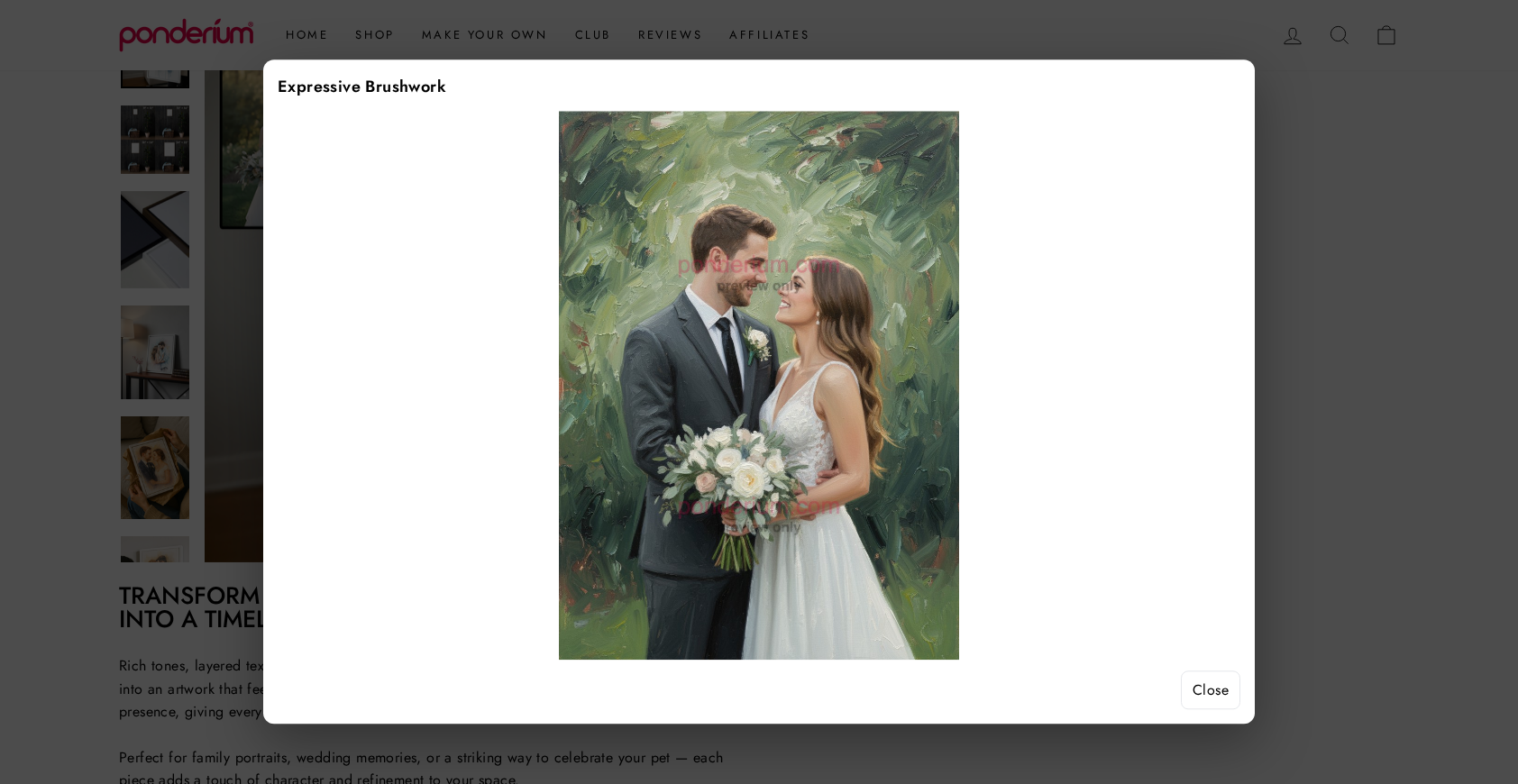
click at [1205, 684] on button "Close" at bounding box center [1210, 690] width 59 height 39
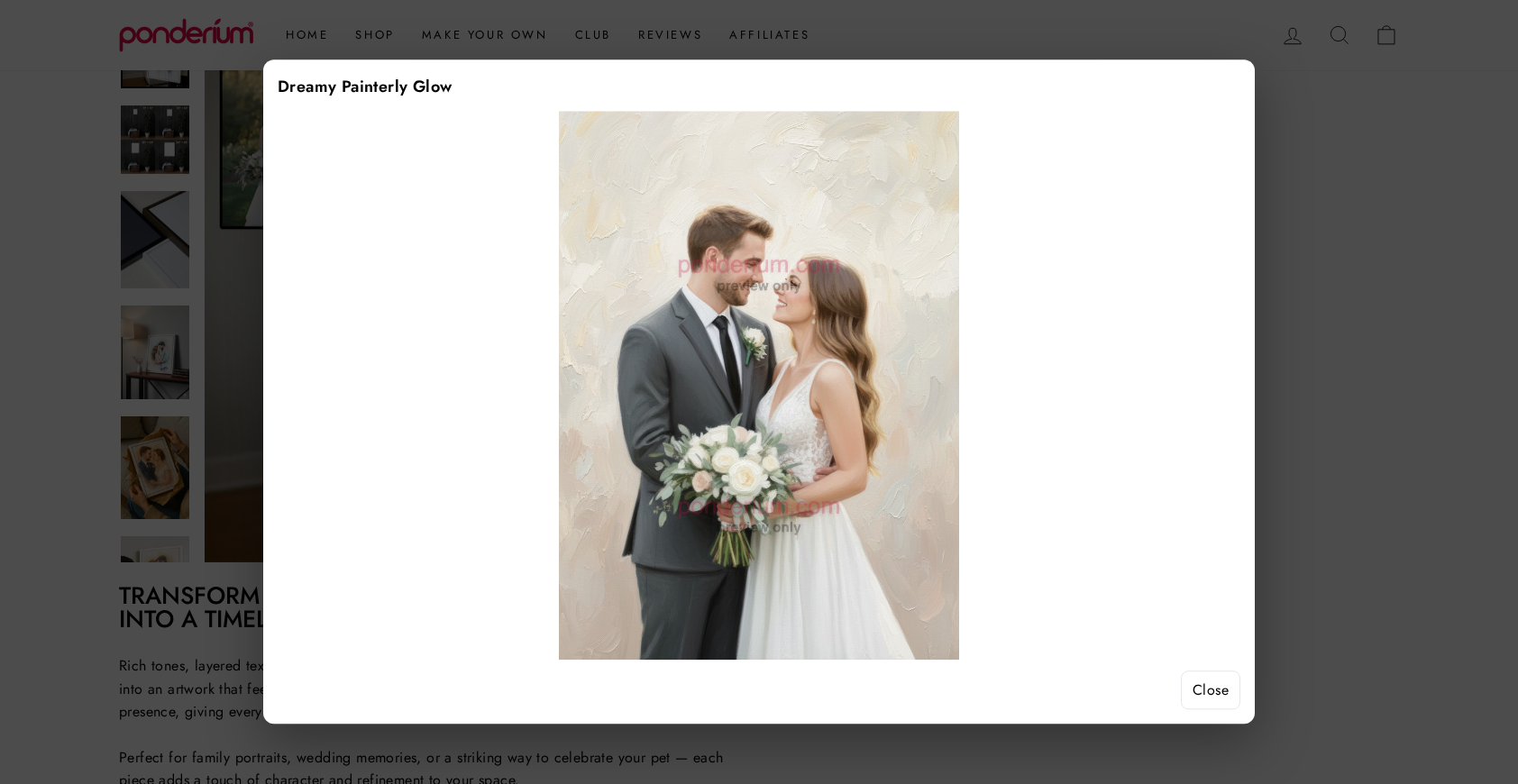
click at [1203, 699] on button "Close" at bounding box center [1210, 690] width 59 height 39
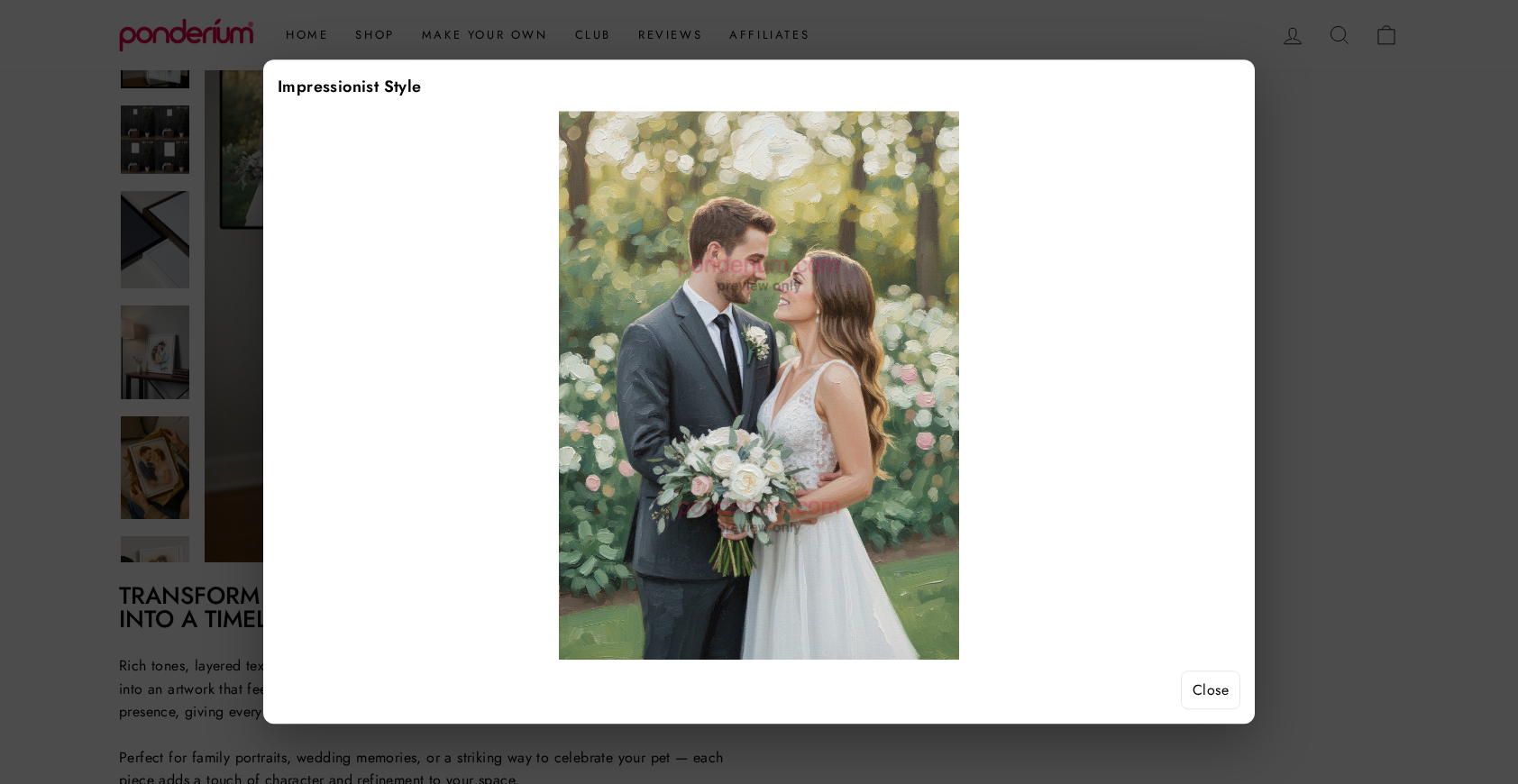
click at [1216, 696] on button "Close" at bounding box center [1210, 690] width 59 height 39
click at [1214, 696] on button "Close" at bounding box center [1210, 690] width 59 height 39
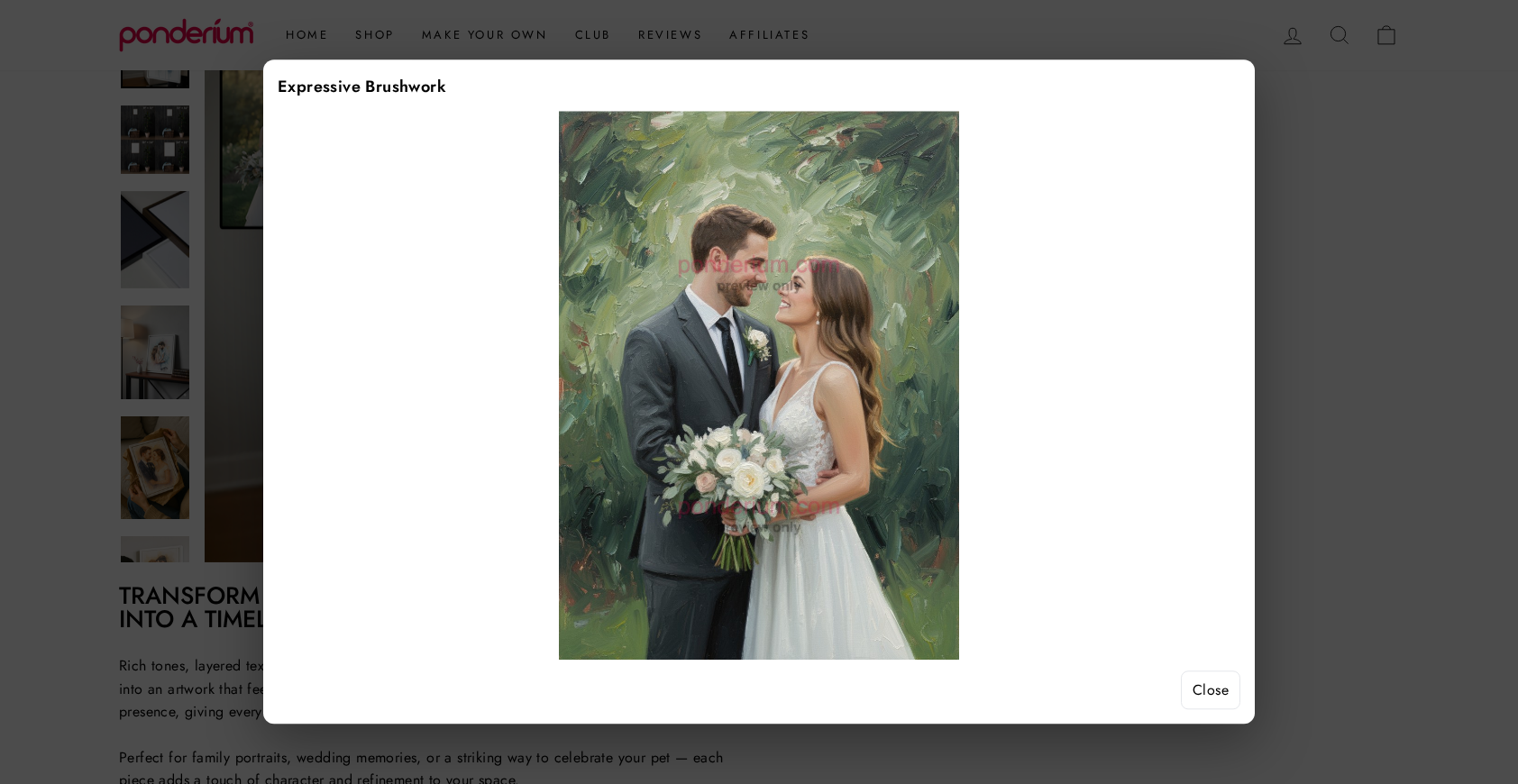
click at [1205, 691] on button "Close" at bounding box center [1210, 690] width 59 height 39
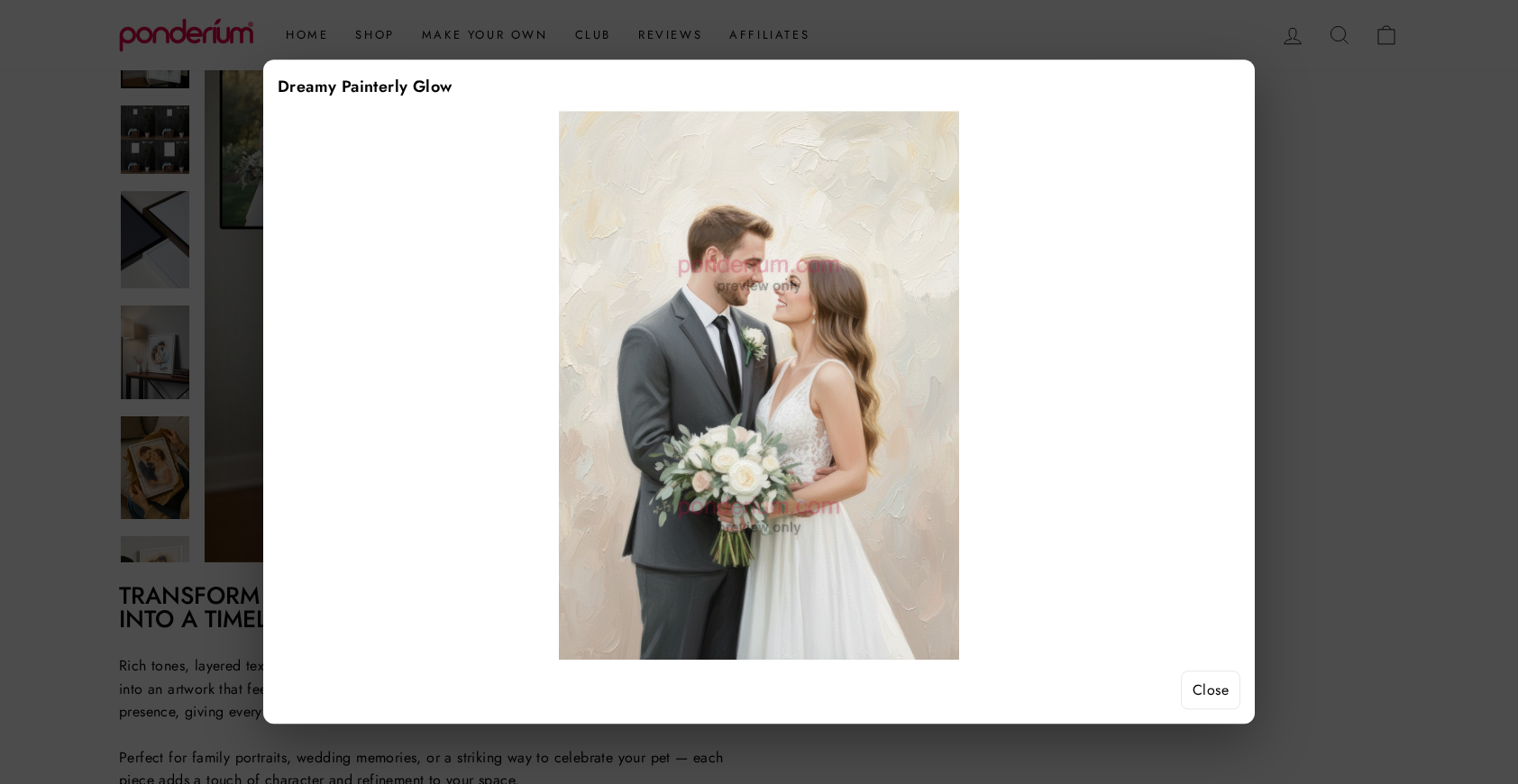
click at [1221, 703] on button "Close" at bounding box center [1210, 690] width 59 height 39
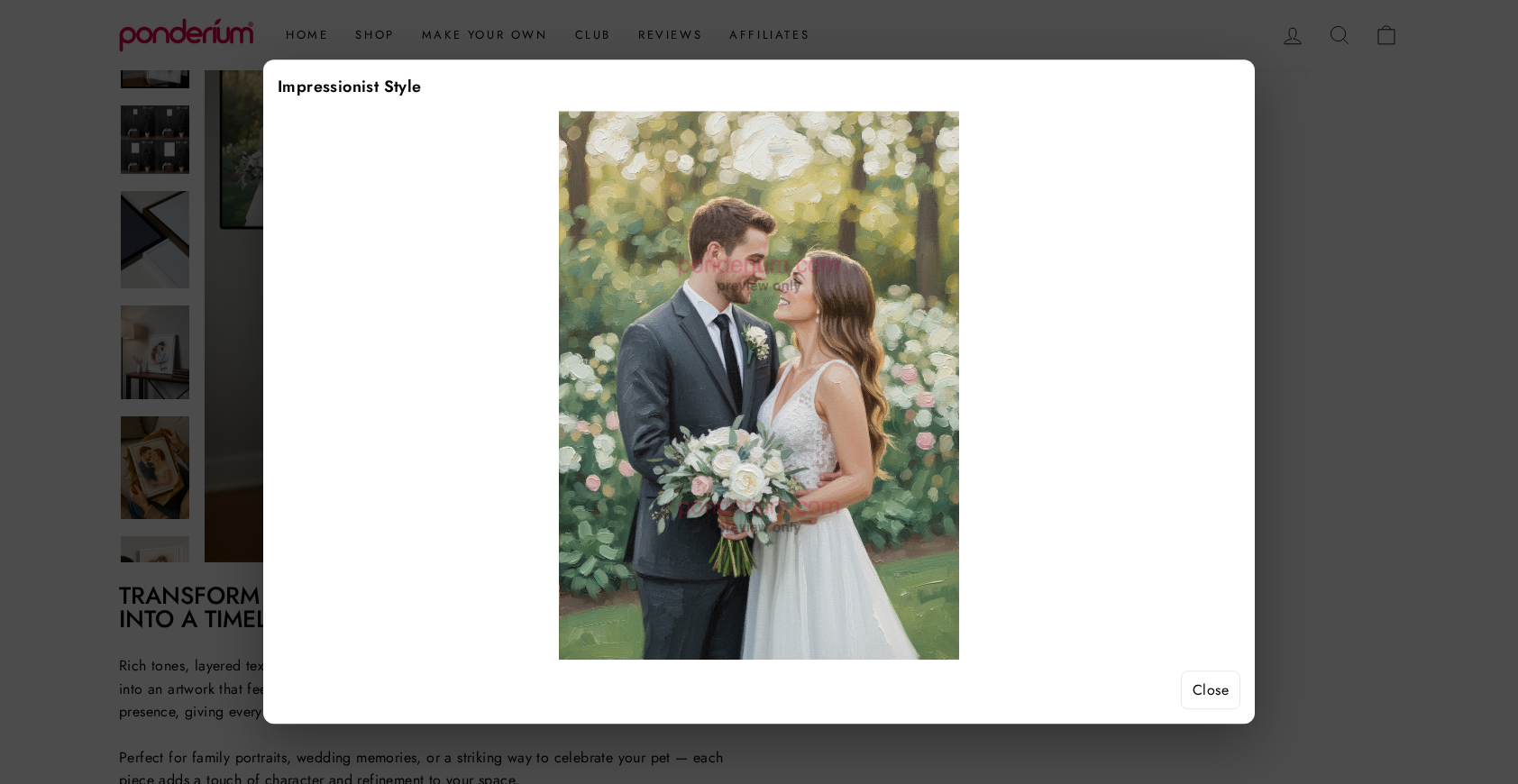
click at [1203, 690] on button "Close" at bounding box center [1210, 690] width 59 height 39
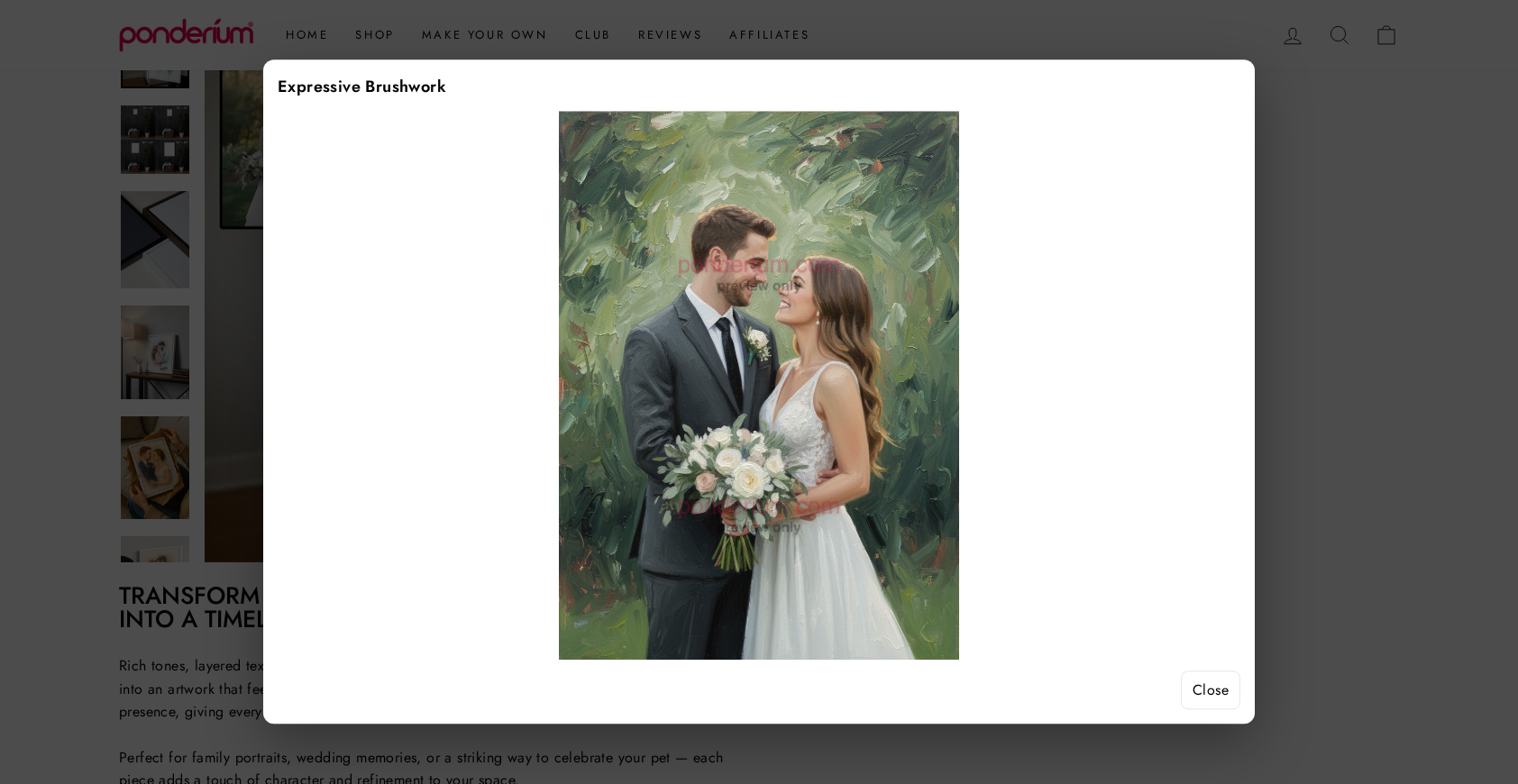
click at [1210, 690] on button "Close" at bounding box center [1210, 690] width 59 height 39
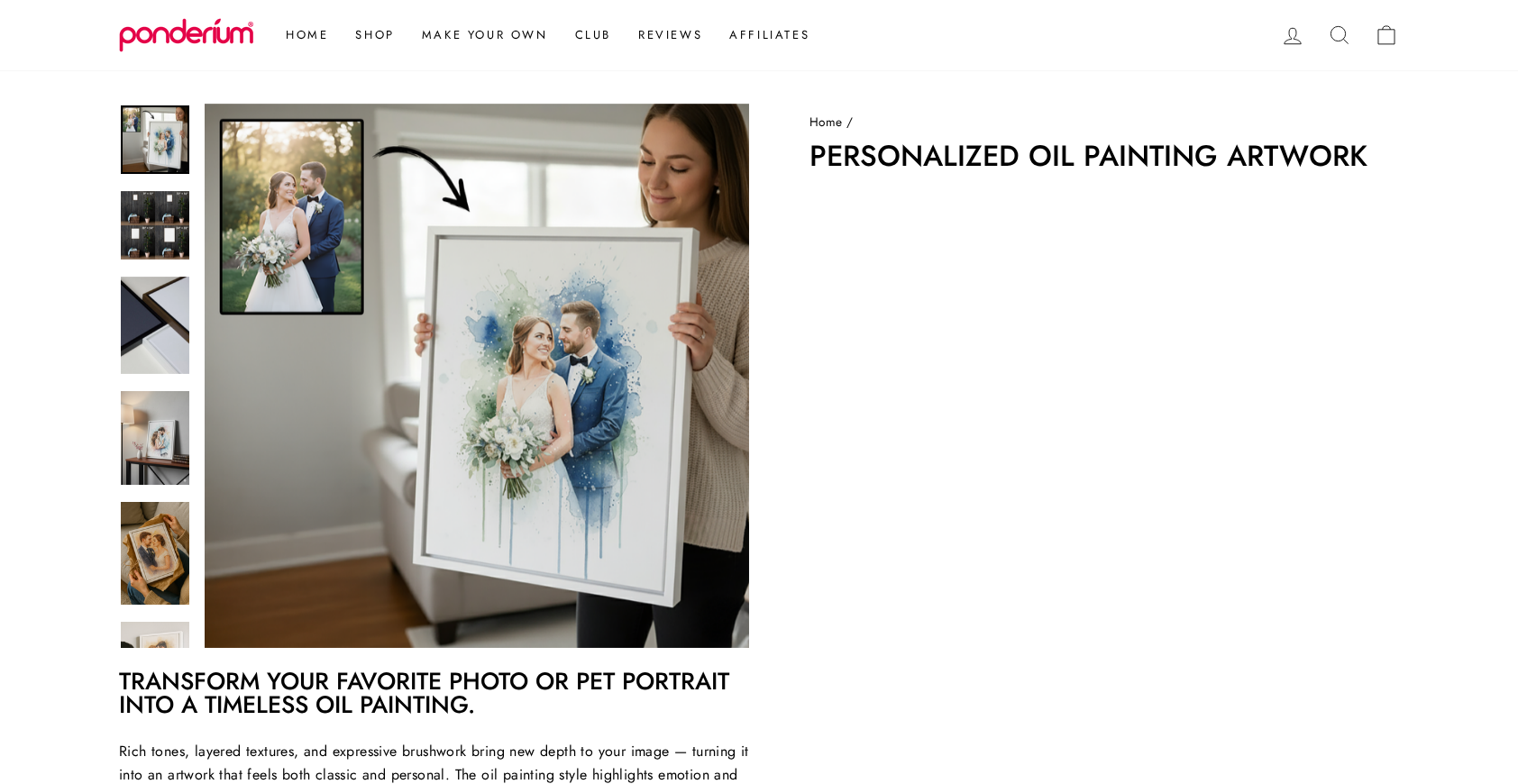
scroll to position [0, 0]
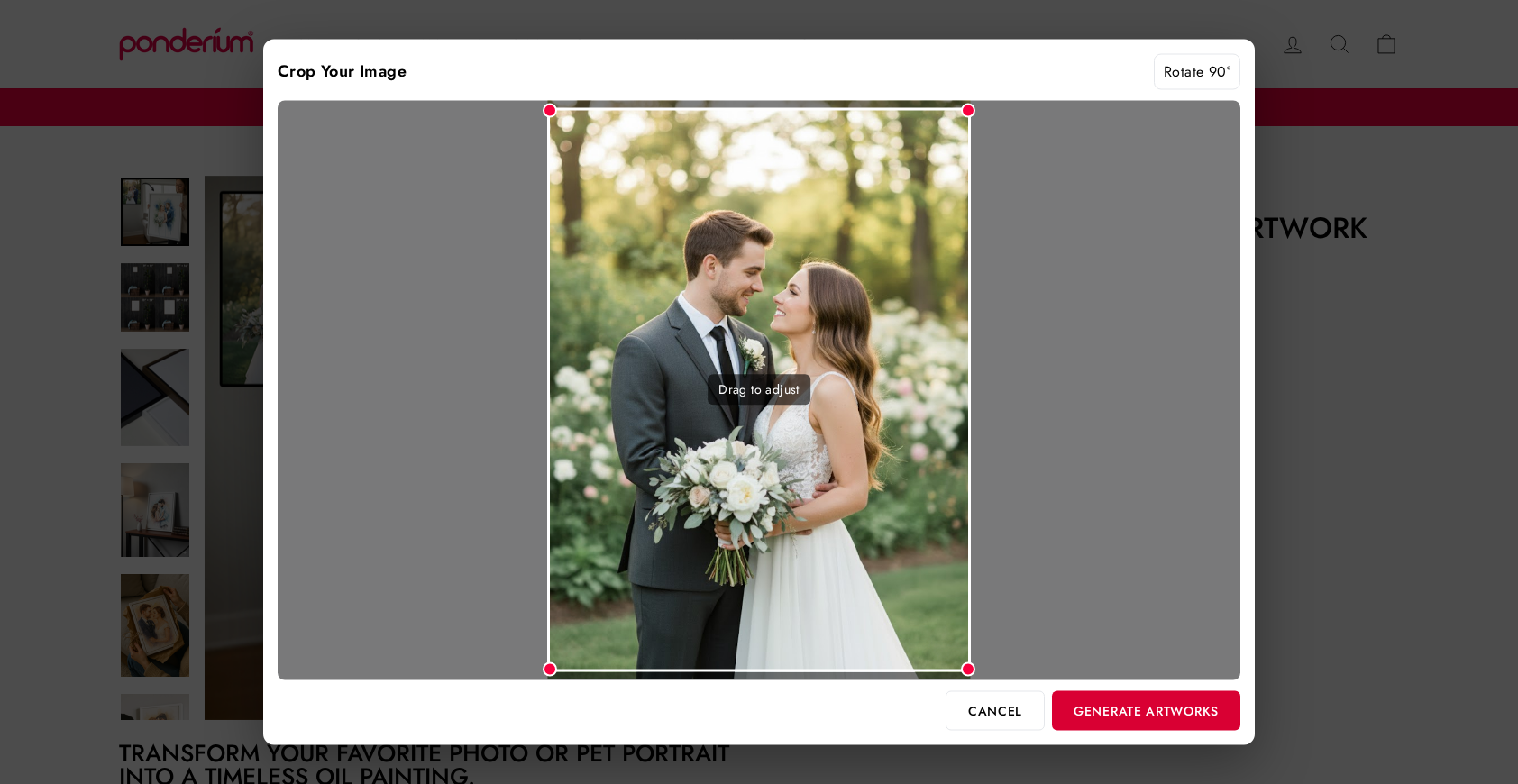
click at [1174, 711] on button "Generate Artworks" at bounding box center [1146, 710] width 189 height 39
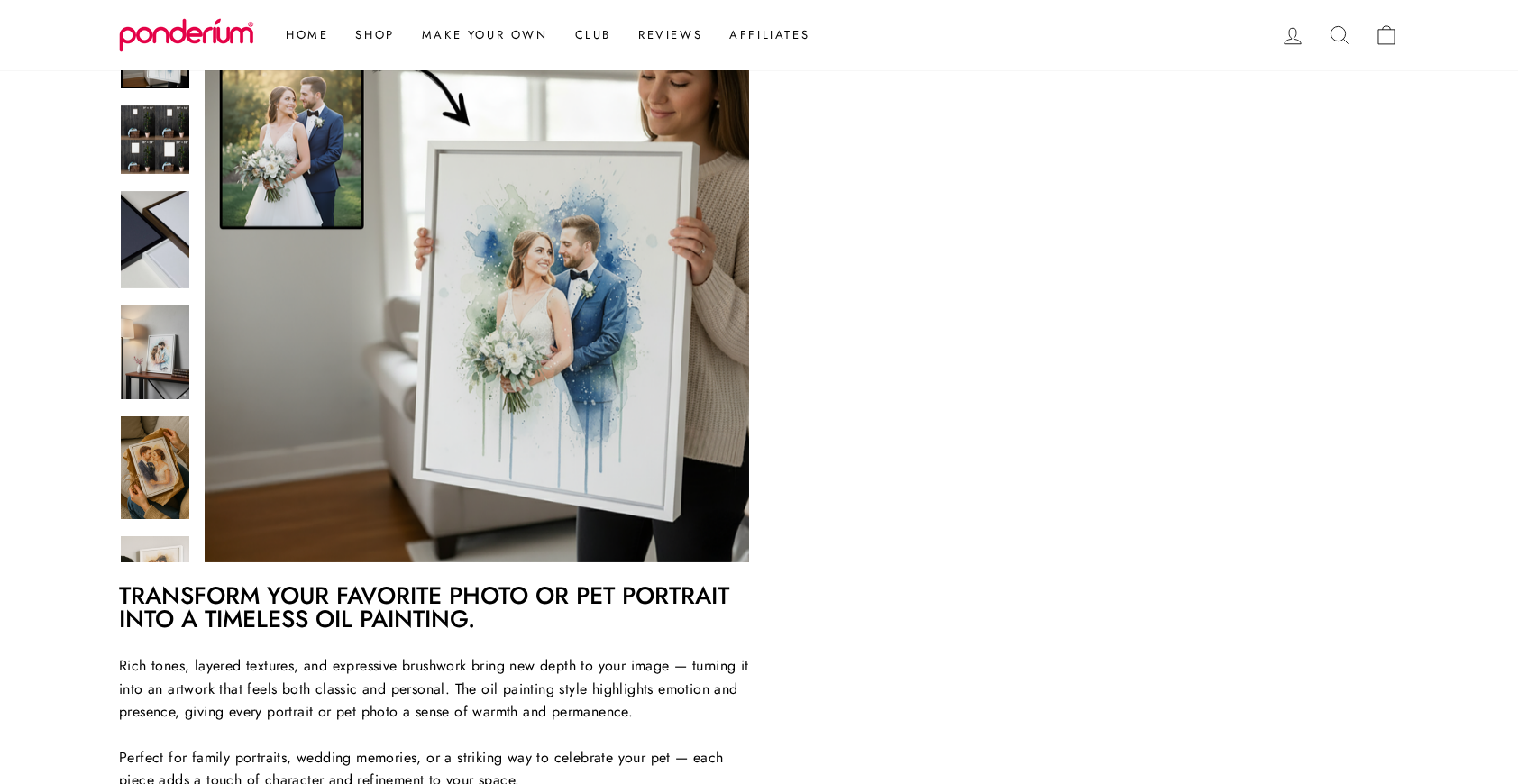
scroll to position [277, 0]
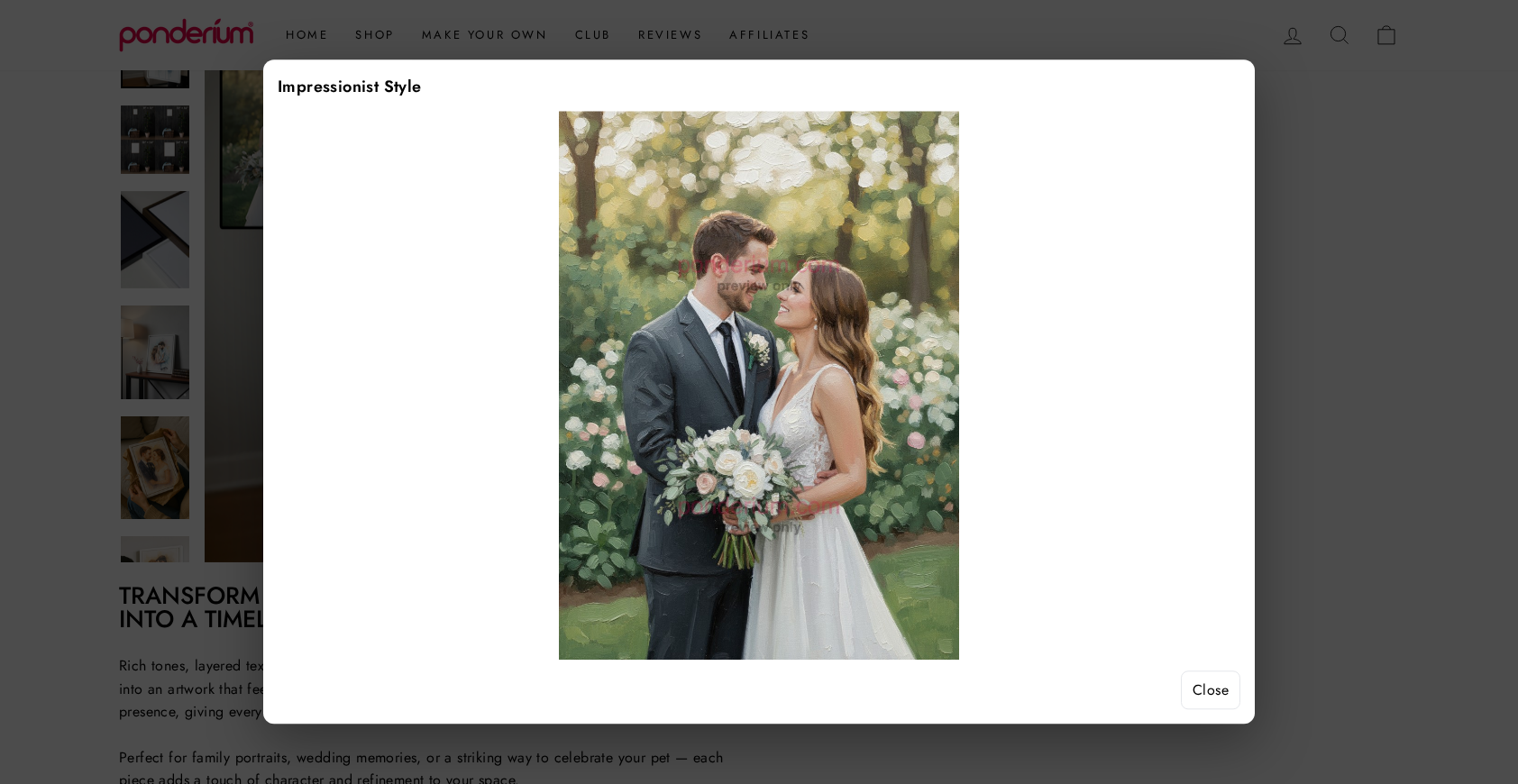
click at [1214, 699] on button "Close" at bounding box center [1210, 690] width 59 height 39
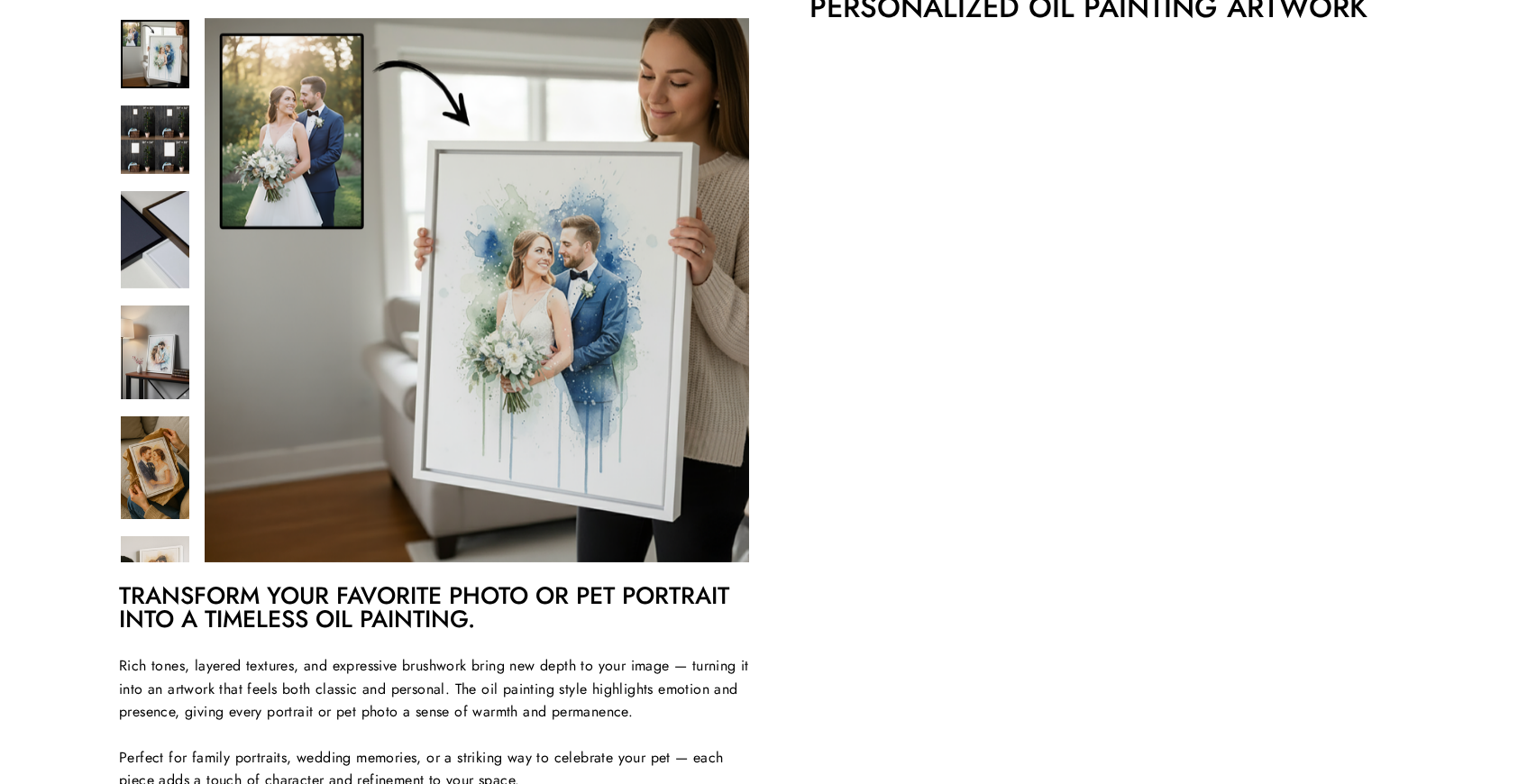
scroll to position [223, 0]
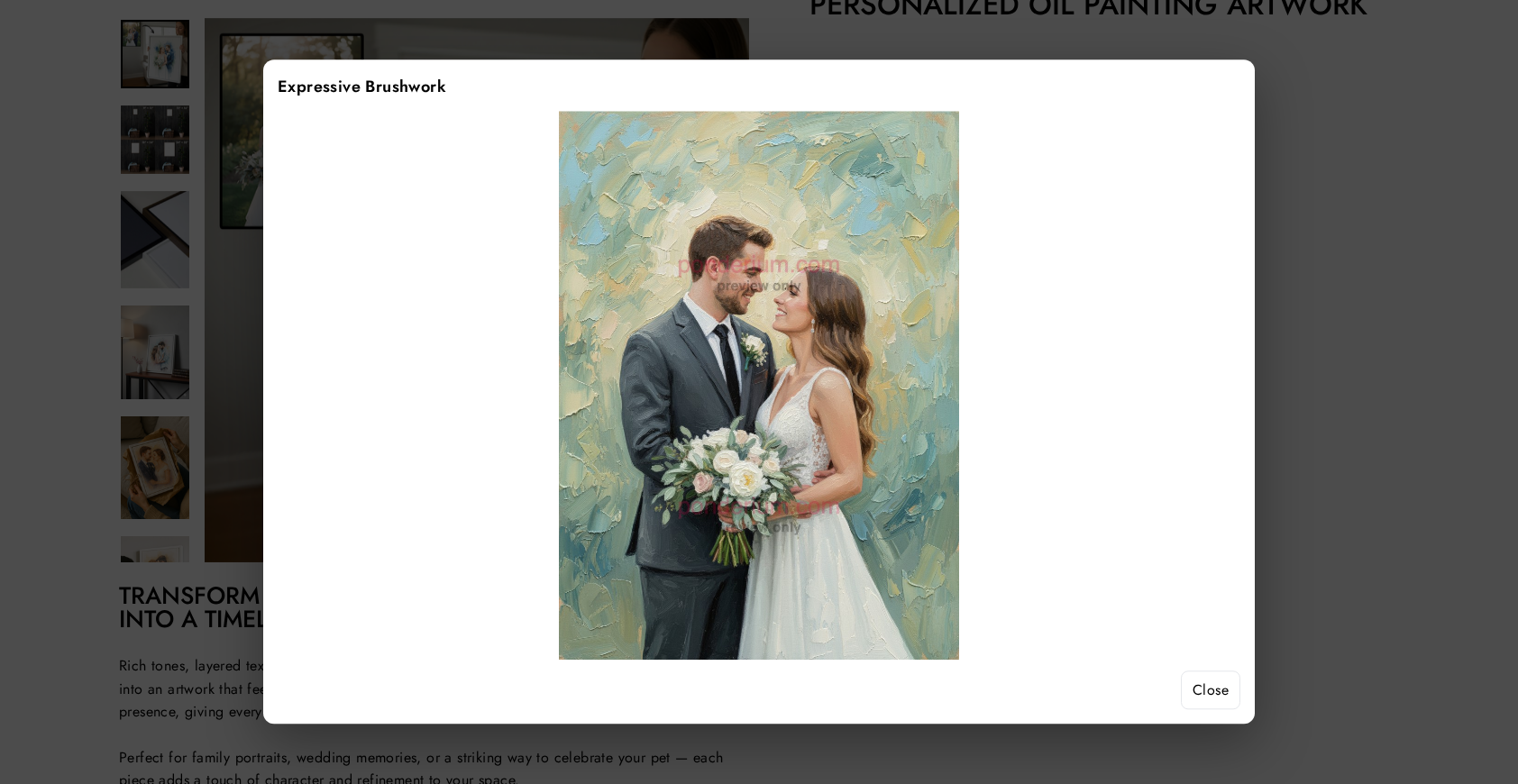
click at [1216, 688] on button "Close" at bounding box center [1210, 690] width 59 height 39
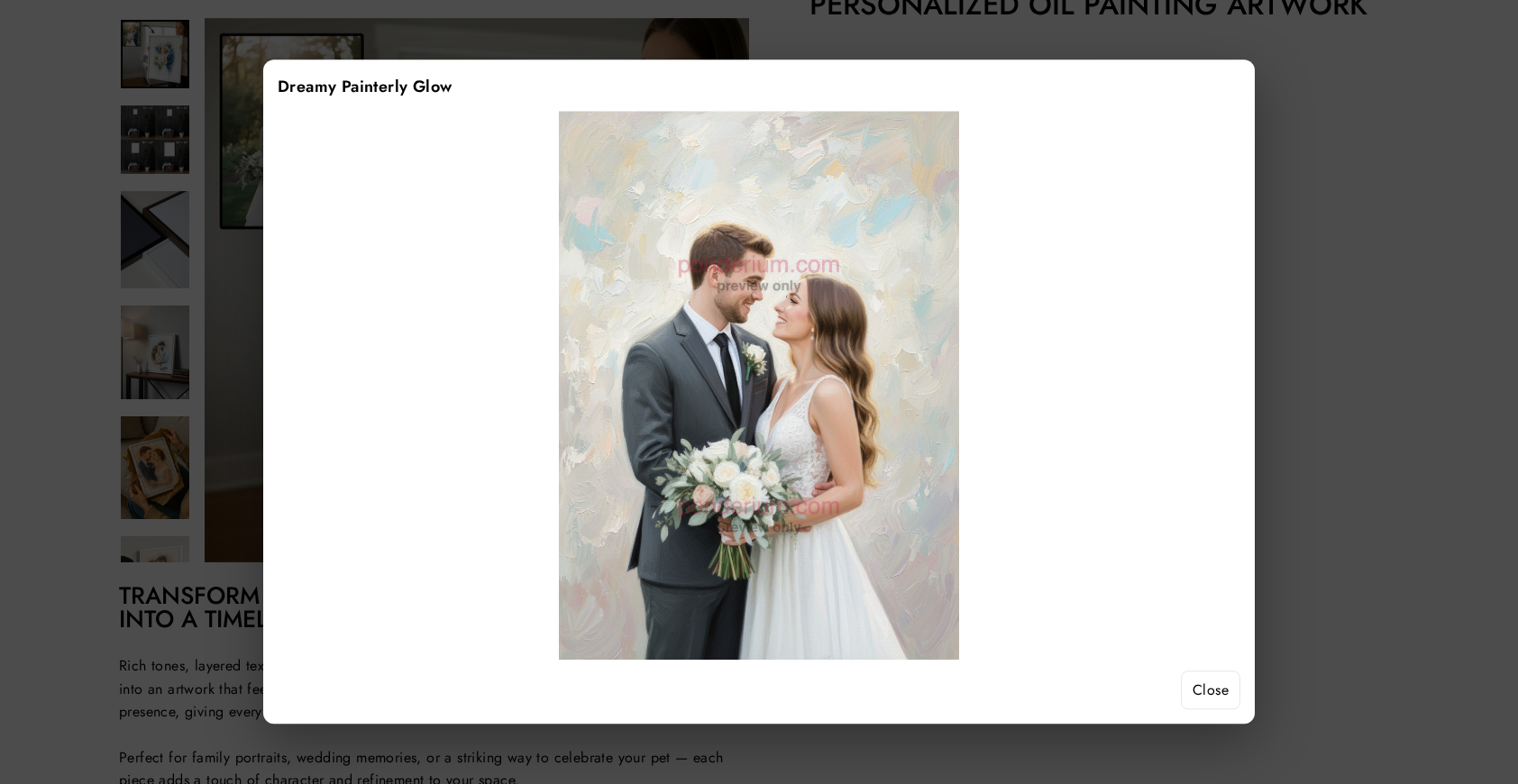
click at [1205, 691] on button "Close" at bounding box center [1210, 690] width 59 height 39
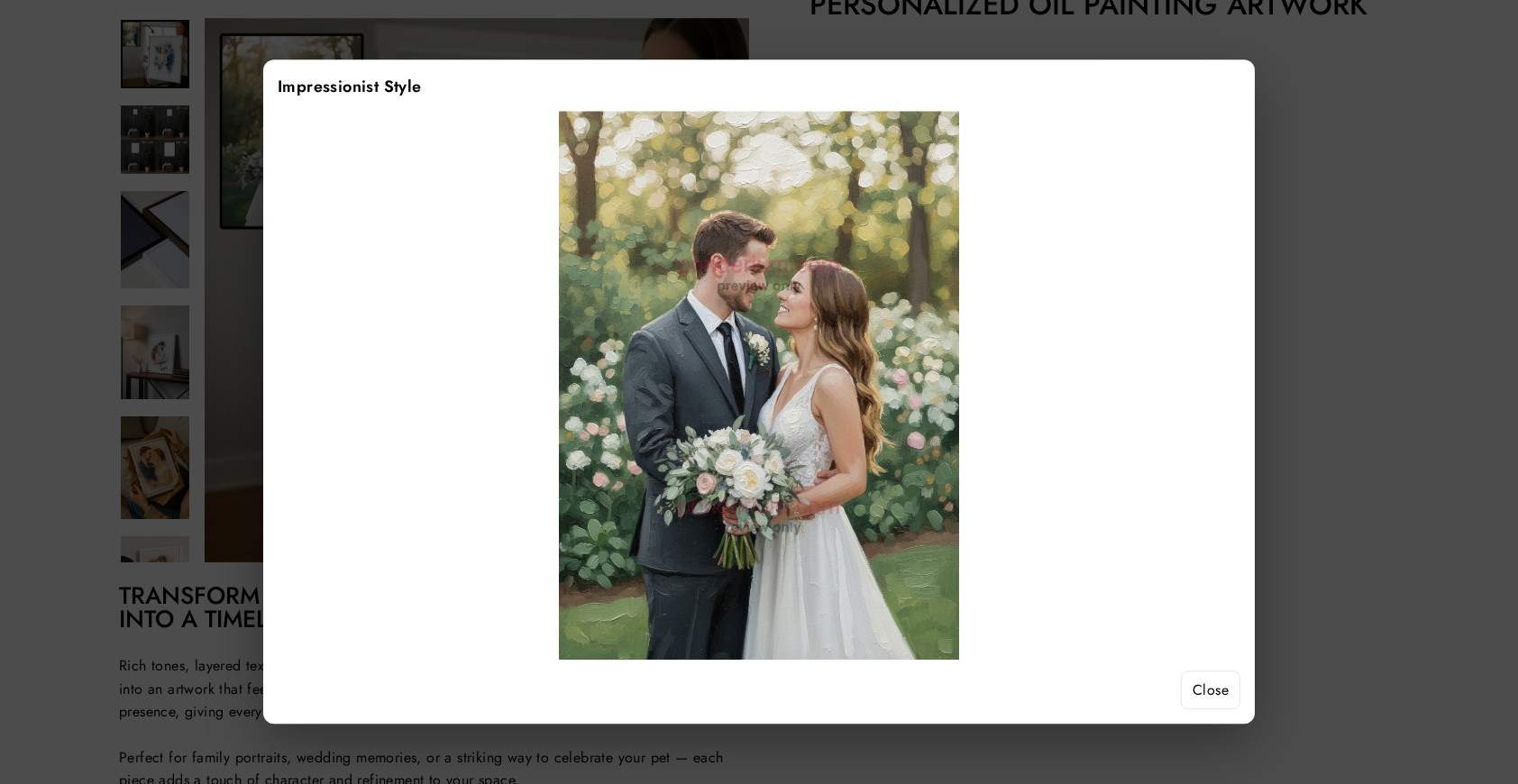
click at [1212, 699] on button "Close" at bounding box center [1210, 690] width 59 height 39
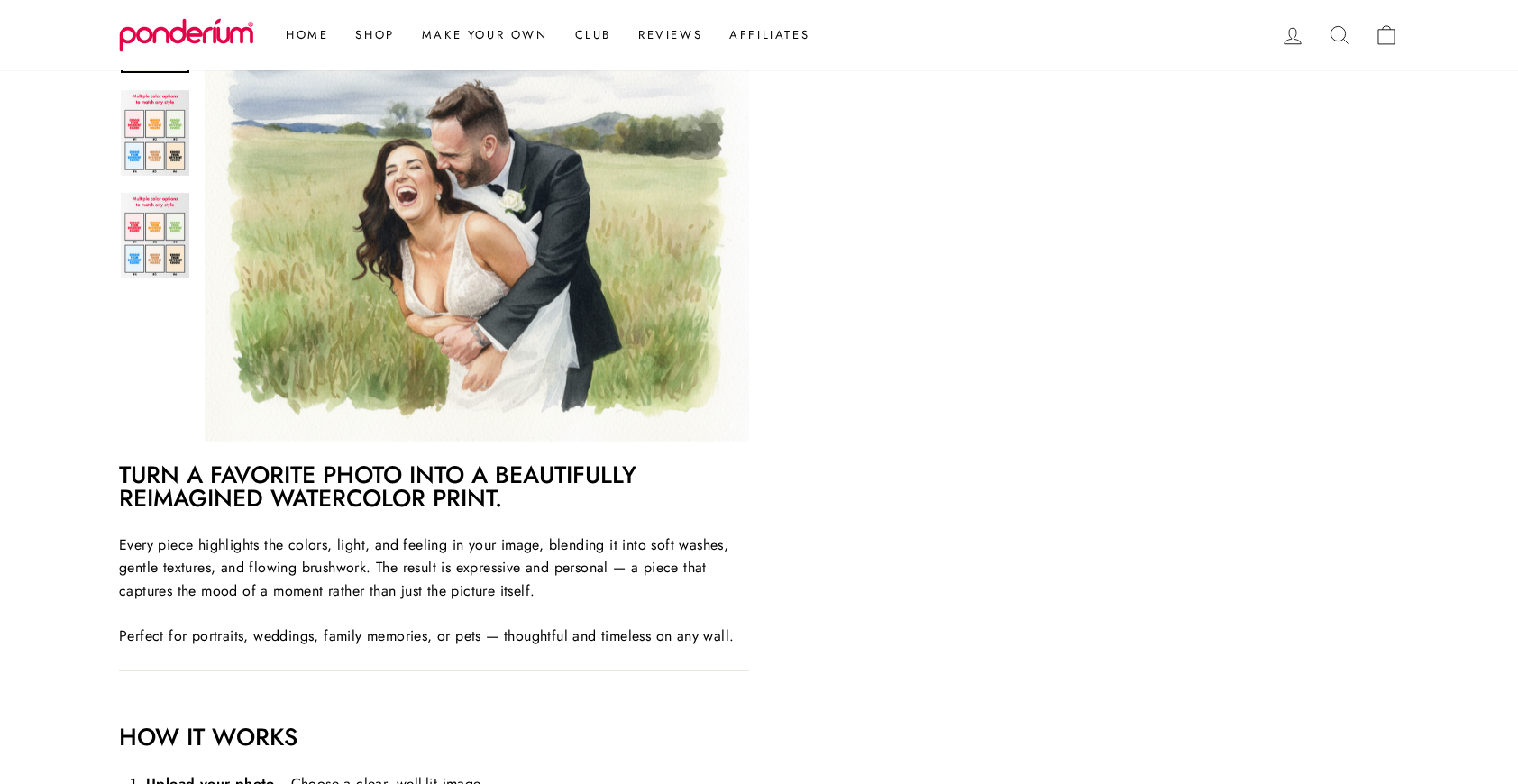
scroll to position [522, 0]
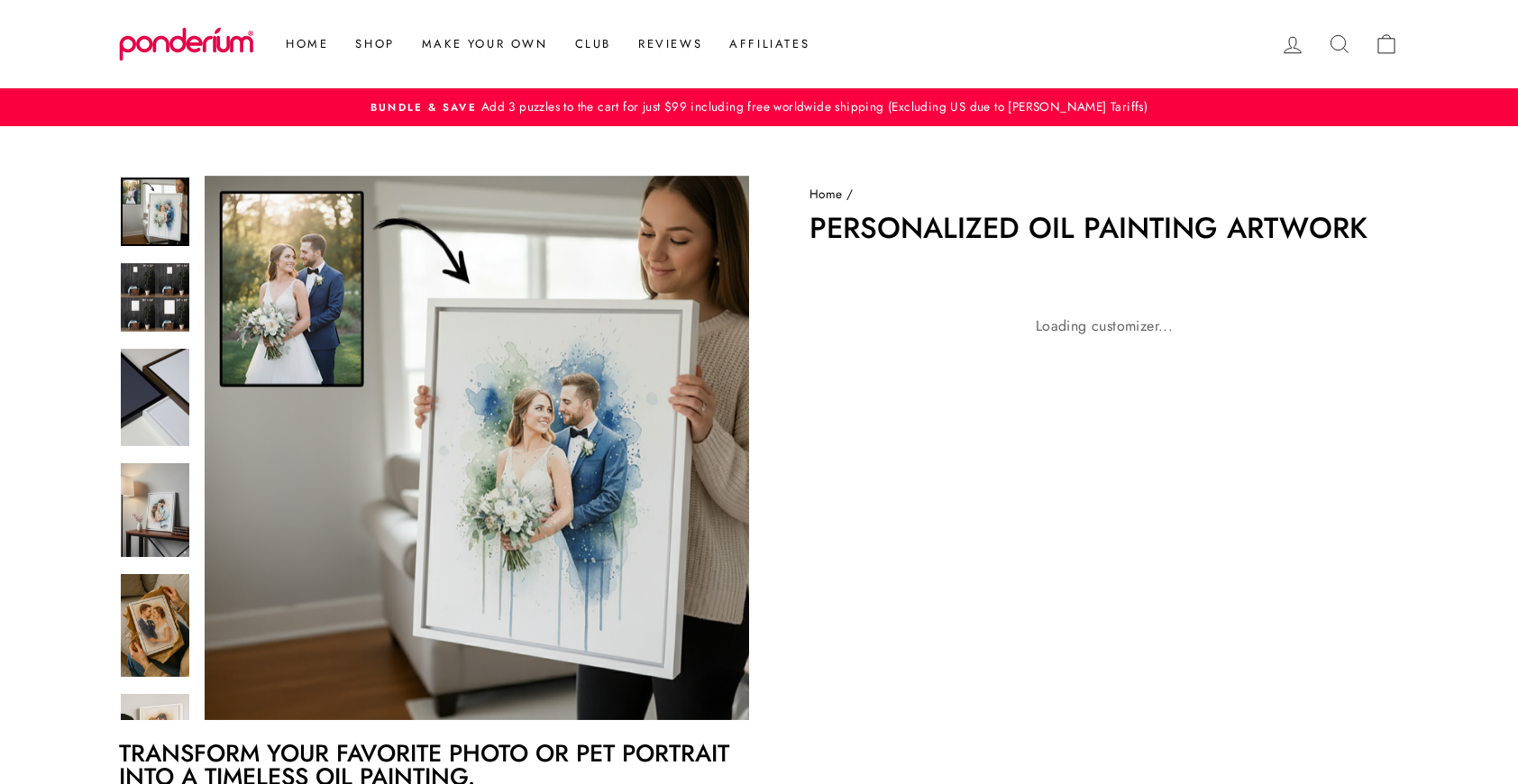
scroll to position [223, 0]
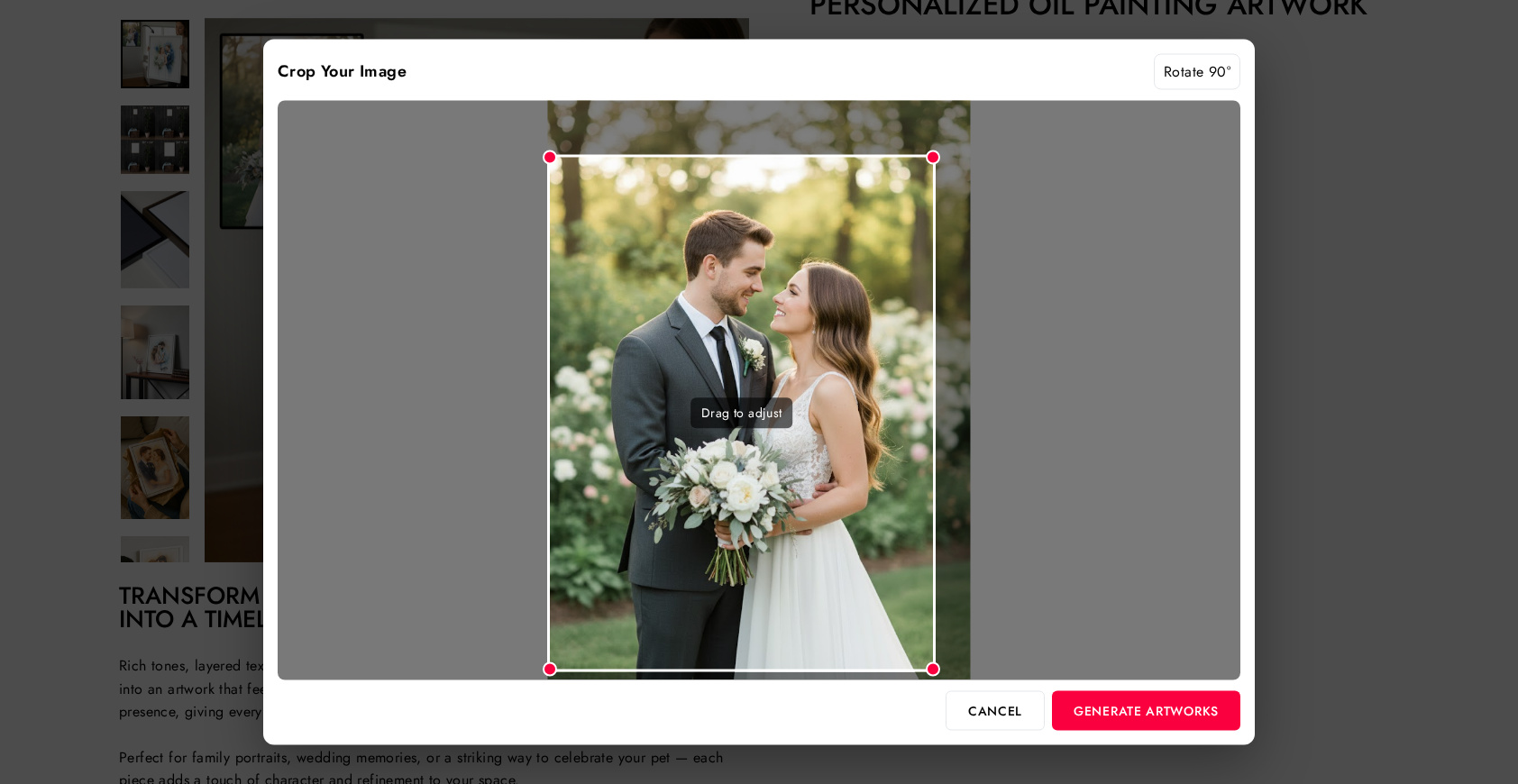
drag, startPoint x: 968, startPoint y: 113, endPoint x: 936, endPoint y: 174, distance: 68.9
click at [936, 174] on div "Drag to adjust" at bounding box center [759, 390] width 963 height 579
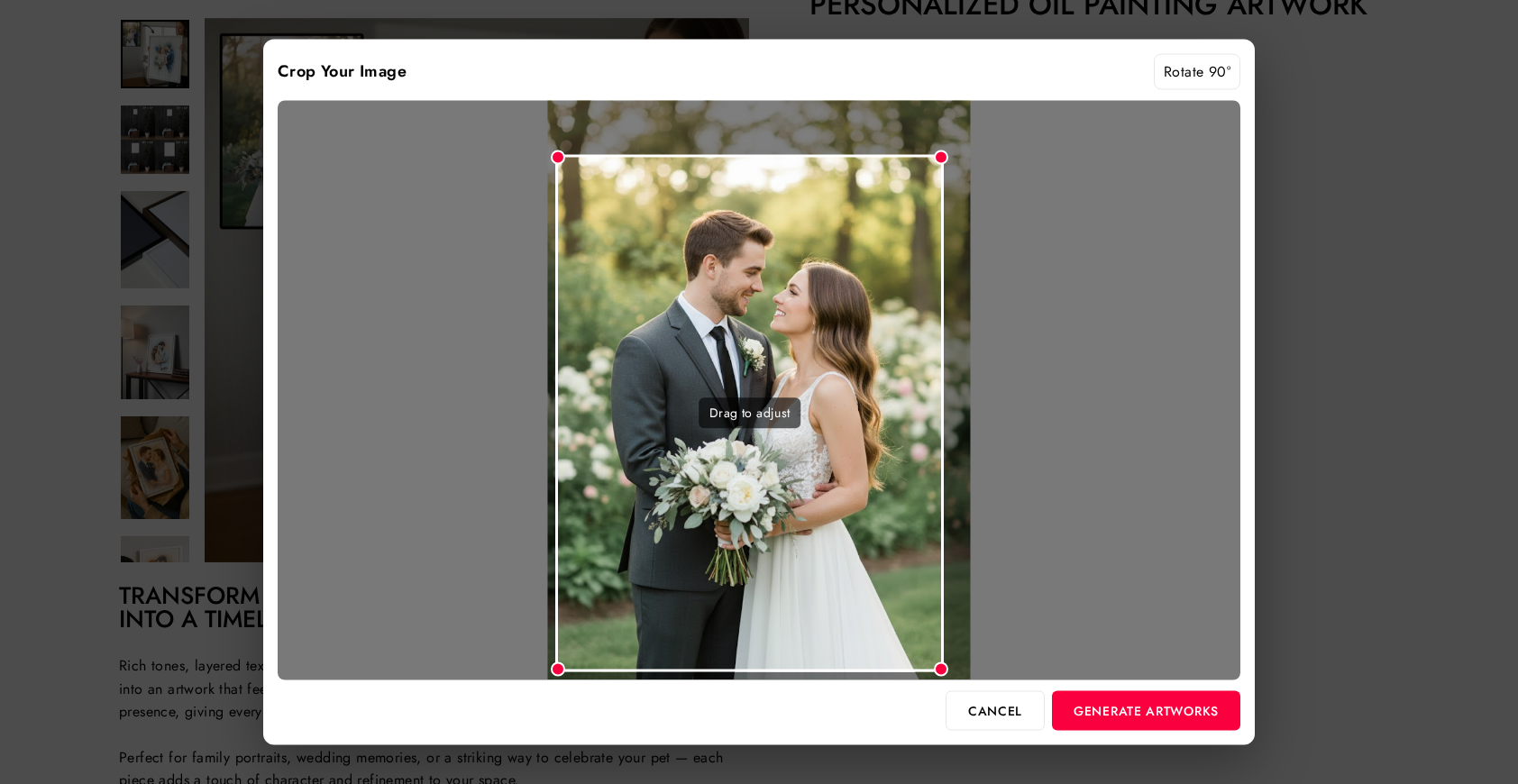
click at [852, 268] on div "Drag to adjust" at bounding box center [750, 412] width 389 height 517
click at [1150, 722] on button "Generate Artworks" at bounding box center [1146, 710] width 189 height 39
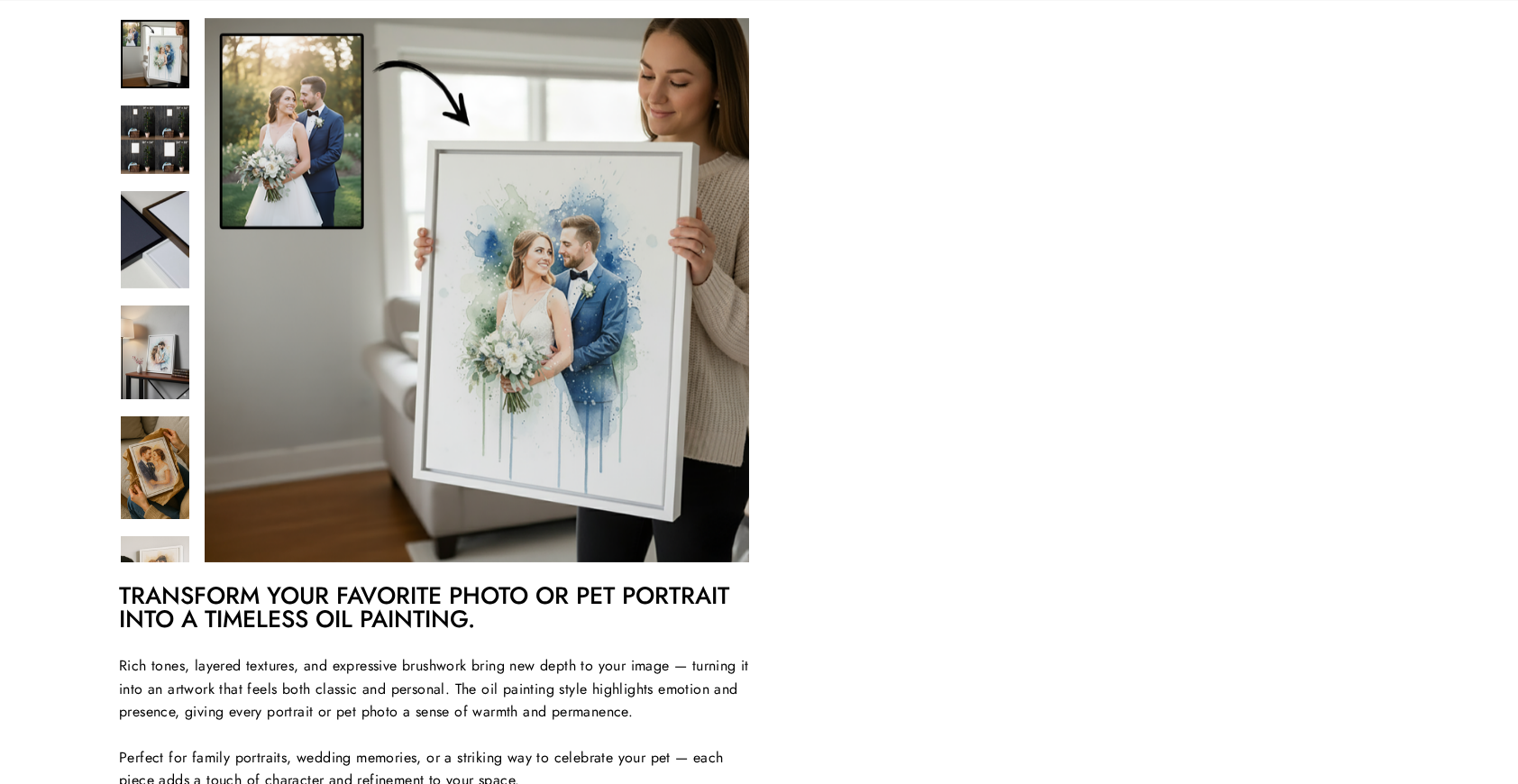
scroll to position [277, 0]
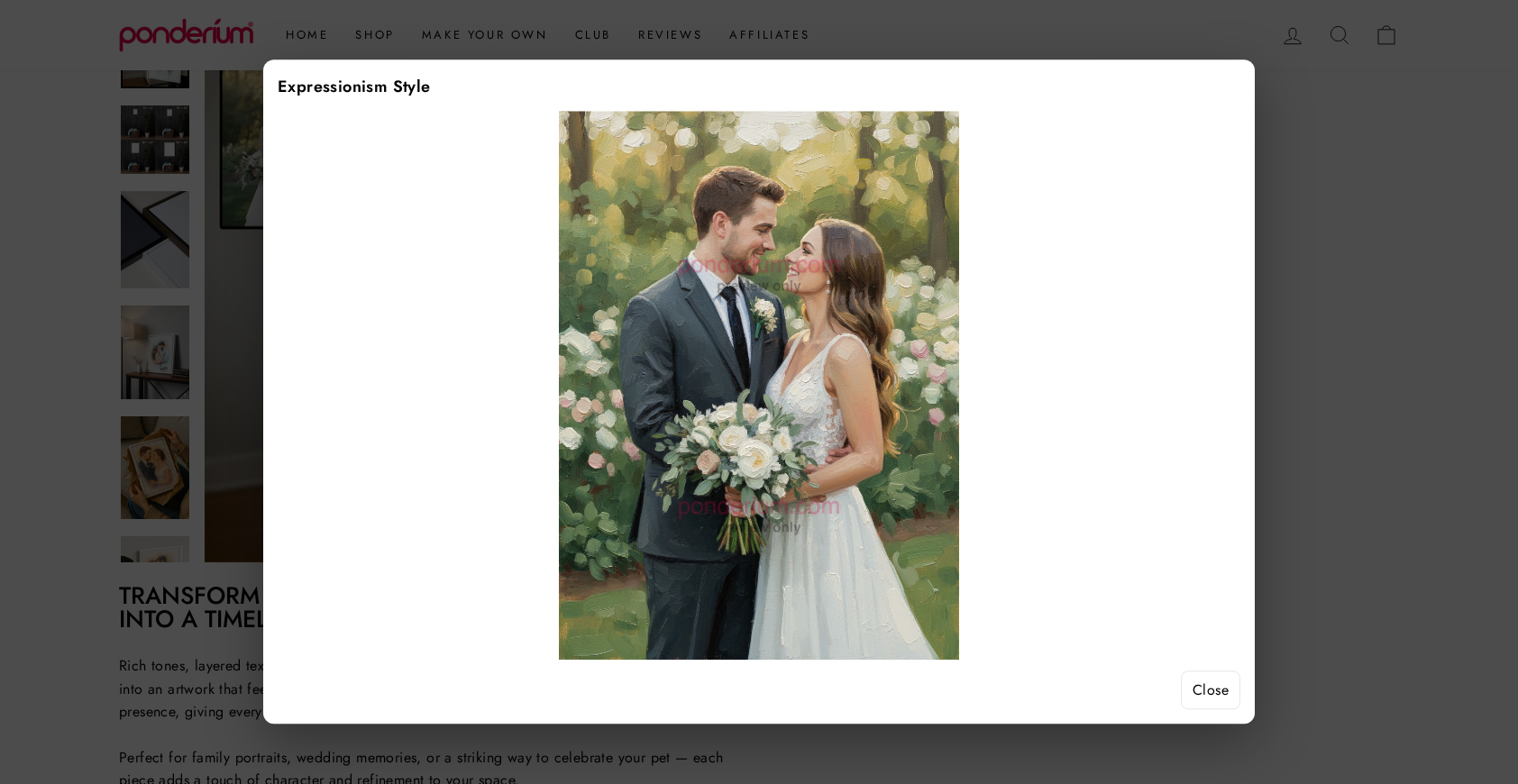
click at [1216, 698] on button "Close" at bounding box center [1210, 690] width 59 height 39
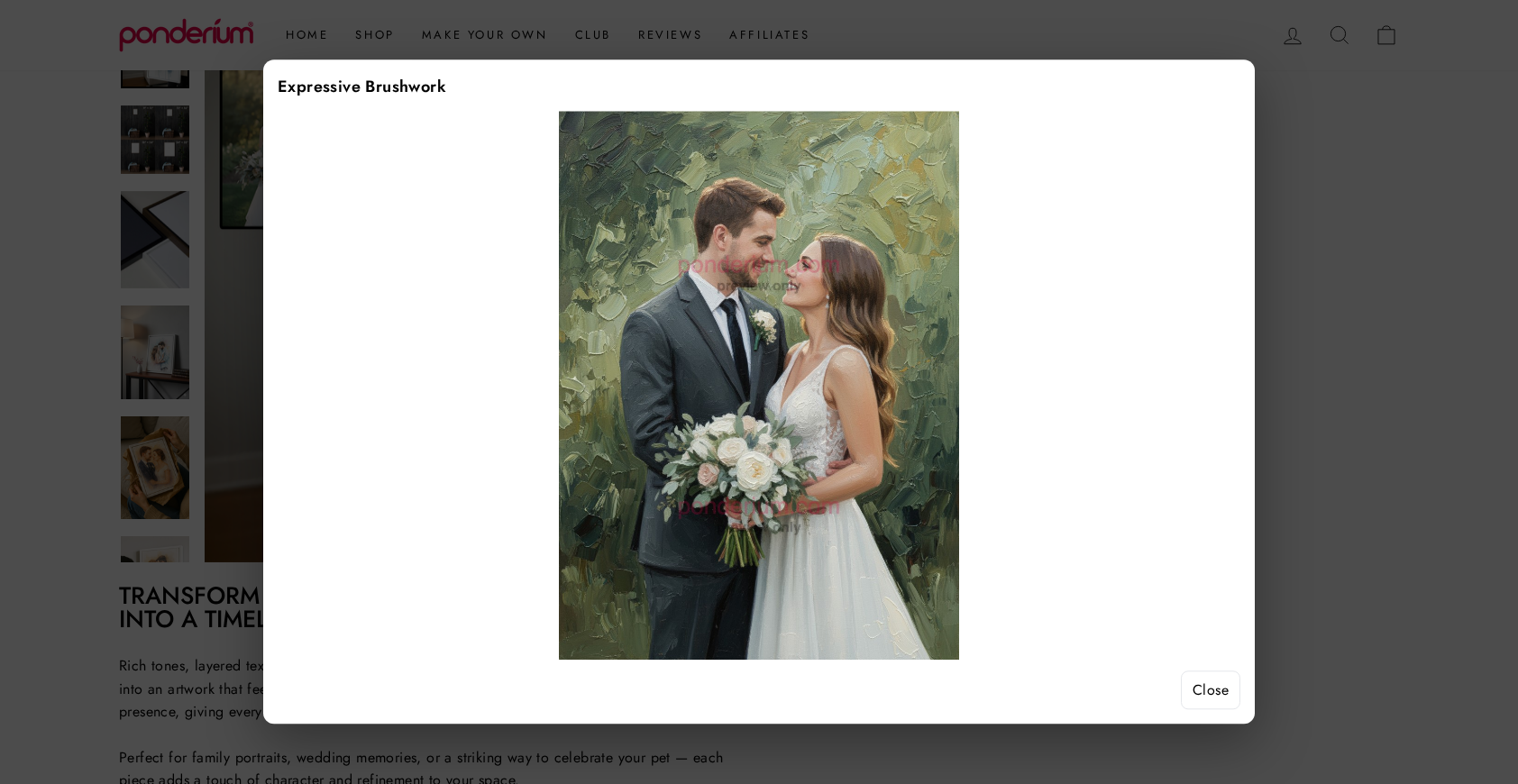
click at [1212, 687] on button "Close" at bounding box center [1210, 690] width 59 height 39
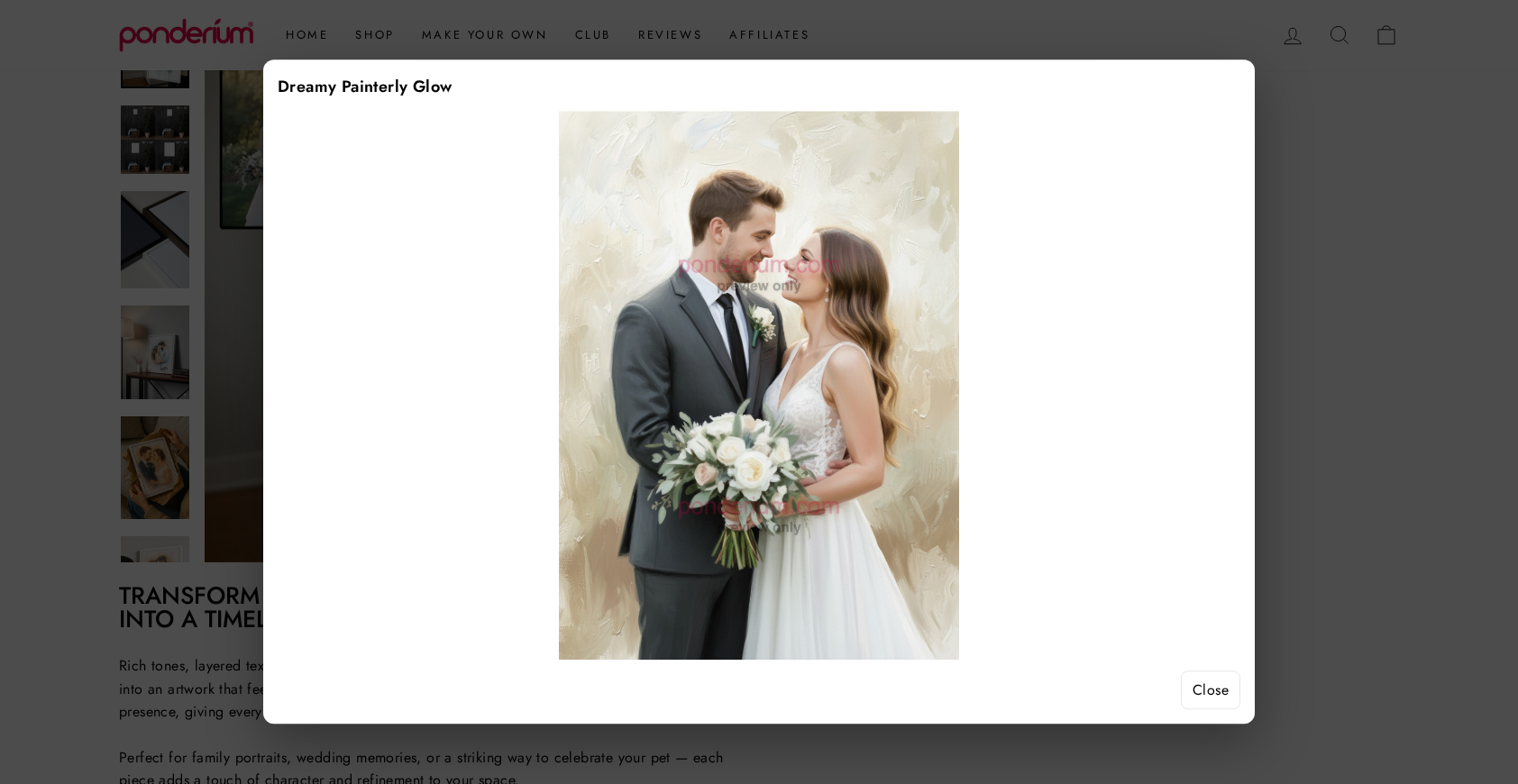
click at [1208, 694] on button "Close" at bounding box center [1210, 690] width 59 height 39
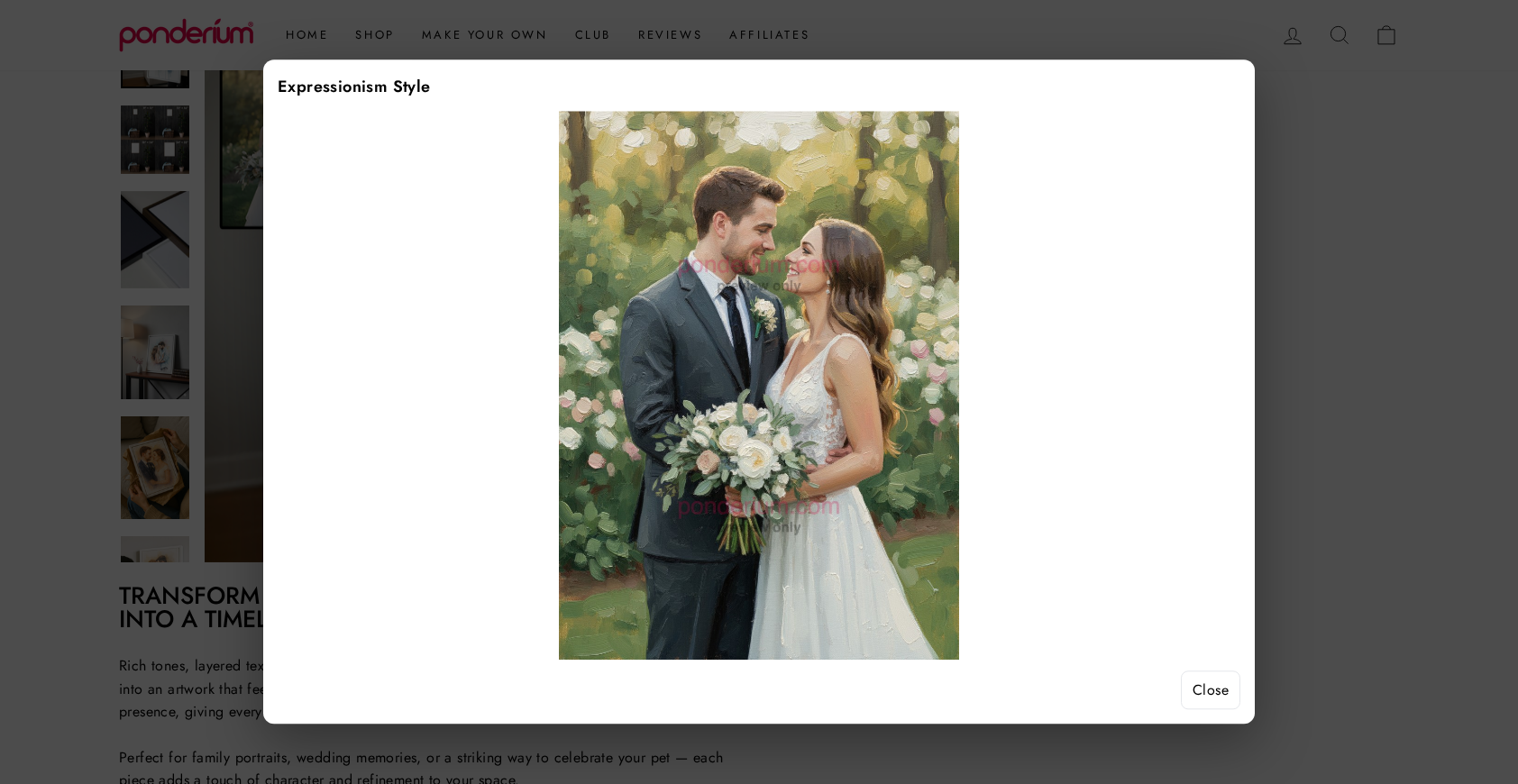
click at [1212, 687] on button "Close" at bounding box center [1210, 690] width 59 height 39
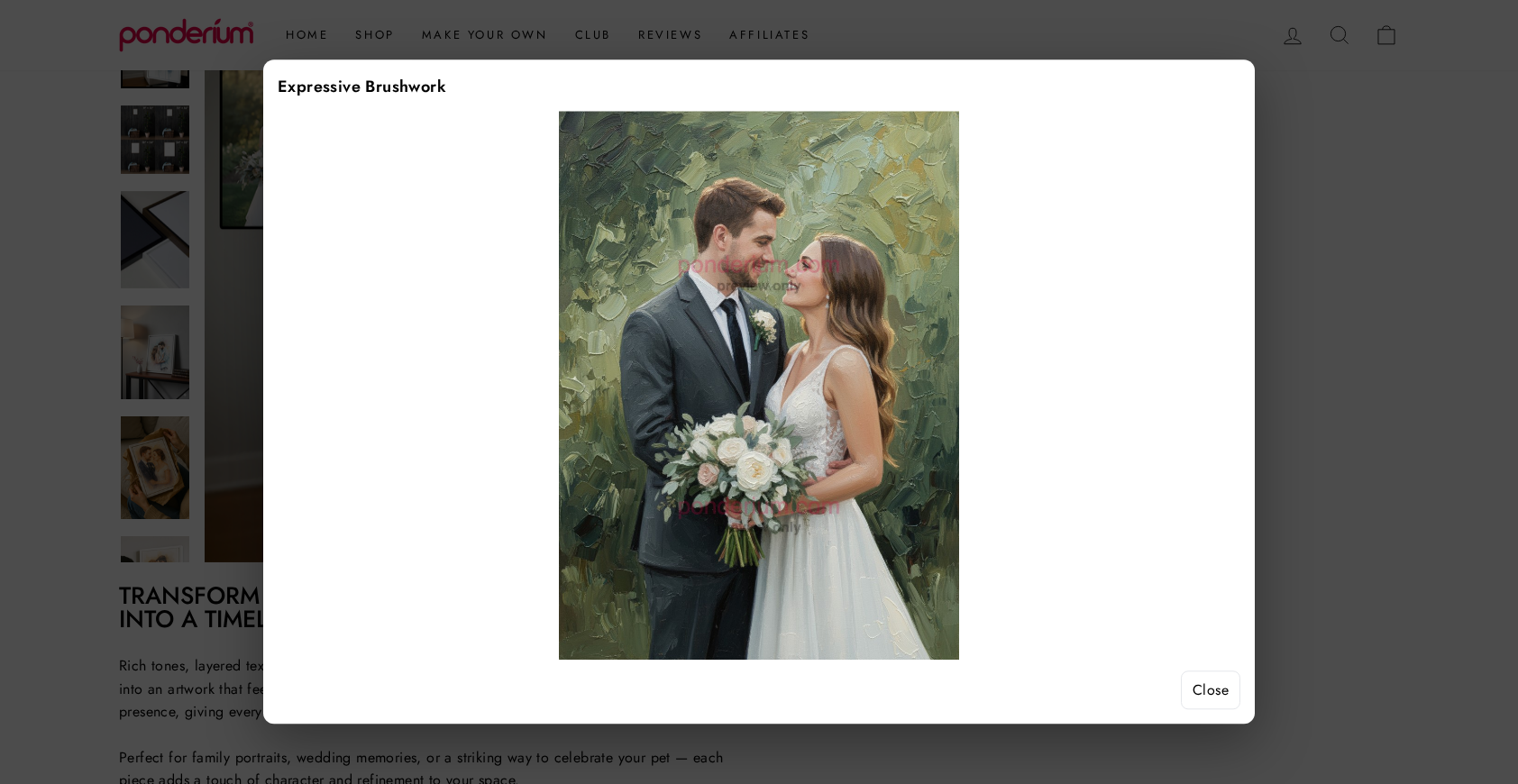
click at [1197, 698] on button "Close" at bounding box center [1210, 690] width 59 height 39
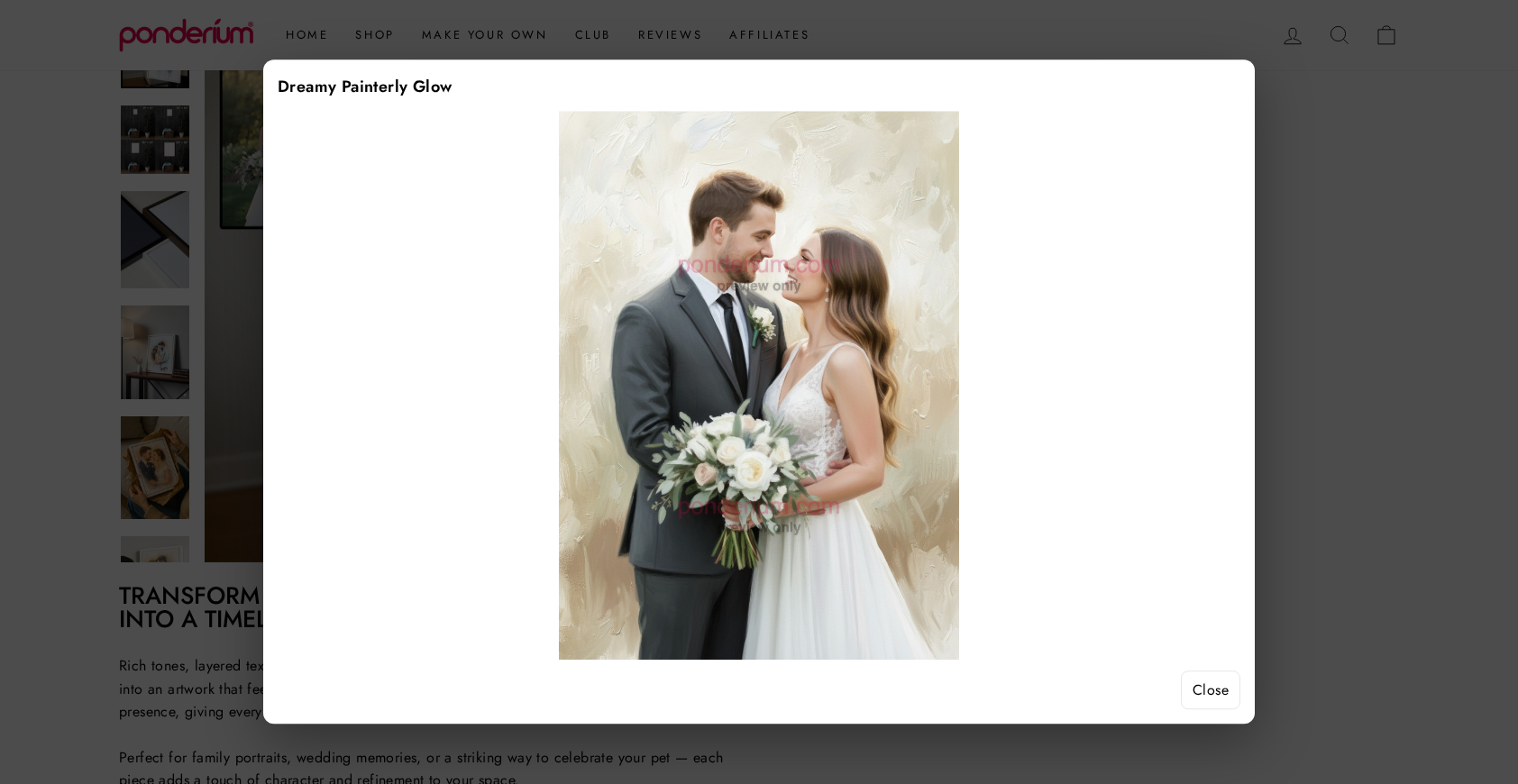
drag, startPoint x: 1190, startPoint y: 685, endPoint x: 836, endPoint y: 344, distance: 491.5
click at [836, 344] on div "Dreamy Painterly Glow Close" at bounding box center [759, 391] width 992 height 664
click at [1189, 688] on button "Close" at bounding box center [1210, 690] width 59 height 39
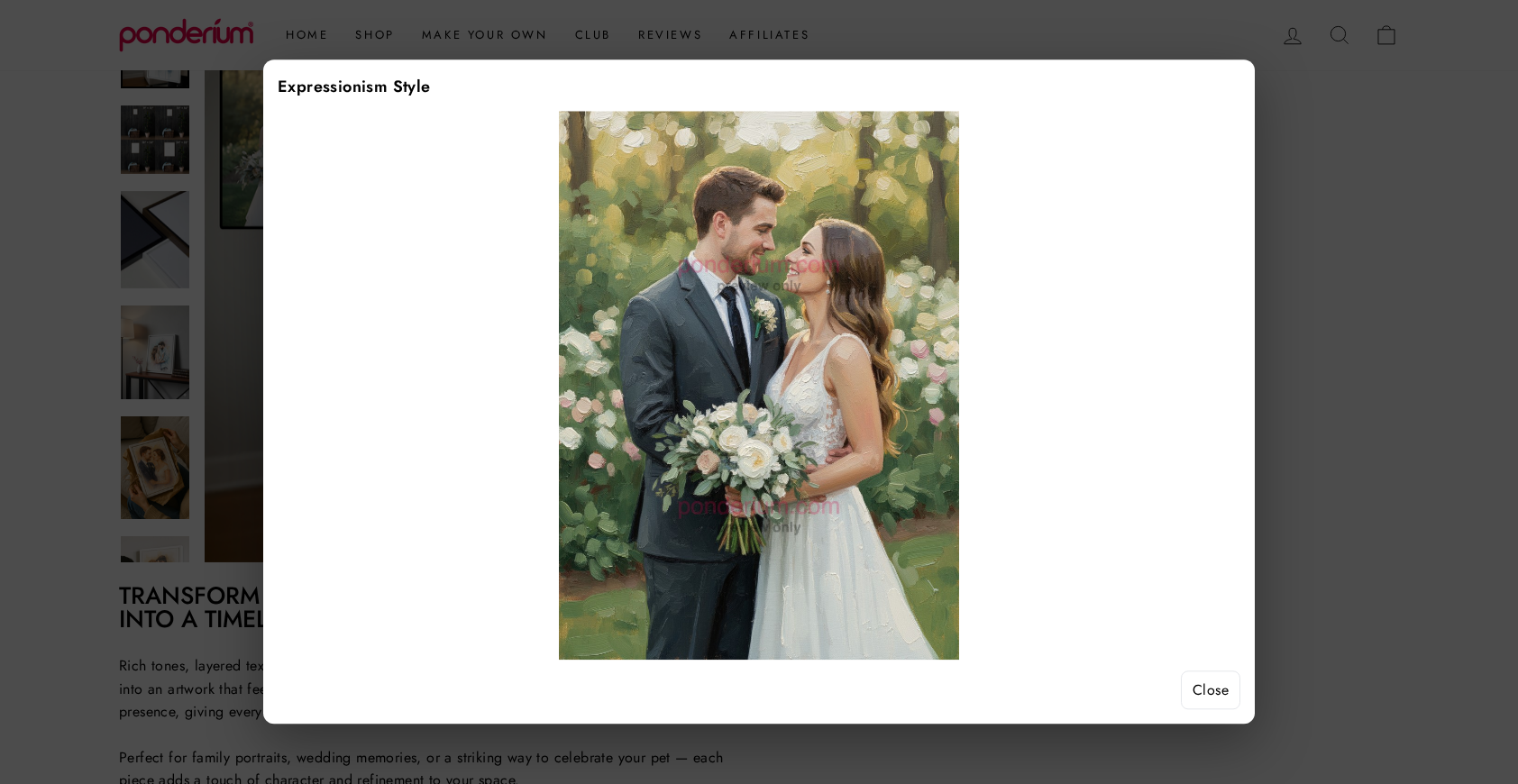
click at [1224, 686] on button "Close" at bounding box center [1210, 690] width 59 height 39
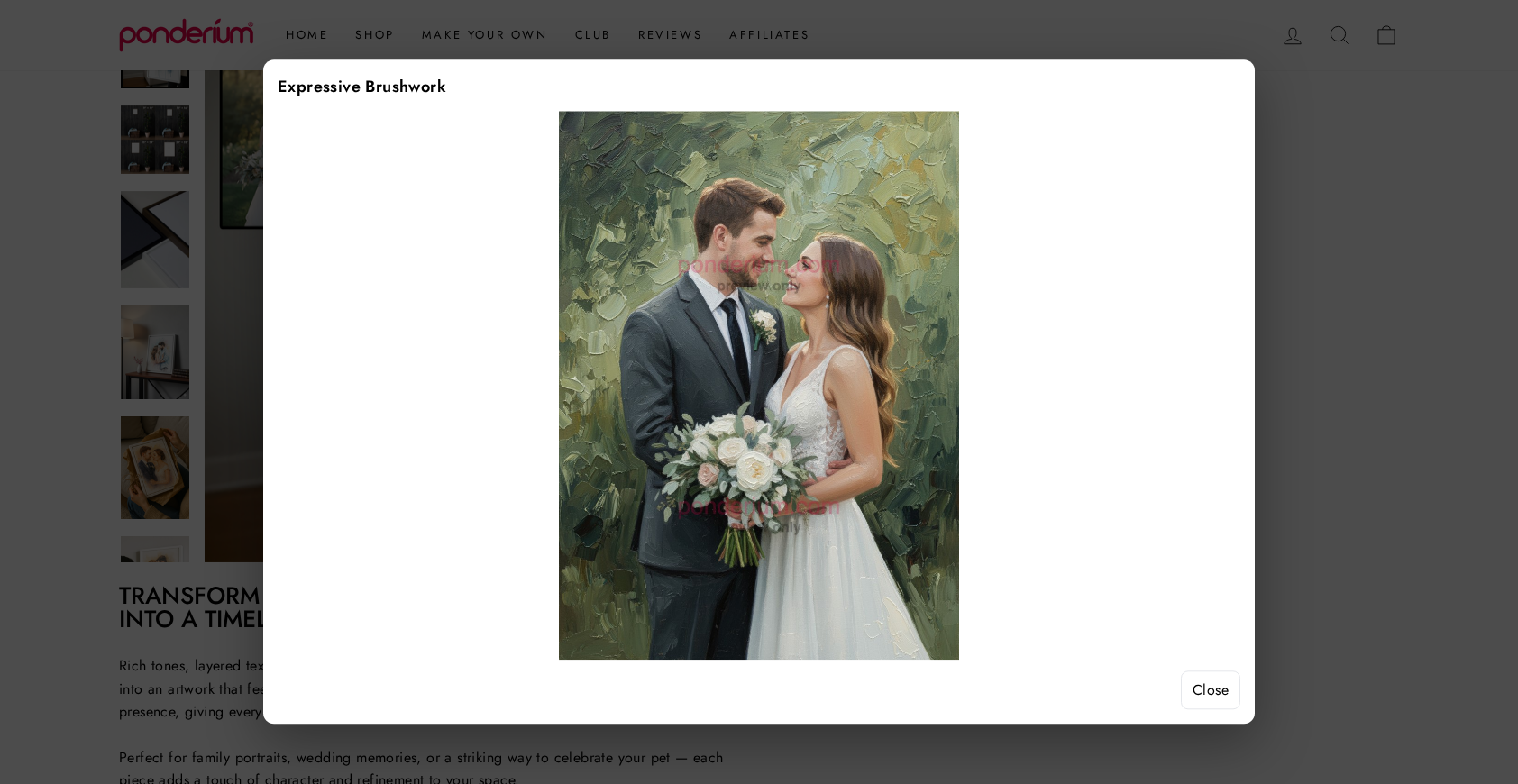
click at [1205, 688] on button "Close" at bounding box center [1210, 690] width 59 height 39
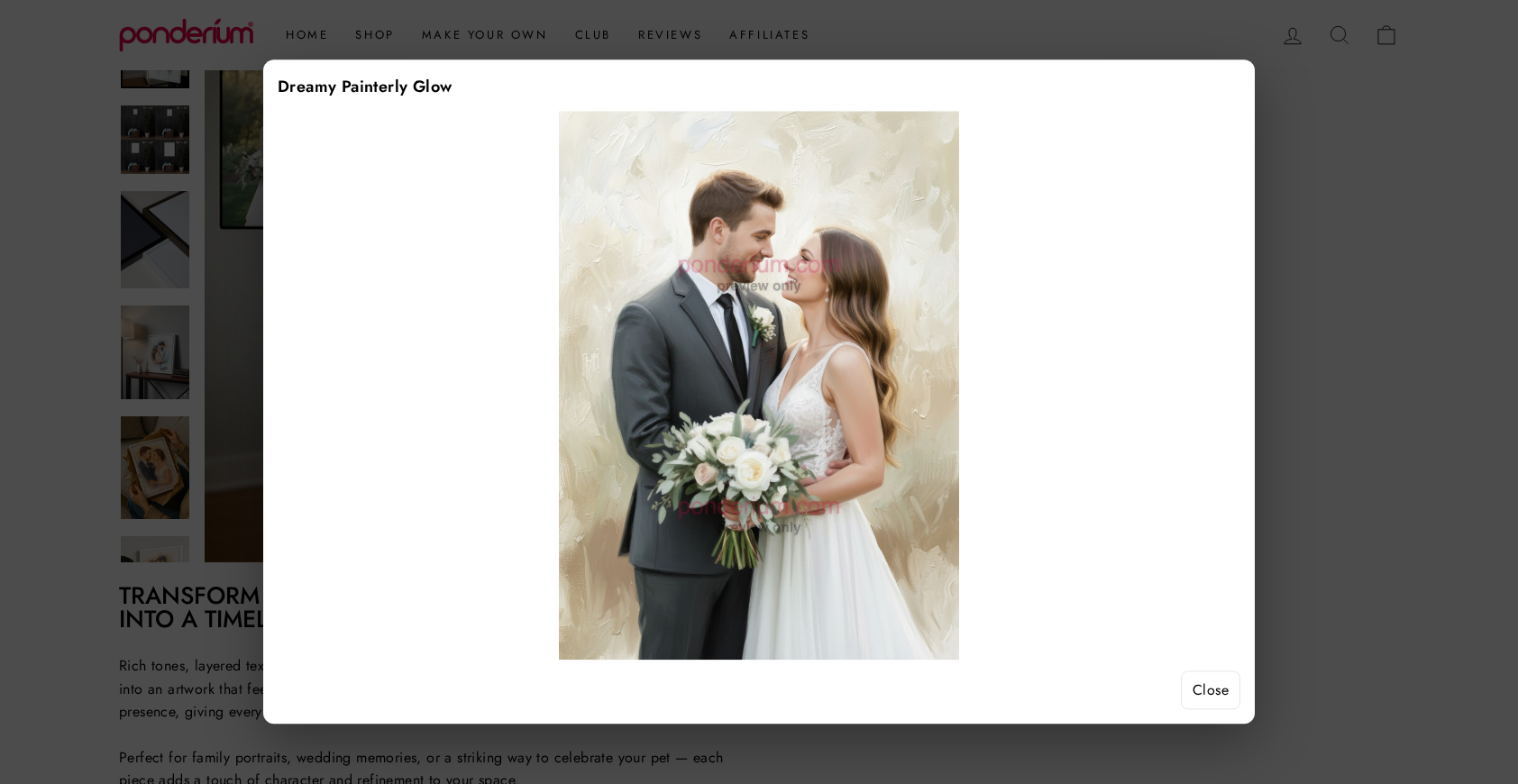
click at [1217, 699] on button "Close" at bounding box center [1210, 690] width 59 height 39
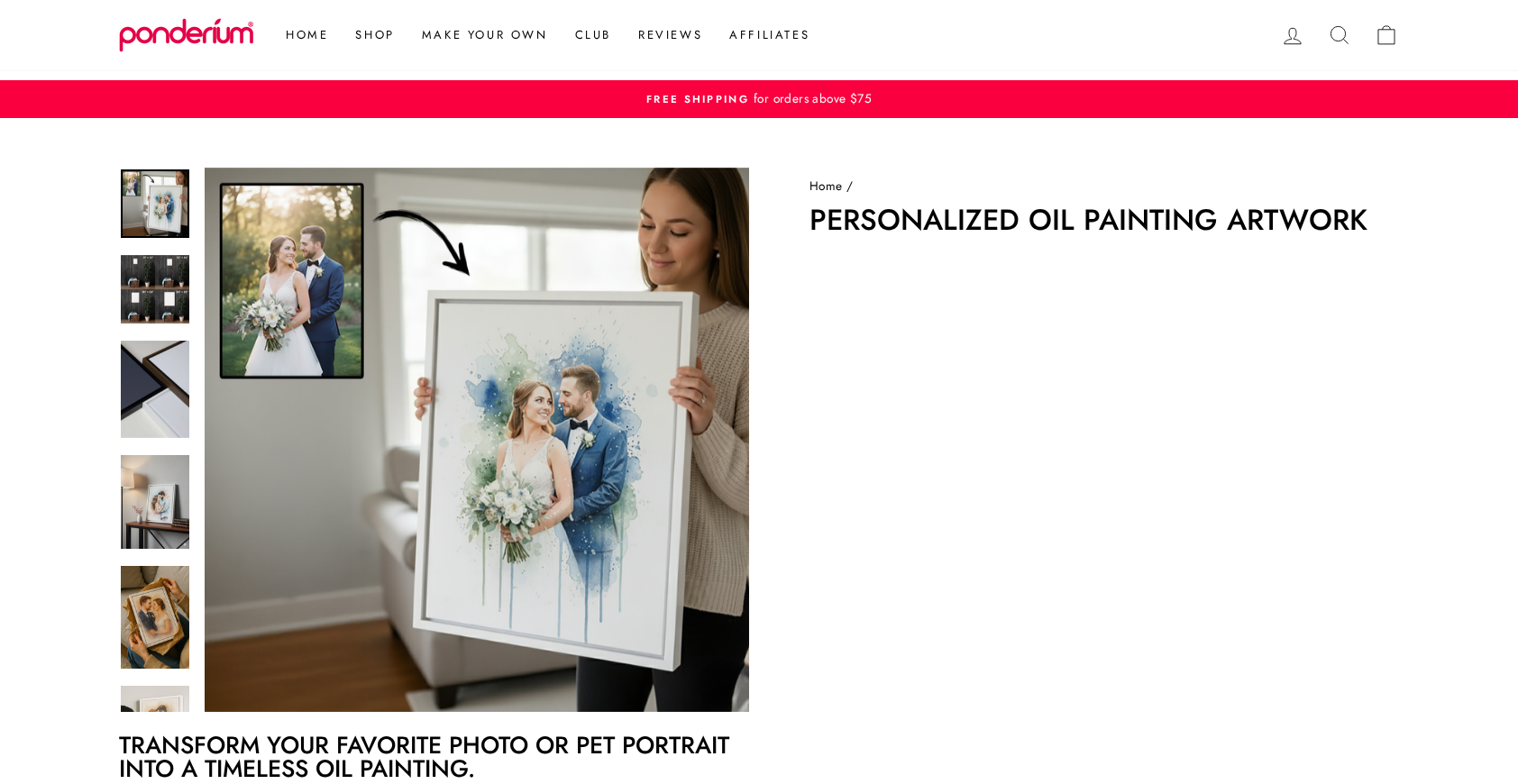
scroll to position [0, 0]
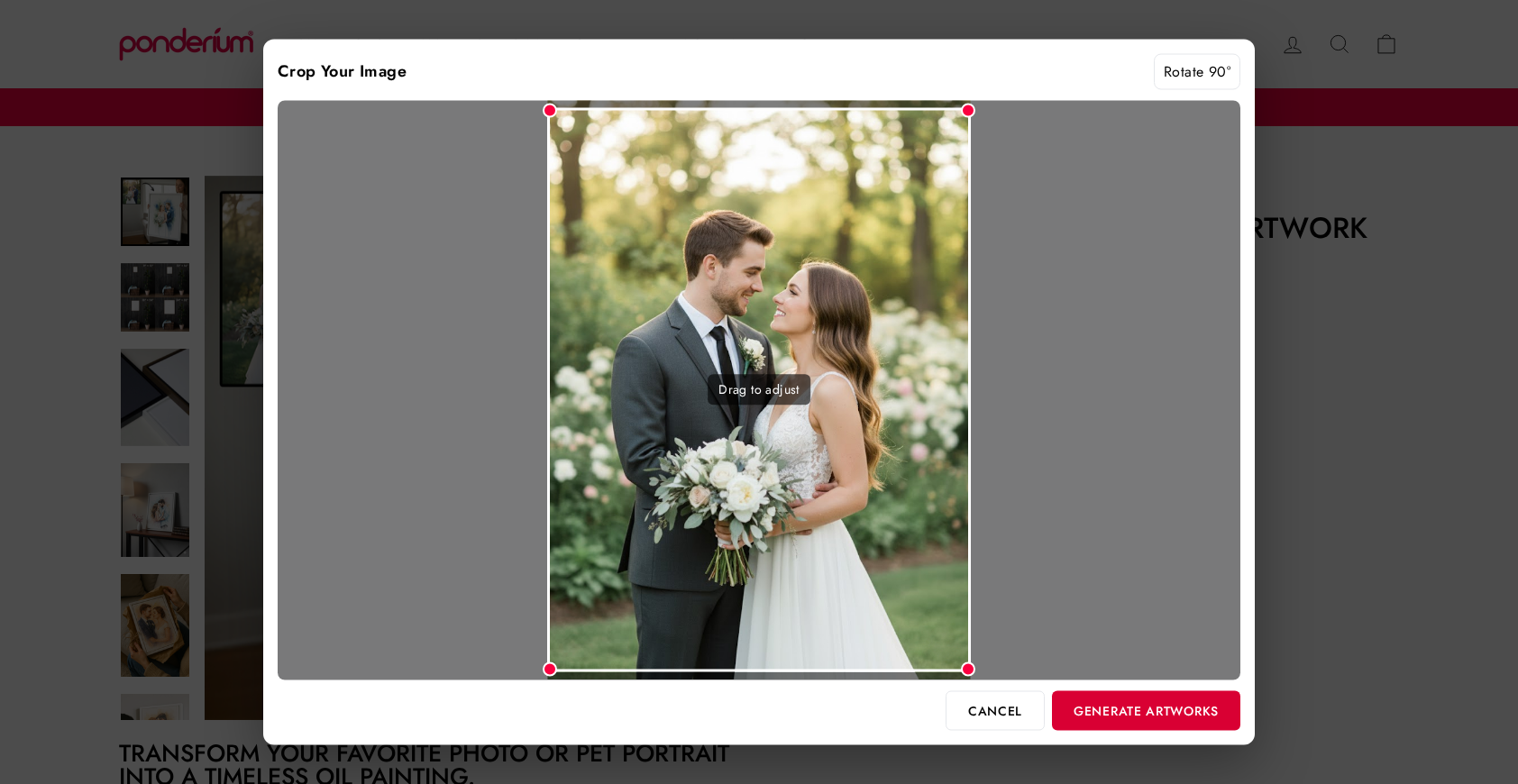
click at [1143, 707] on button "Generate Artworks" at bounding box center [1146, 710] width 189 height 39
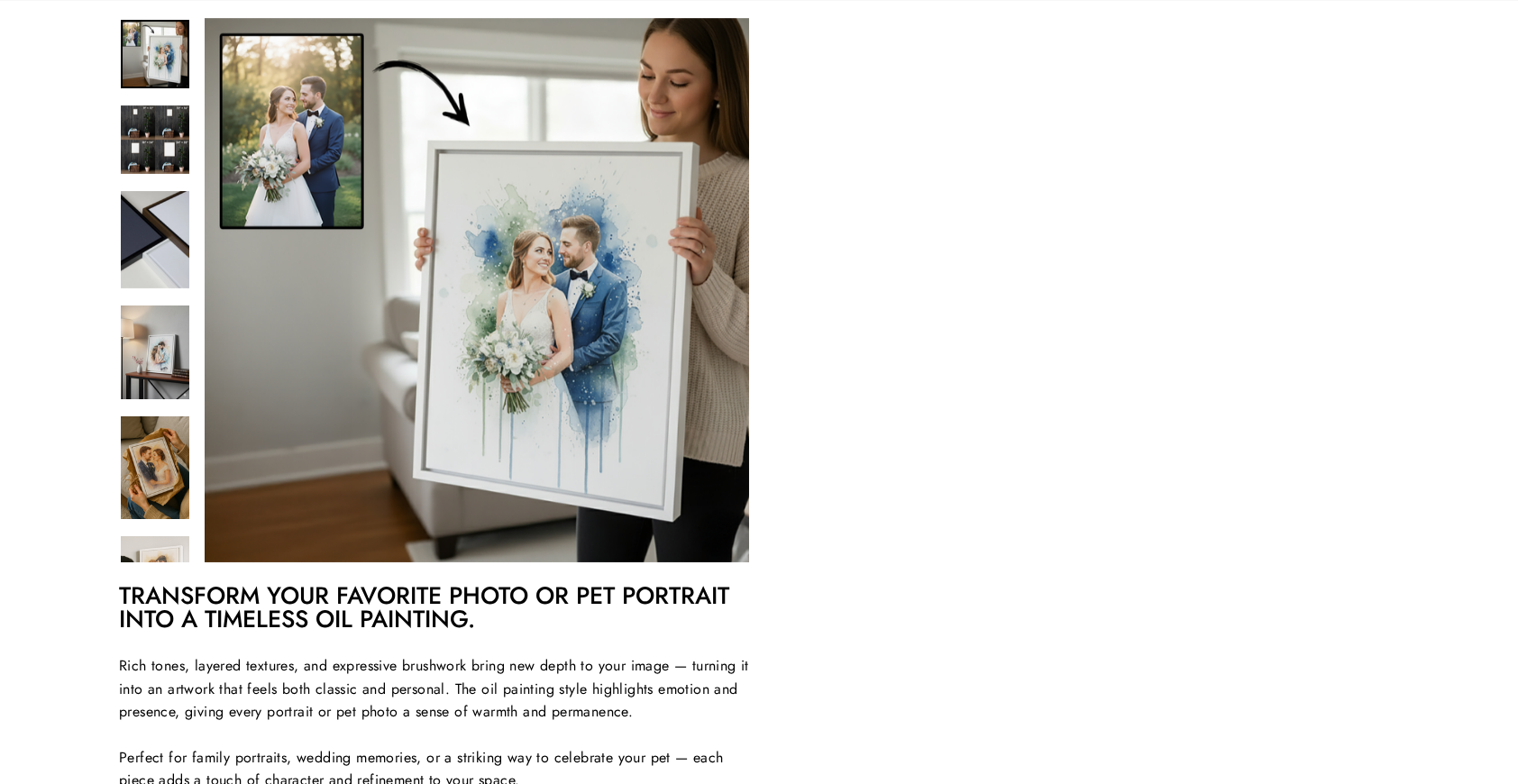
scroll to position [277, 0]
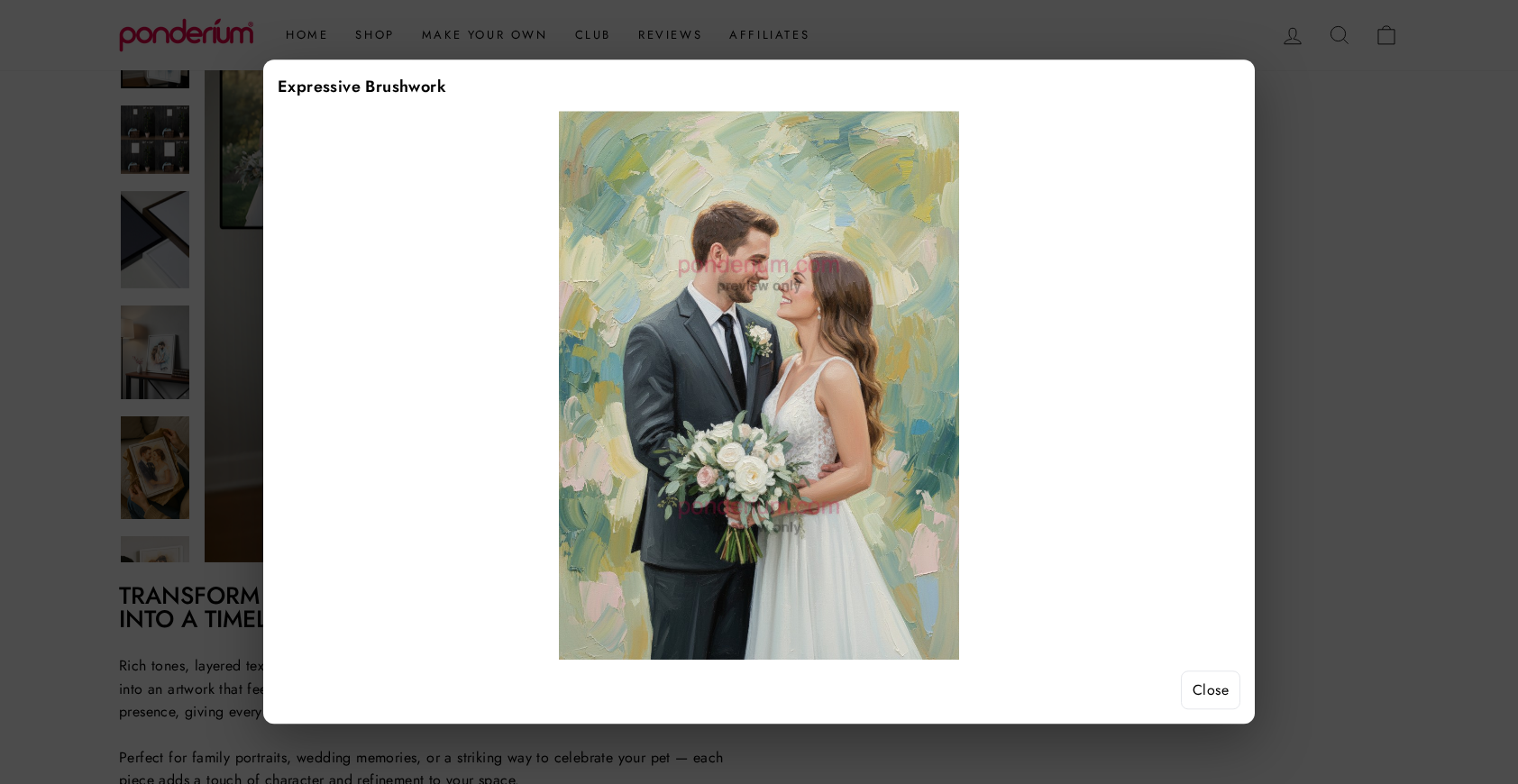
click at [1221, 705] on button "Close" at bounding box center [1210, 690] width 59 height 39
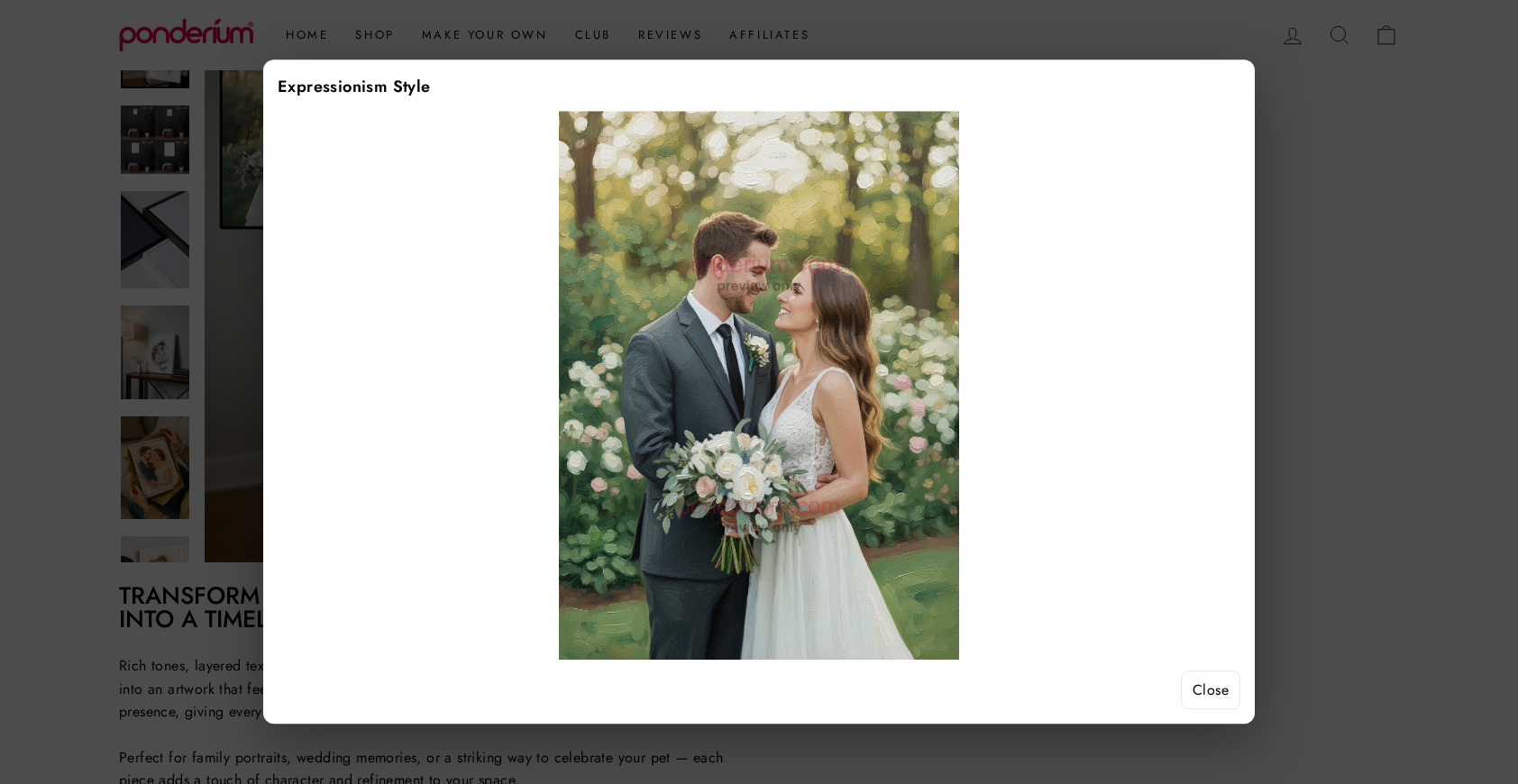
click at [1212, 682] on button "Close" at bounding box center [1210, 690] width 59 height 39
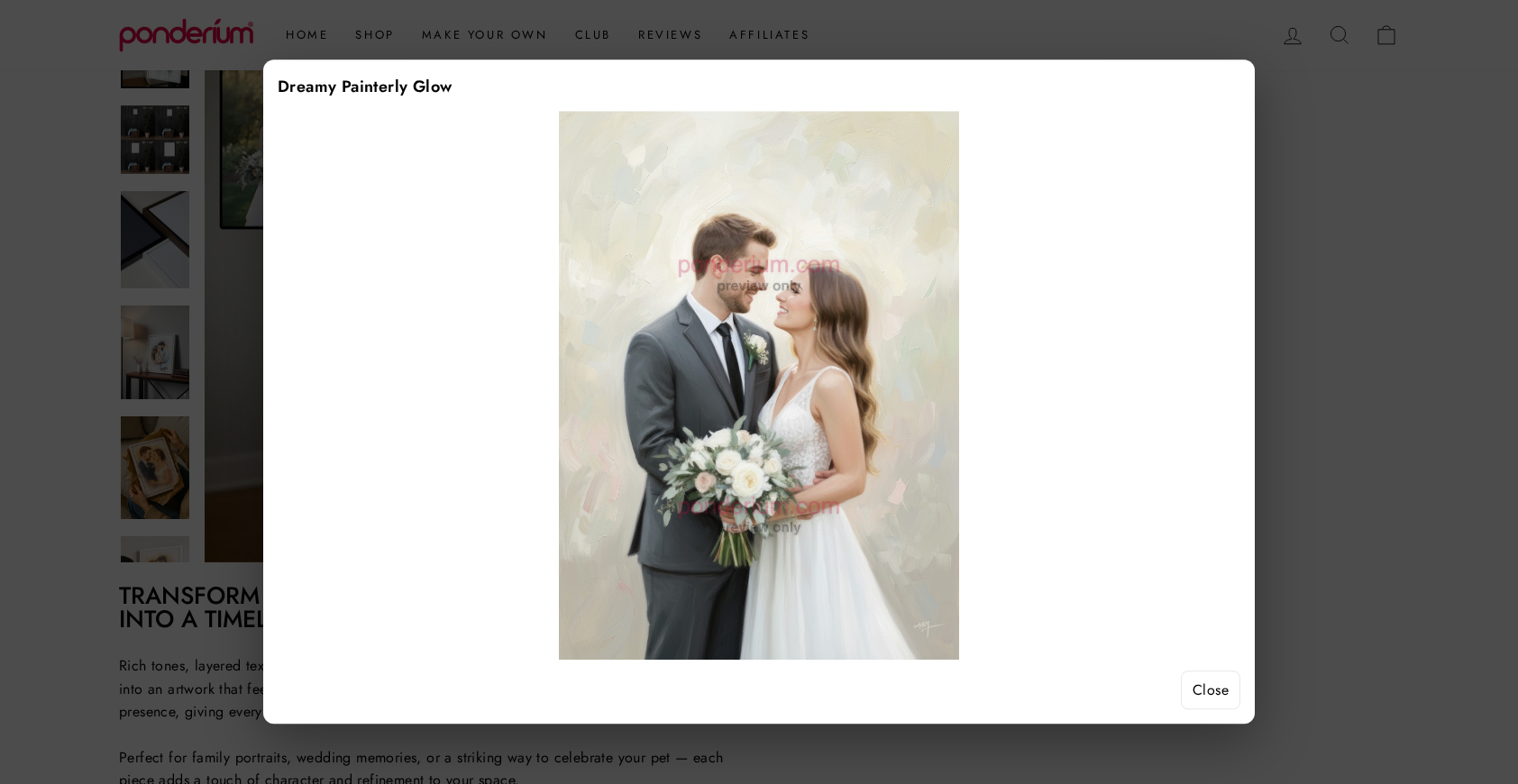
click at [1215, 695] on button "Close" at bounding box center [1210, 690] width 59 height 39
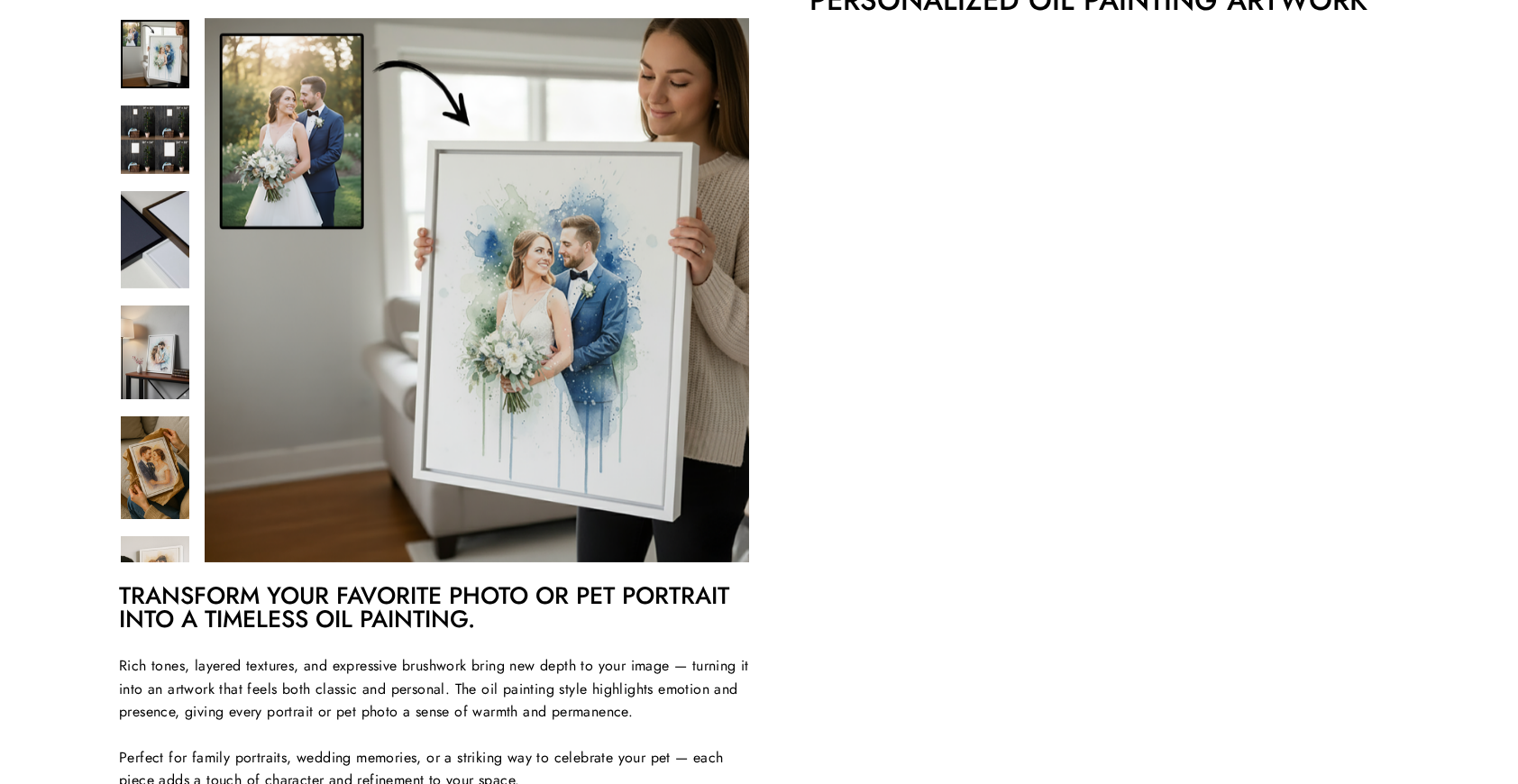
scroll to position [215, 0]
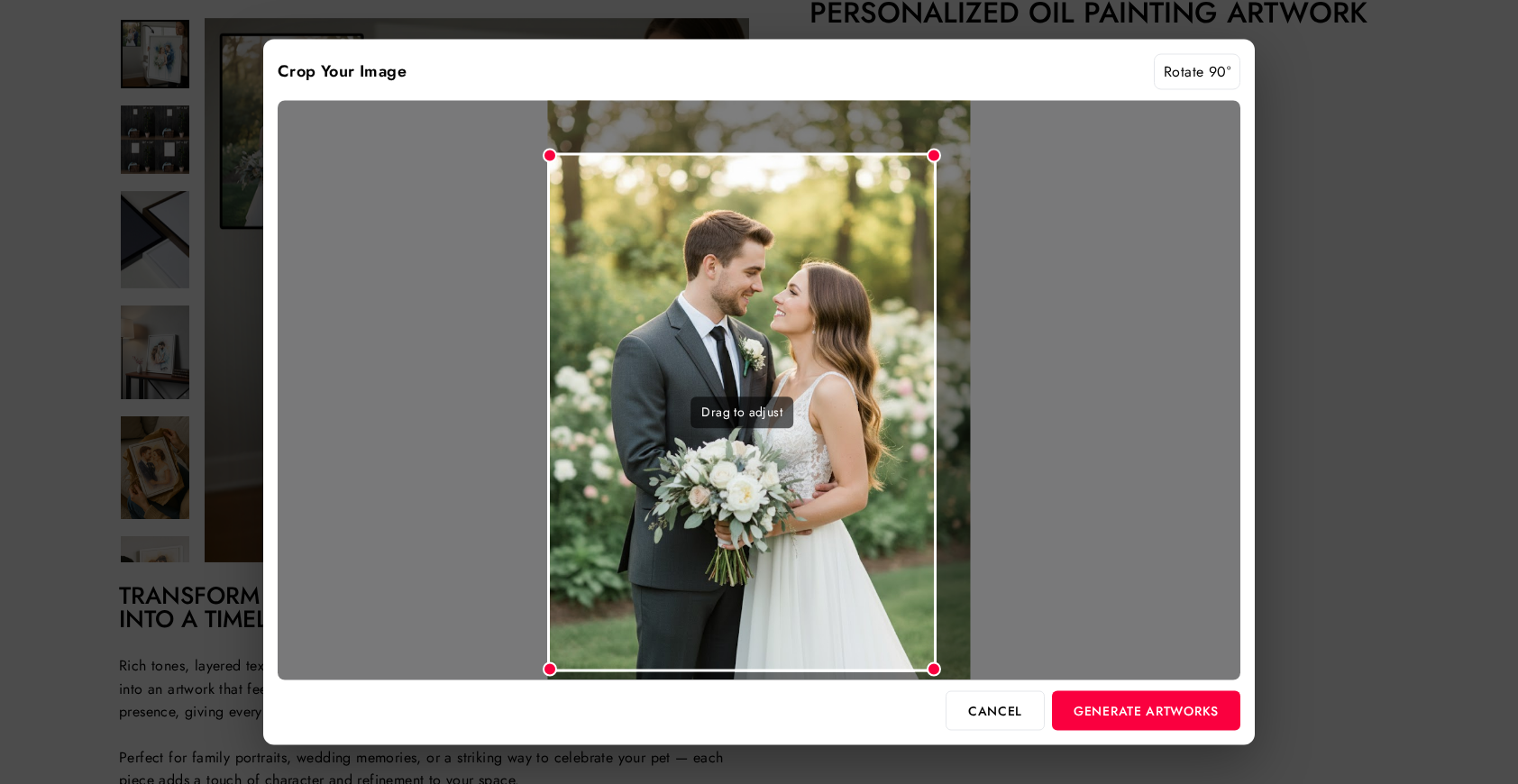
drag, startPoint x: 968, startPoint y: 112, endPoint x: 937, endPoint y: 167, distance: 63.1
click at [937, 167] on div "Drag to adjust" at bounding box center [759, 390] width 963 height 579
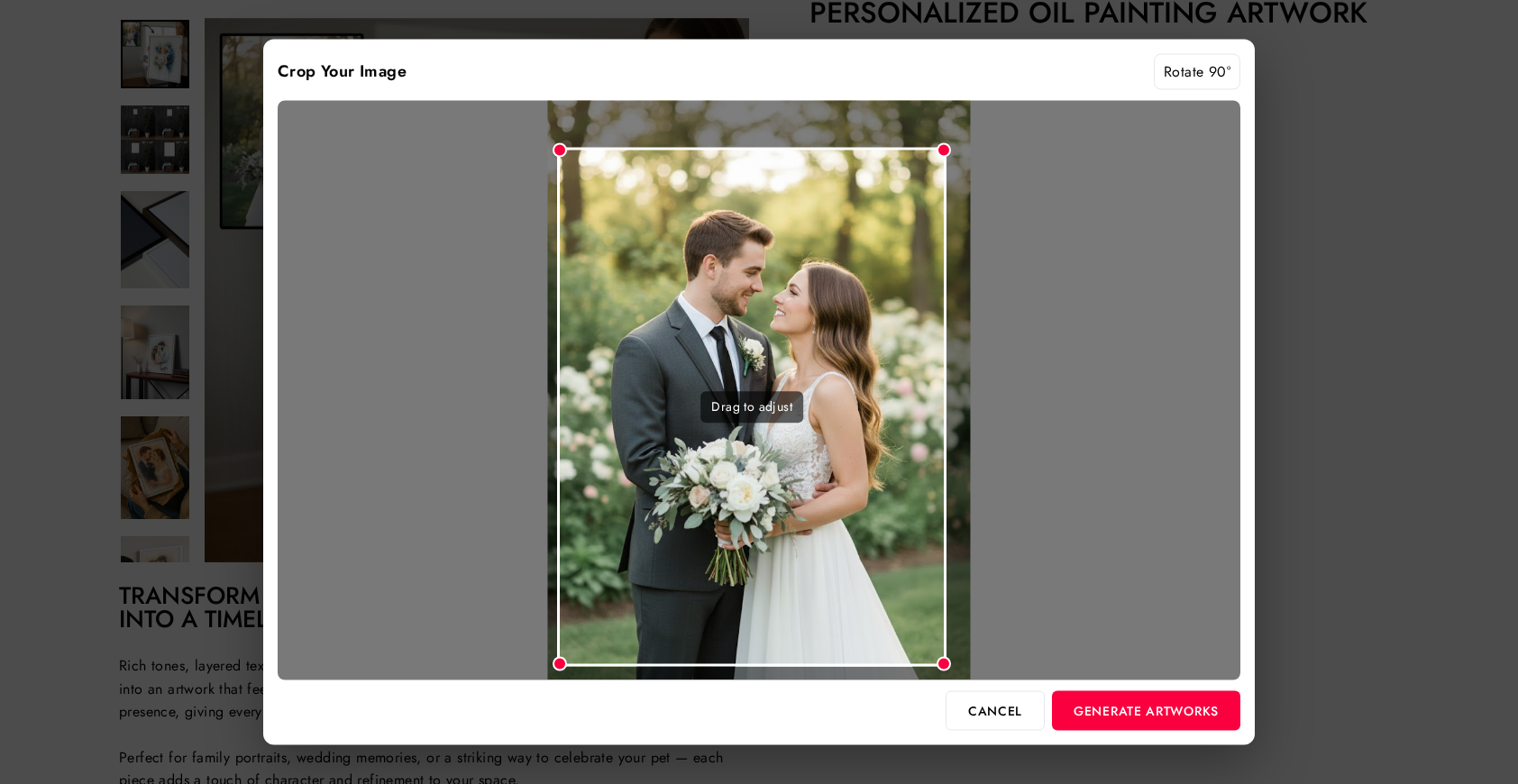
drag, startPoint x: 834, startPoint y: 239, endPoint x: 844, endPoint y: 235, distance: 10.8
click at [844, 235] on div "Drag to adjust" at bounding box center [751, 407] width 390 height 518
click at [1103, 702] on button "Generate Artworks" at bounding box center [1146, 710] width 189 height 39
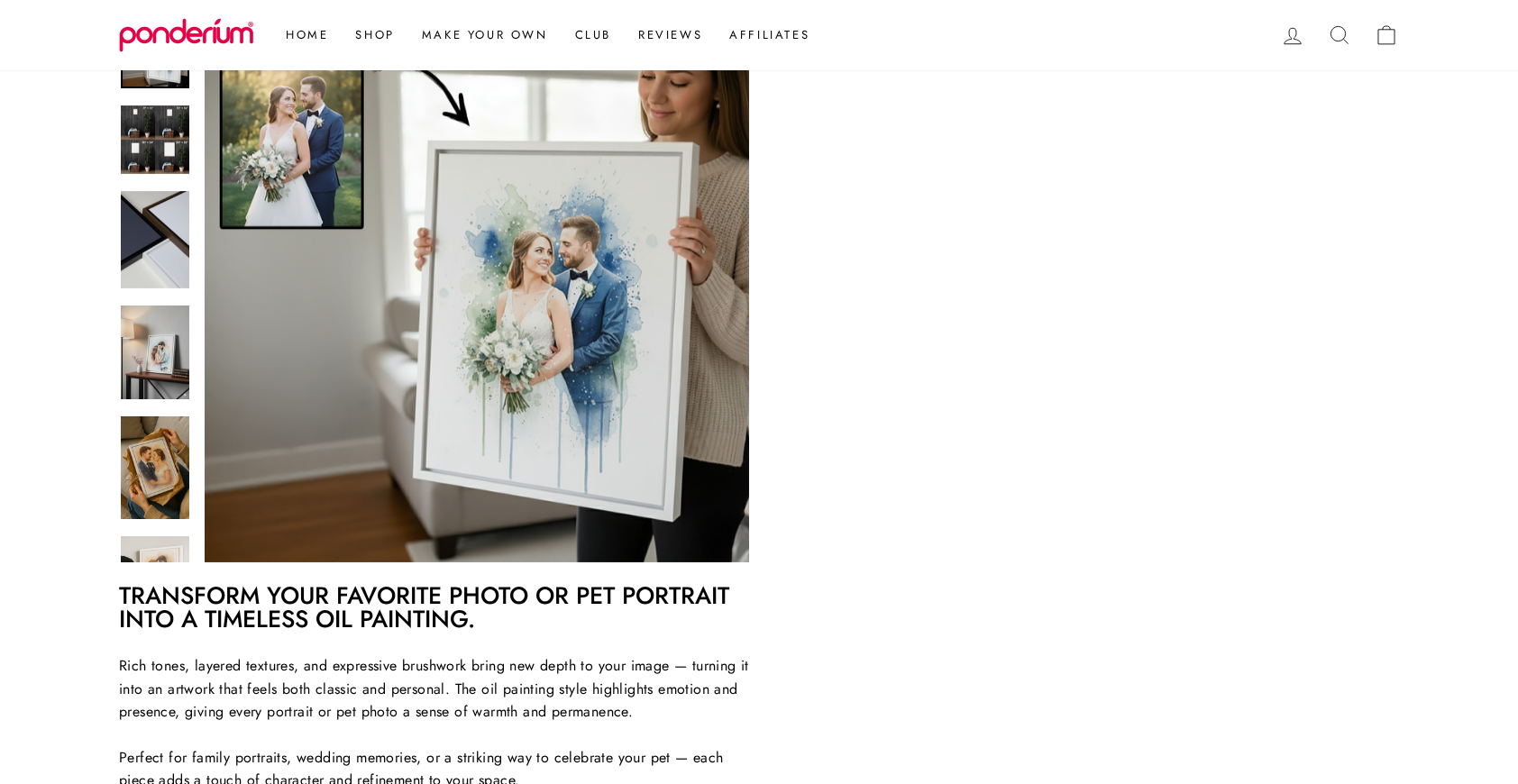
scroll to position [277, 0]
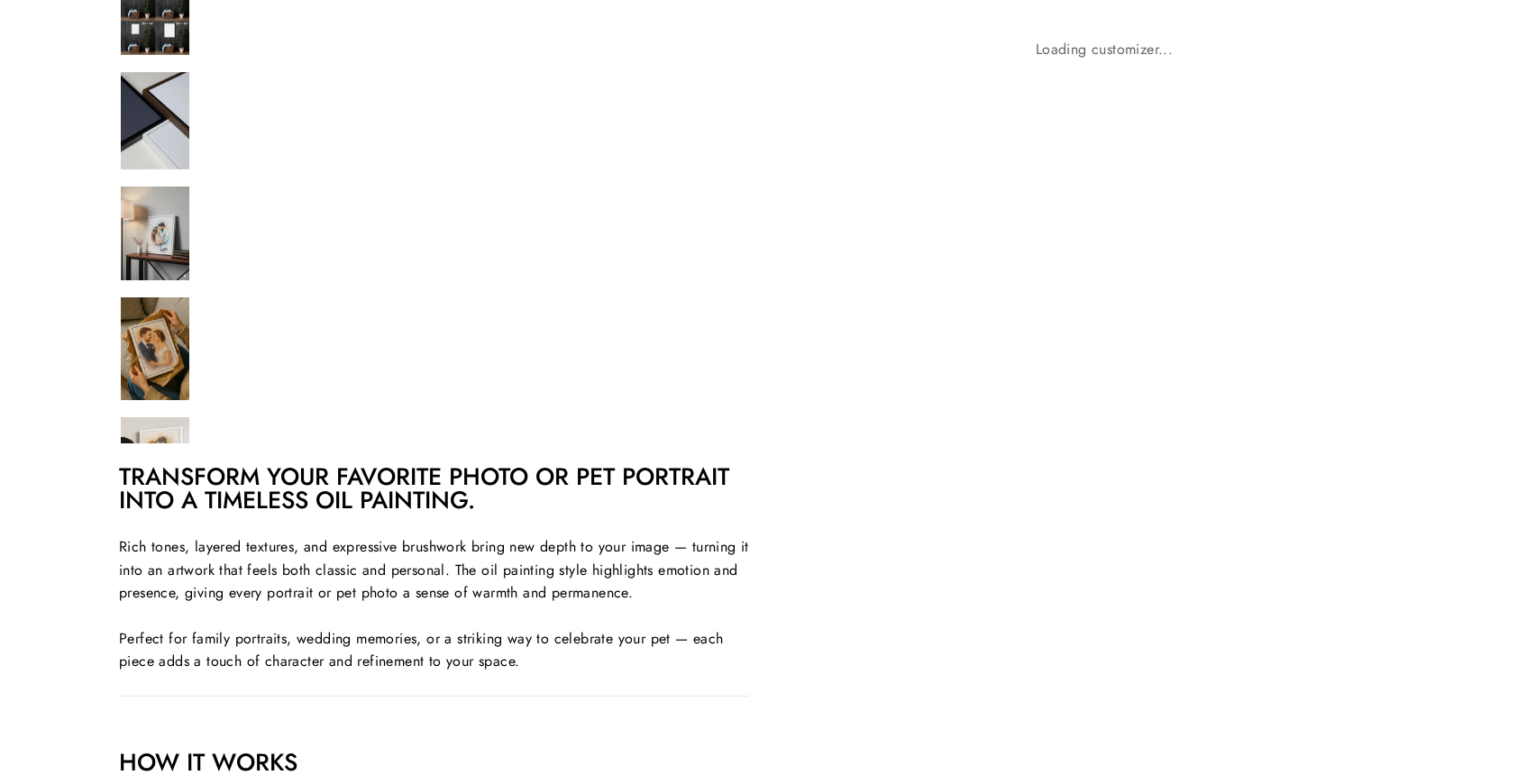
scroll to position [277, 0]
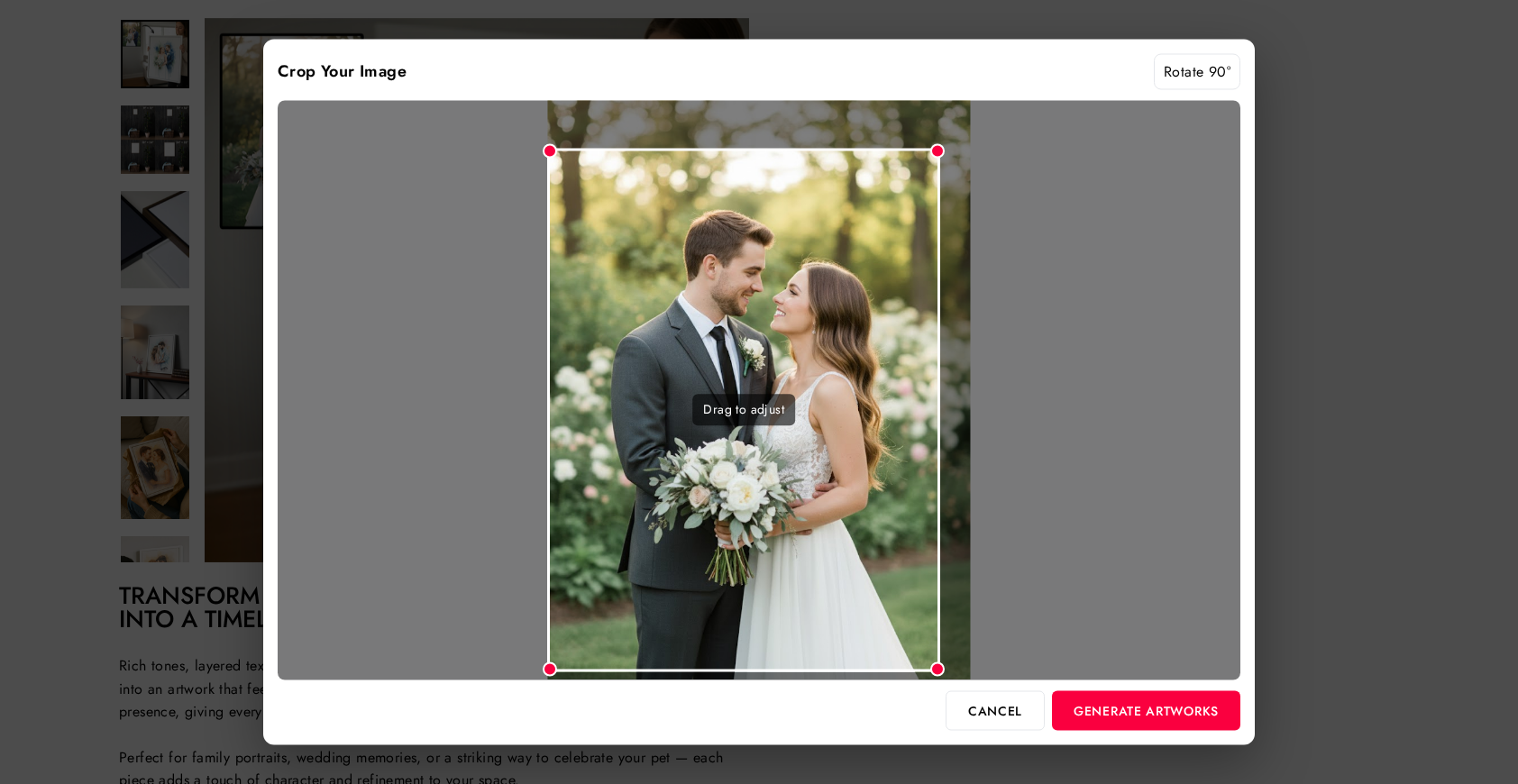
drag, startPoint x: 968, startPoint y: 109, endPoint x: 940, endPoint y: 178, distance: 74.5
click at [940, 178] on div "Drag to adjust" at bounding box center [759, 390] width 963 height 579
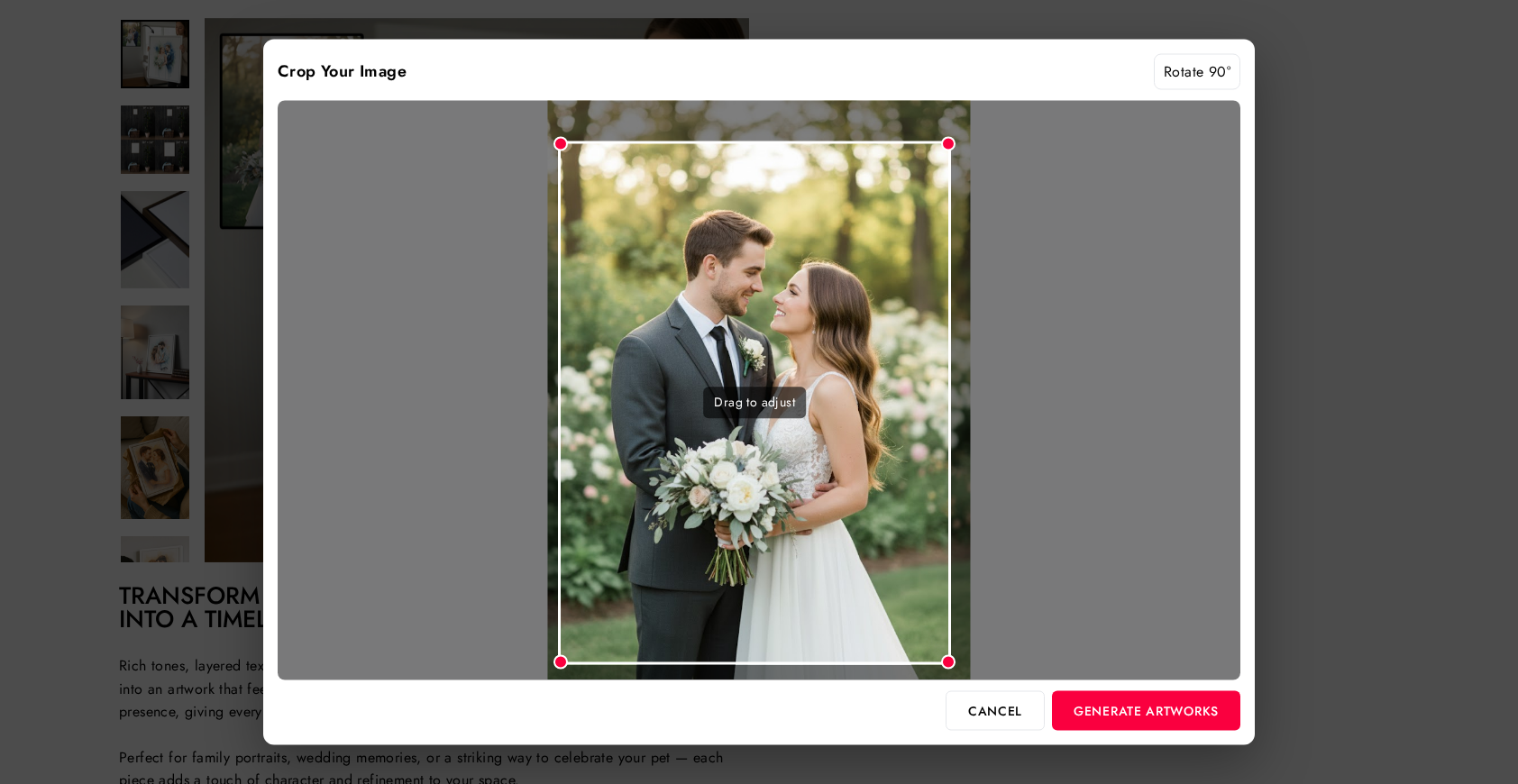
drag, startPoint x: 832, startPoint y: 261, endPoint x: 843, endPoint y: 254, distance: 13.0
click at [843, 254] on div "Drag to adjust" at bounding box center [754, 404] width 393 height 524
click at [1095, 711] on button "Generate Artworks" at bounding box center [1146, 710] width 189 height 39
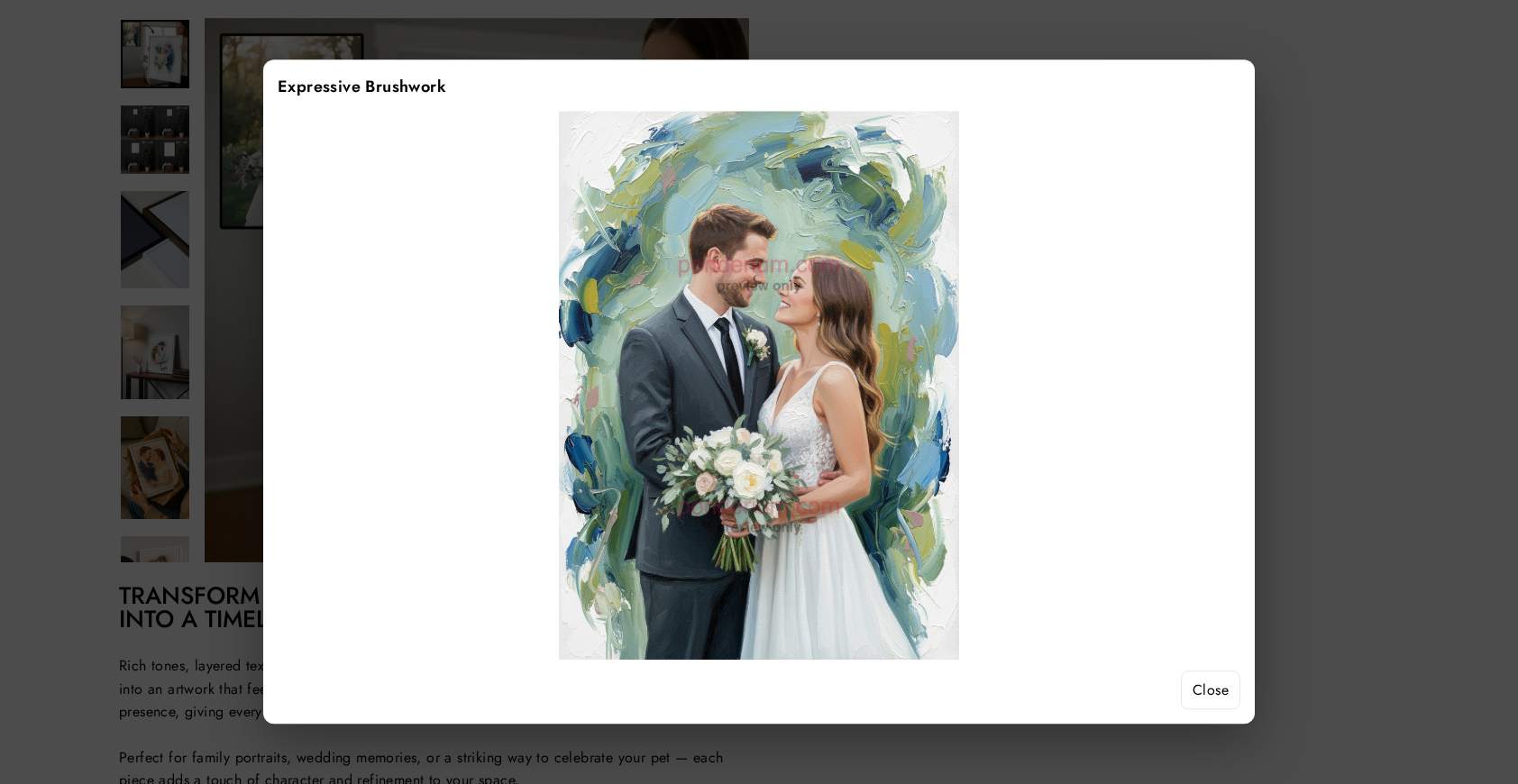
click at [1219, 696] on button "Close" at bounding box center [1210, 690] width 59 height 39
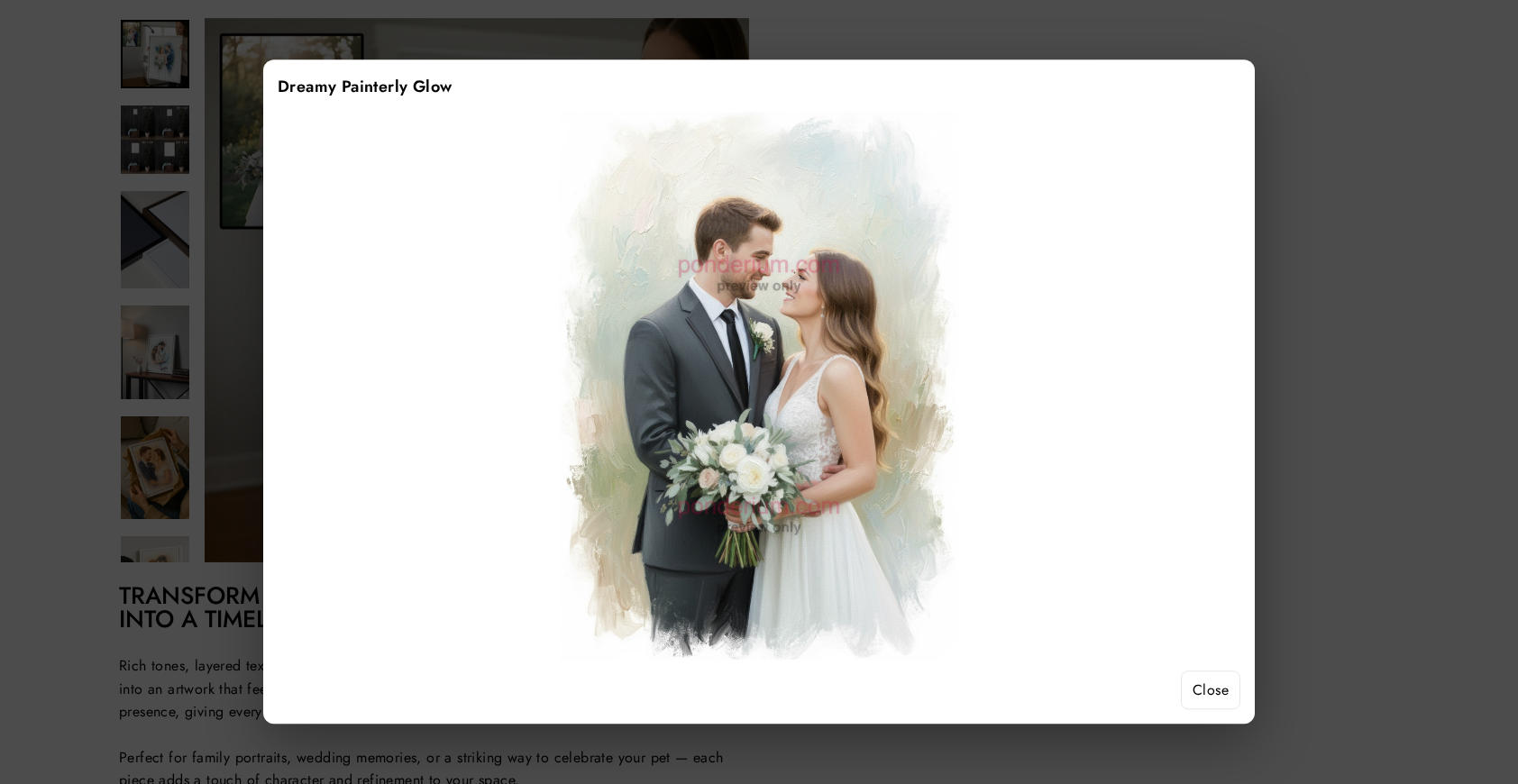
click at [1220, 695] on button "Close" at bounding box center [1210, 690] width 59 height 39
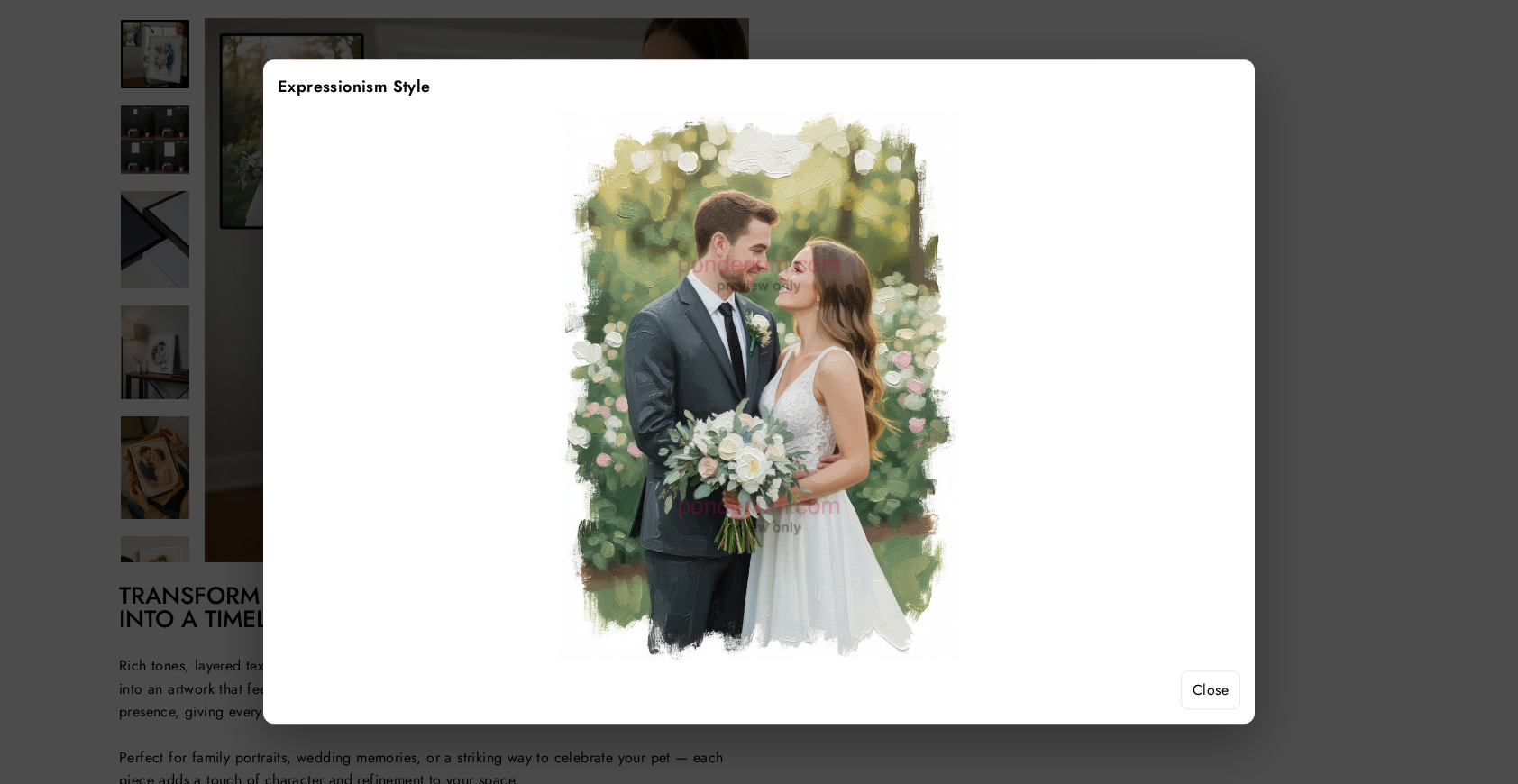
click at [1200, 691] on button "Close" at bounding box center [1210, 690] width 59 height 39
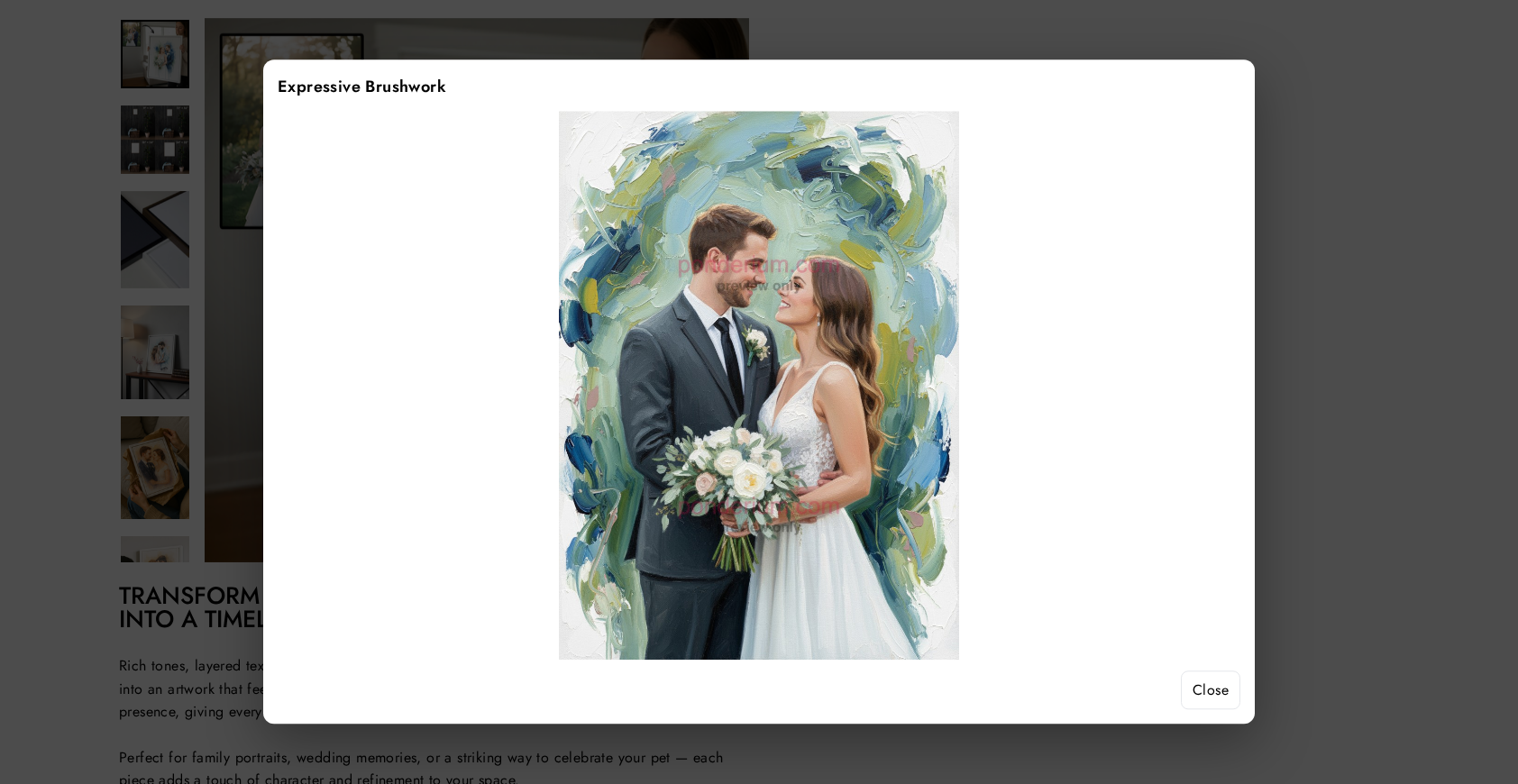
click at [1218, 693] on button "Close" at bounding box center [1210, 690] width 59 height 39
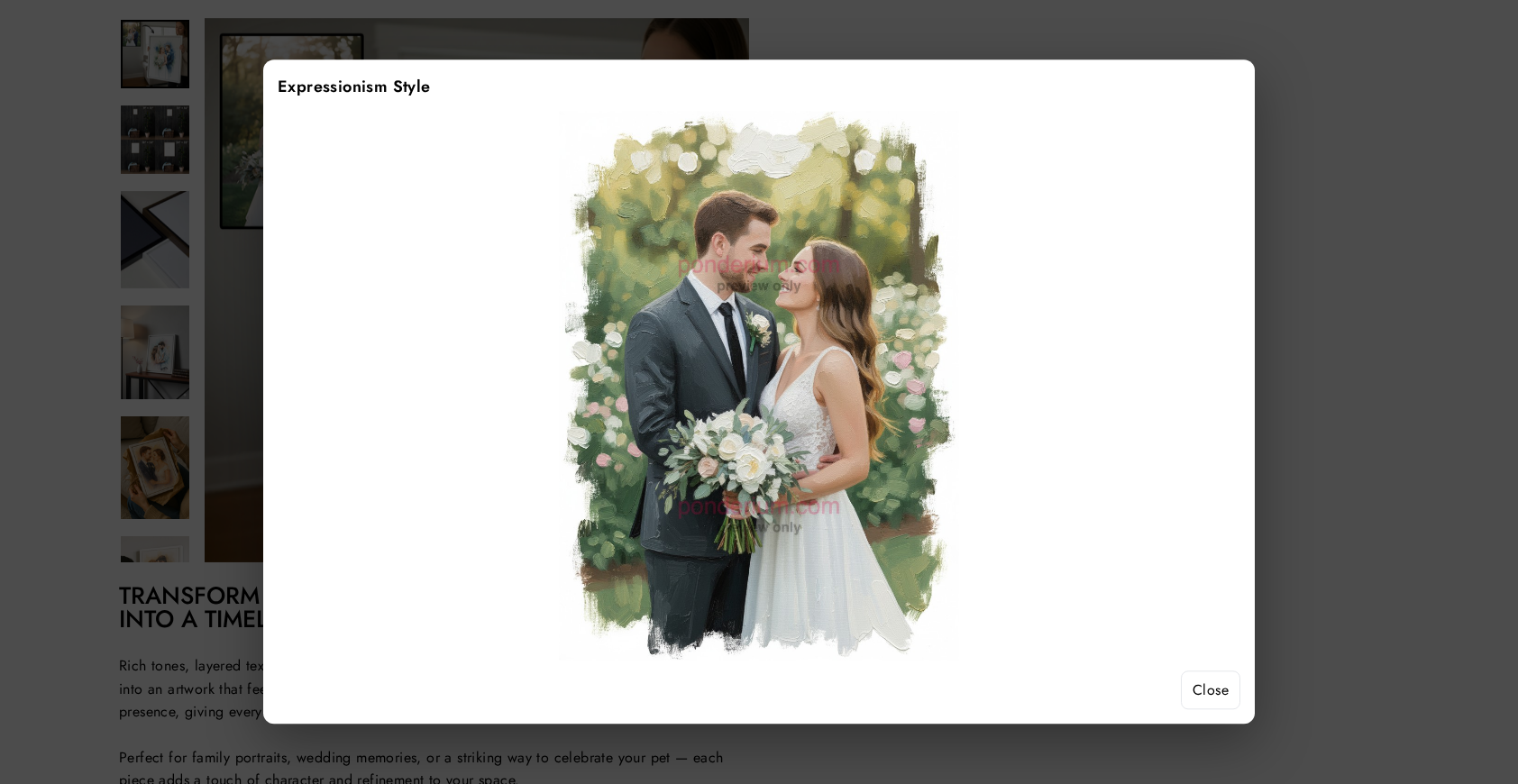
click at [1224, 684] on button "Close" at bounding box center [1210, 690] width 59 height 39
click at [1216, 689] on button "Close" at bounding box center [1210, 690] width 59 height 39
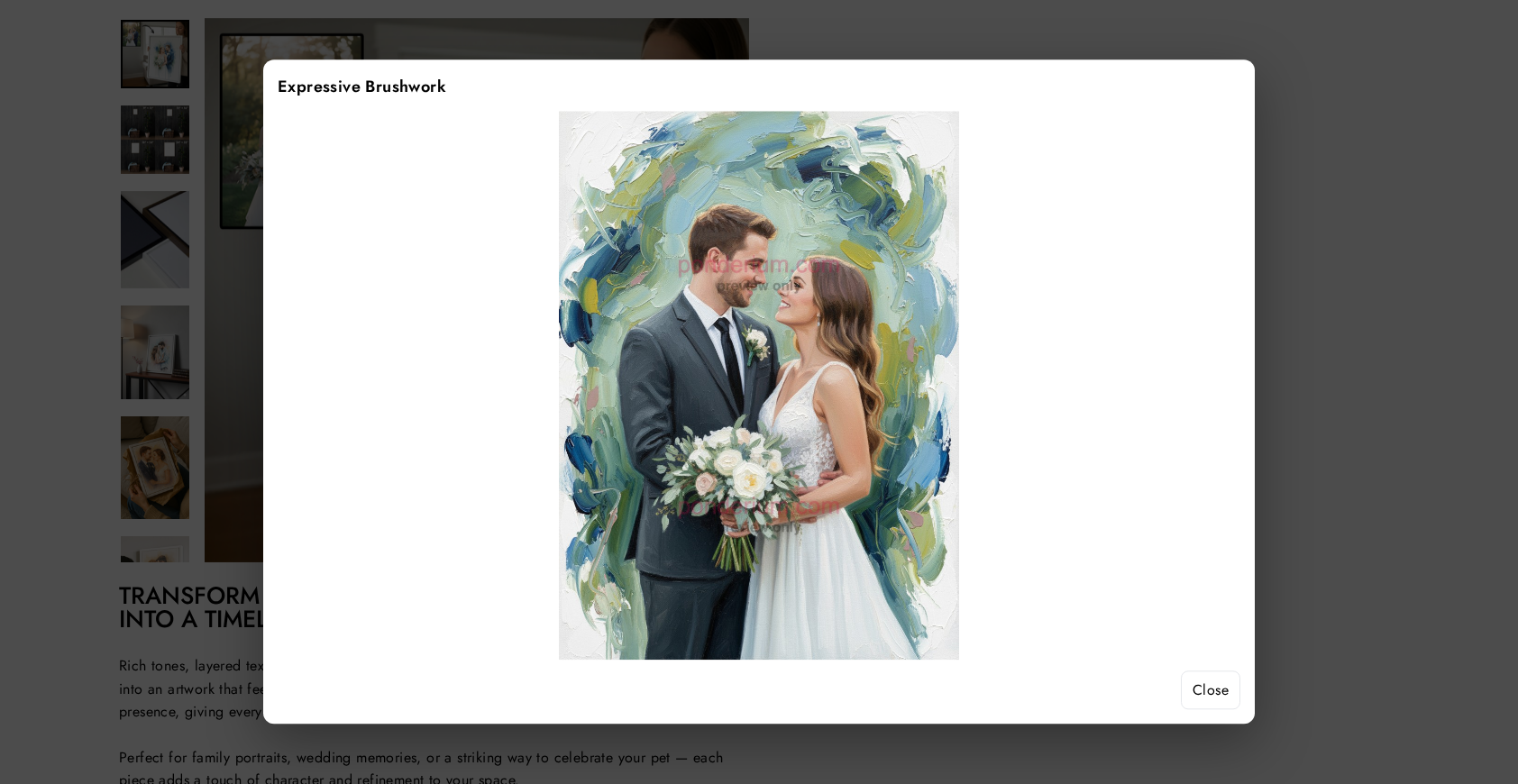
click at [1191, 695] on button "Close" at bounding box center [1210, 690] width 59 height 39
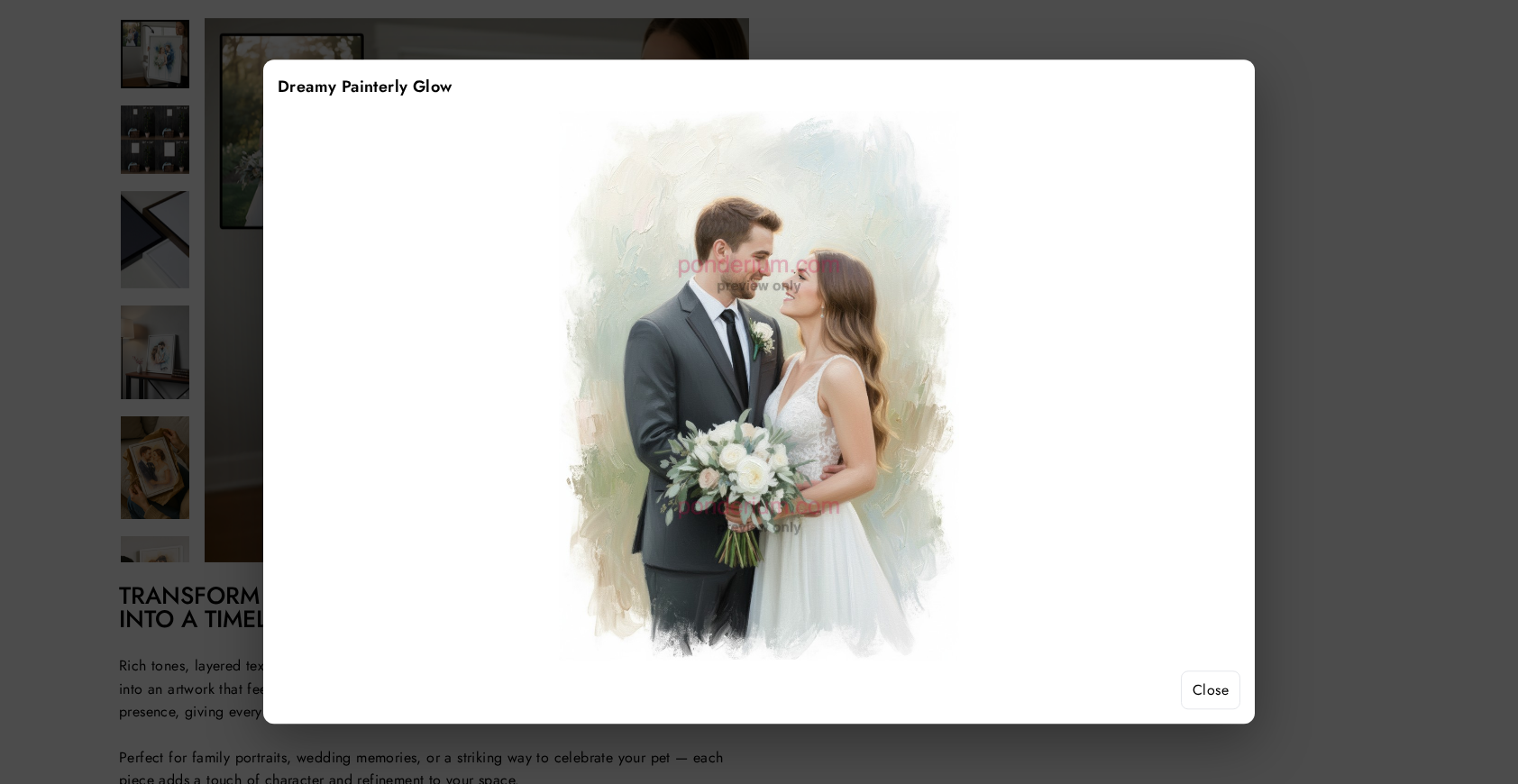
click at [1216, 693] on button "Close" at bounding box center [1210, 690] width 59 height 39
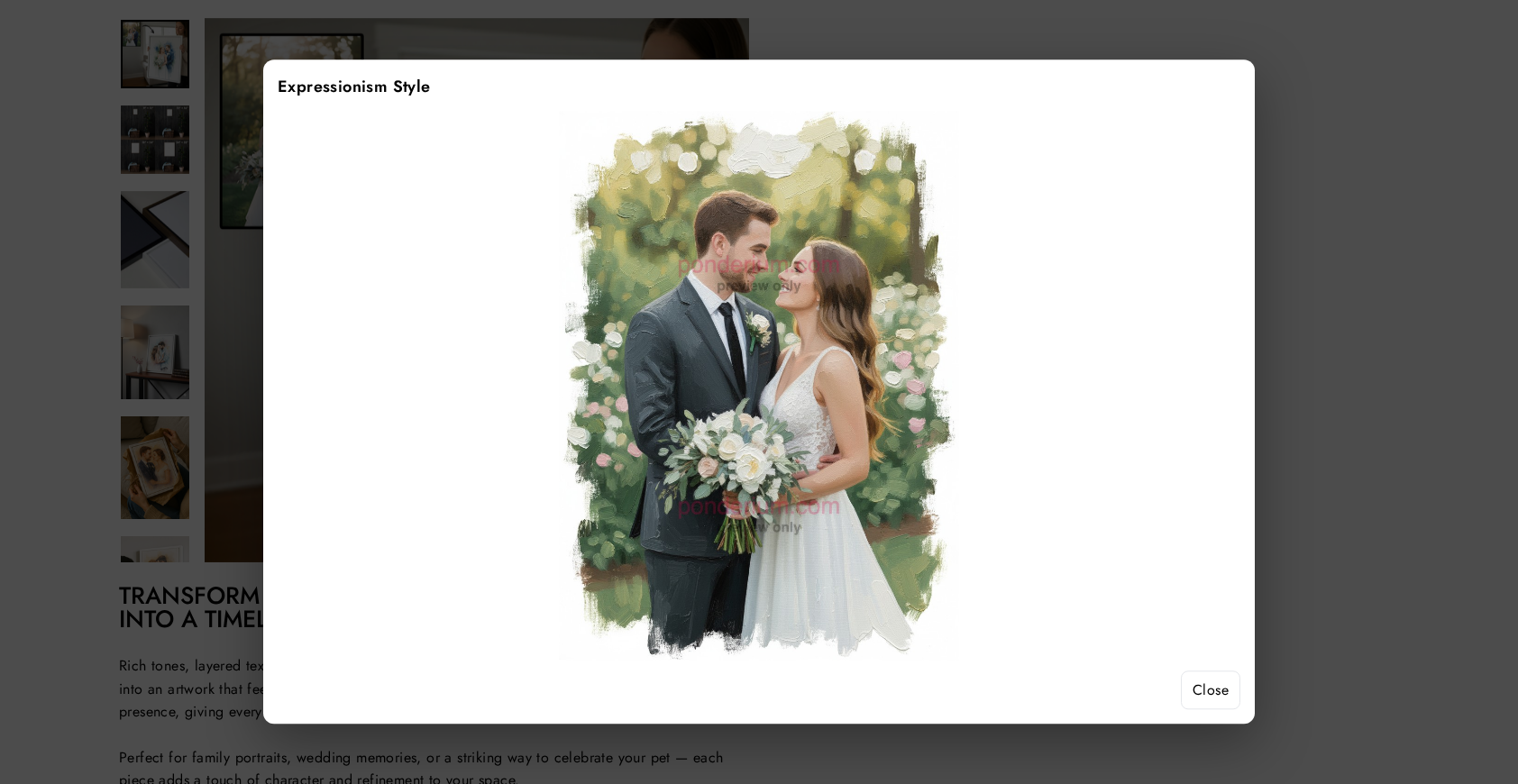
click at [1213, 678] on button "Close" at bounding box center [1210, 690] width 59 height 39
